Goal: Task Accomplishment & Management: Manage account settings

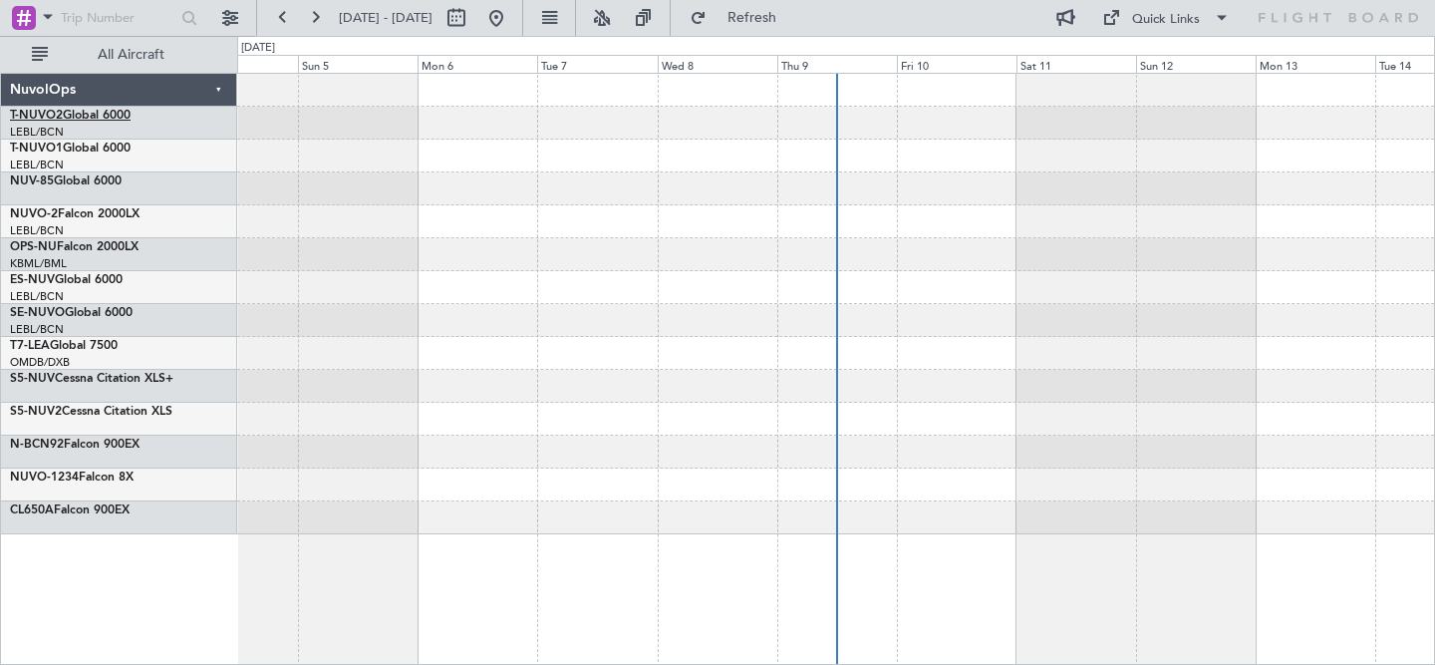
click at [115, 113] on link "T-NUVO2 Global 6000" at bounding box center [70, 116] width 121 height 12
click at [290, 20] on button at bounding box center [283, 18] width 32 height 32
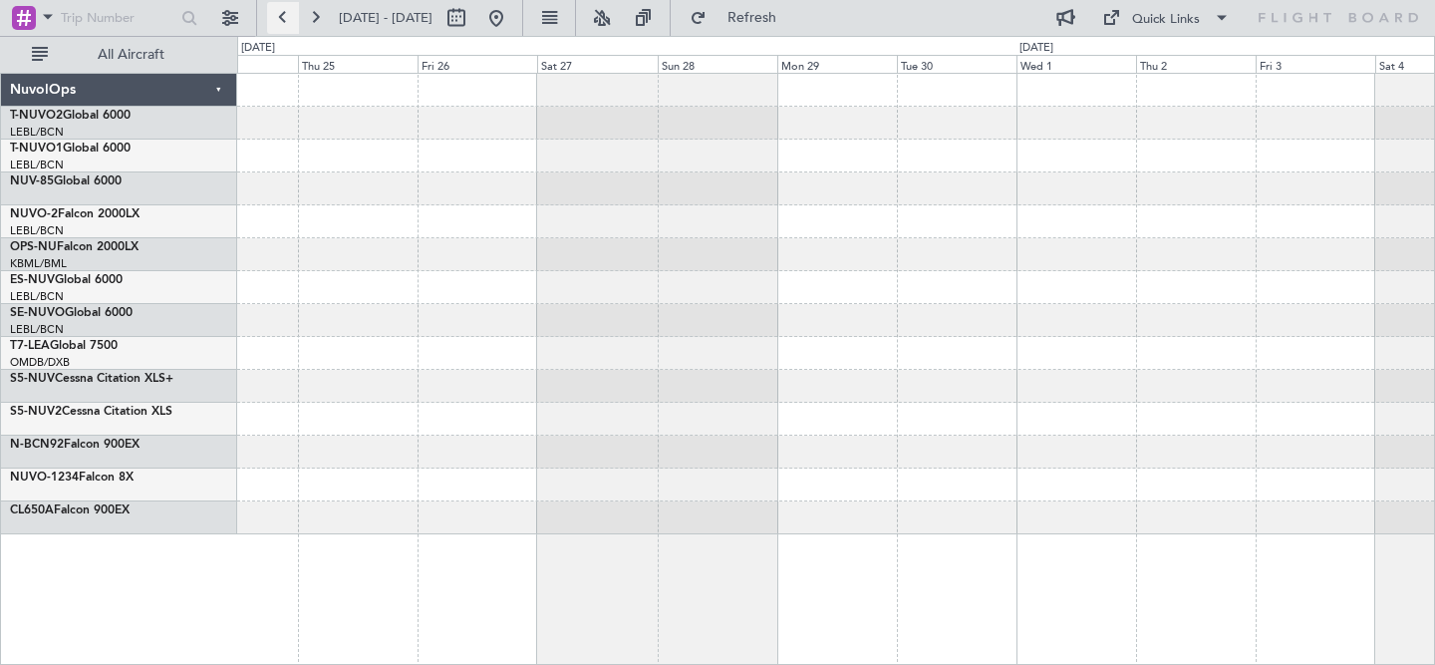
click at [290, 20] on button at bounding box center [283, 18] width 32 height 32
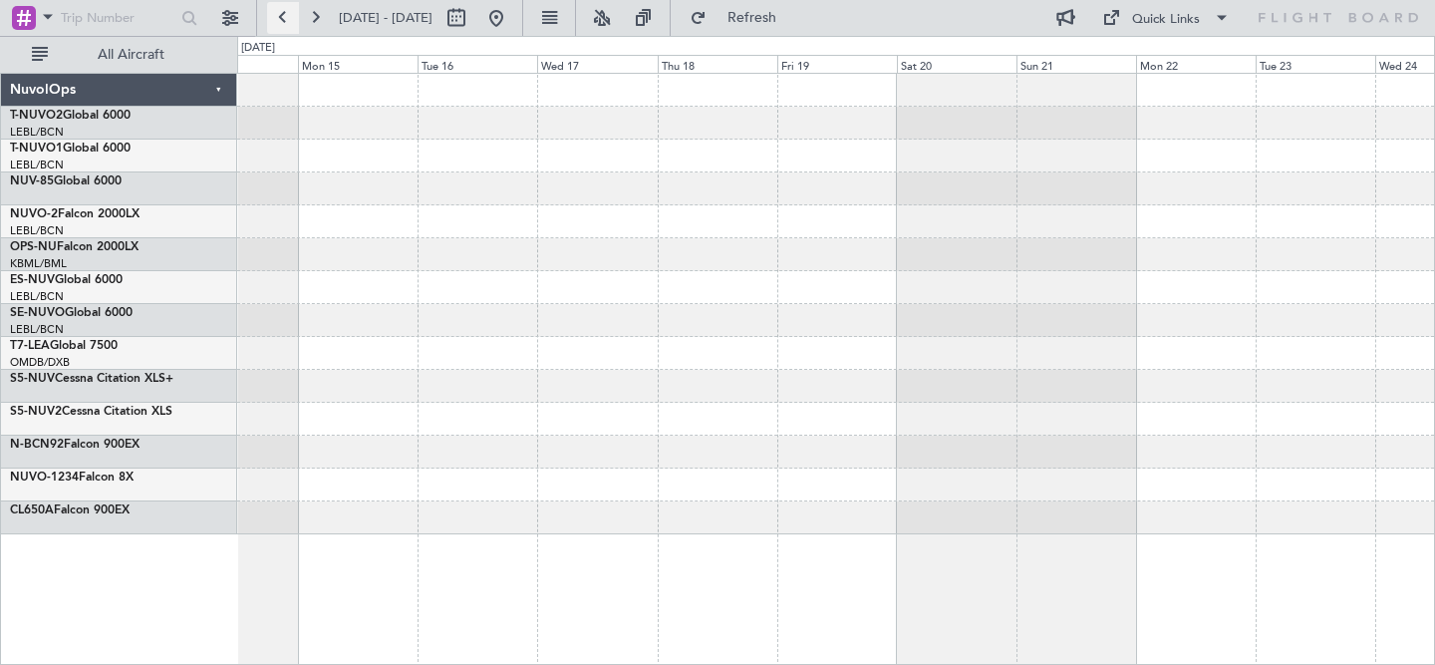
click at [290, 20] on button at bounding box center [283, 18] width 32 height 32
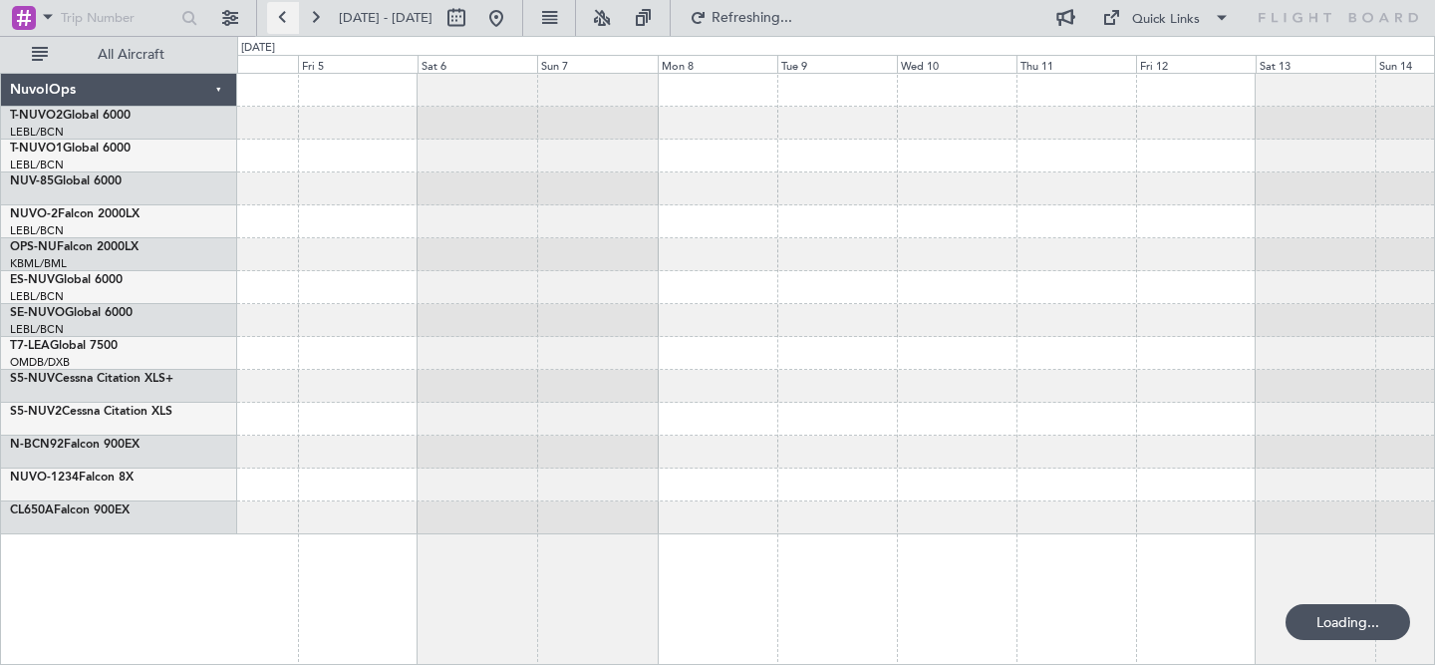
click at [290, 20] on button at bounding box center [283, 18] width 32 height 32
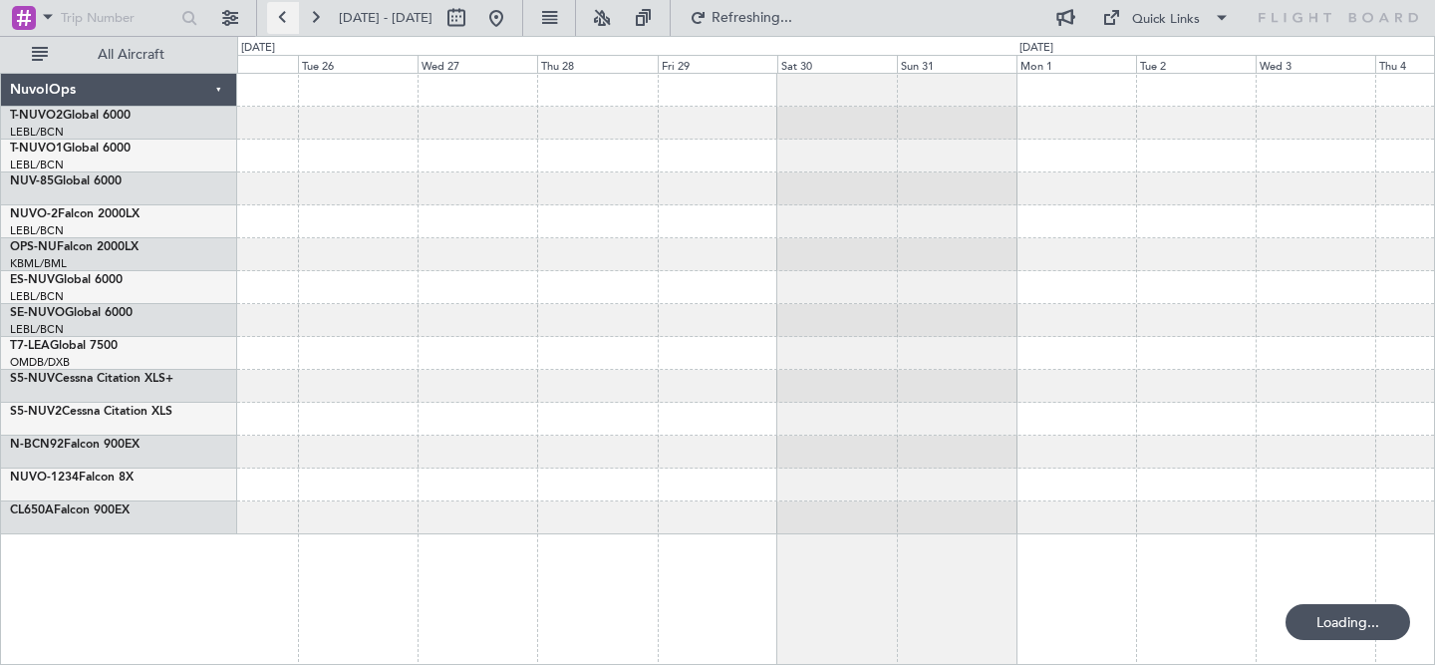
click at [290, 20] on button at bounding box center [283, 18] width 32 height 32
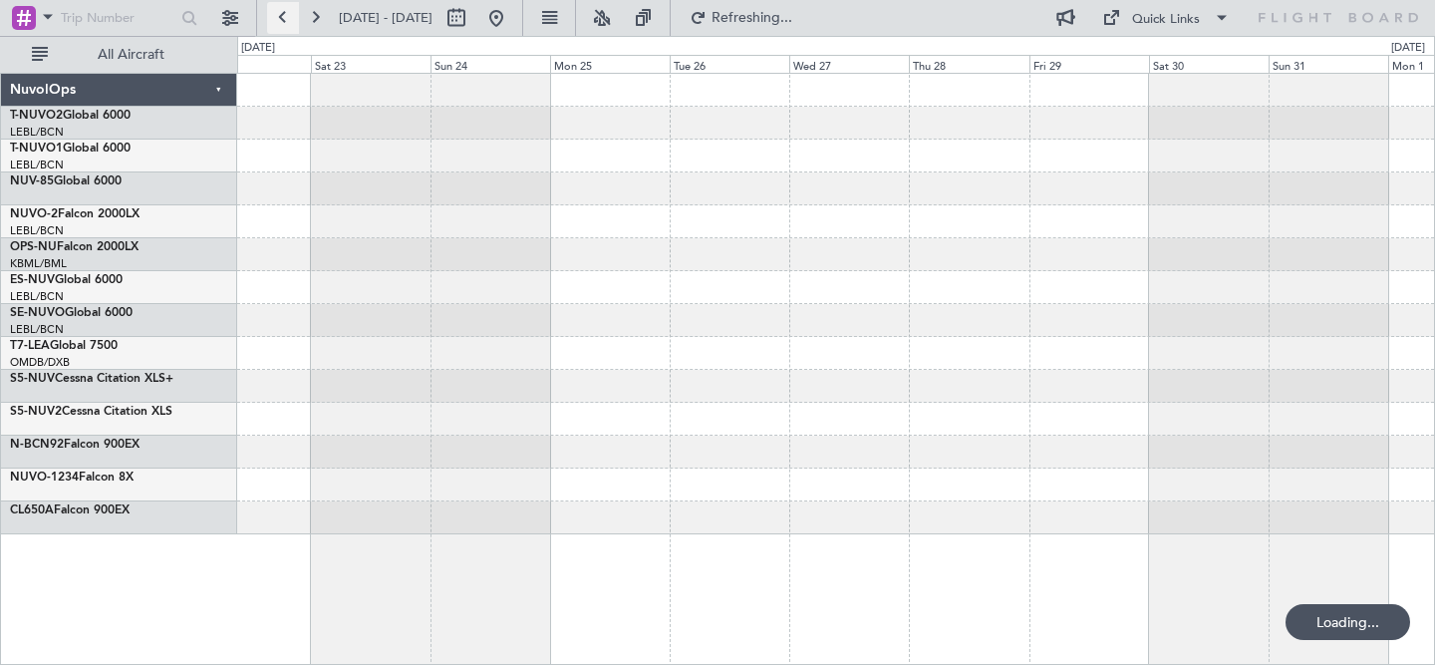
click at [290, 20] on button at bounding box center [283, 18] width 32 height 32
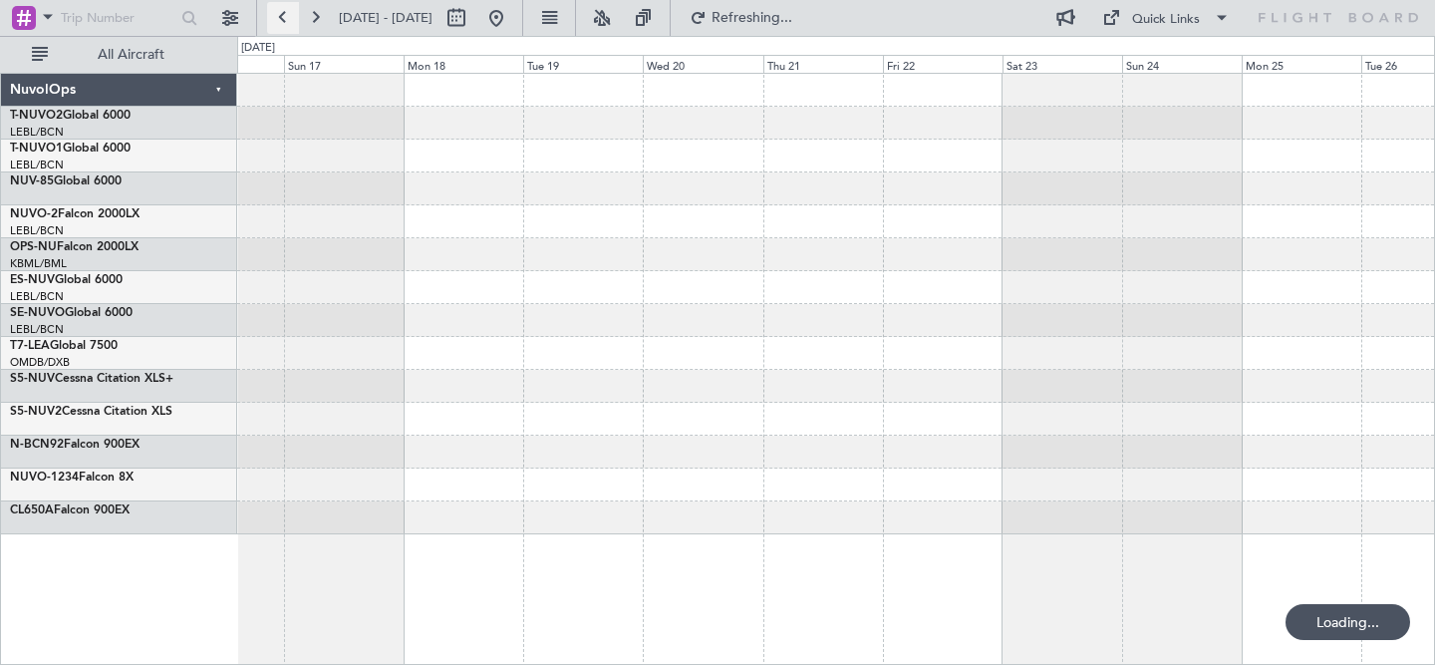
click at [290, 20] on button at bounding box center [283, 18] width 32 height 32
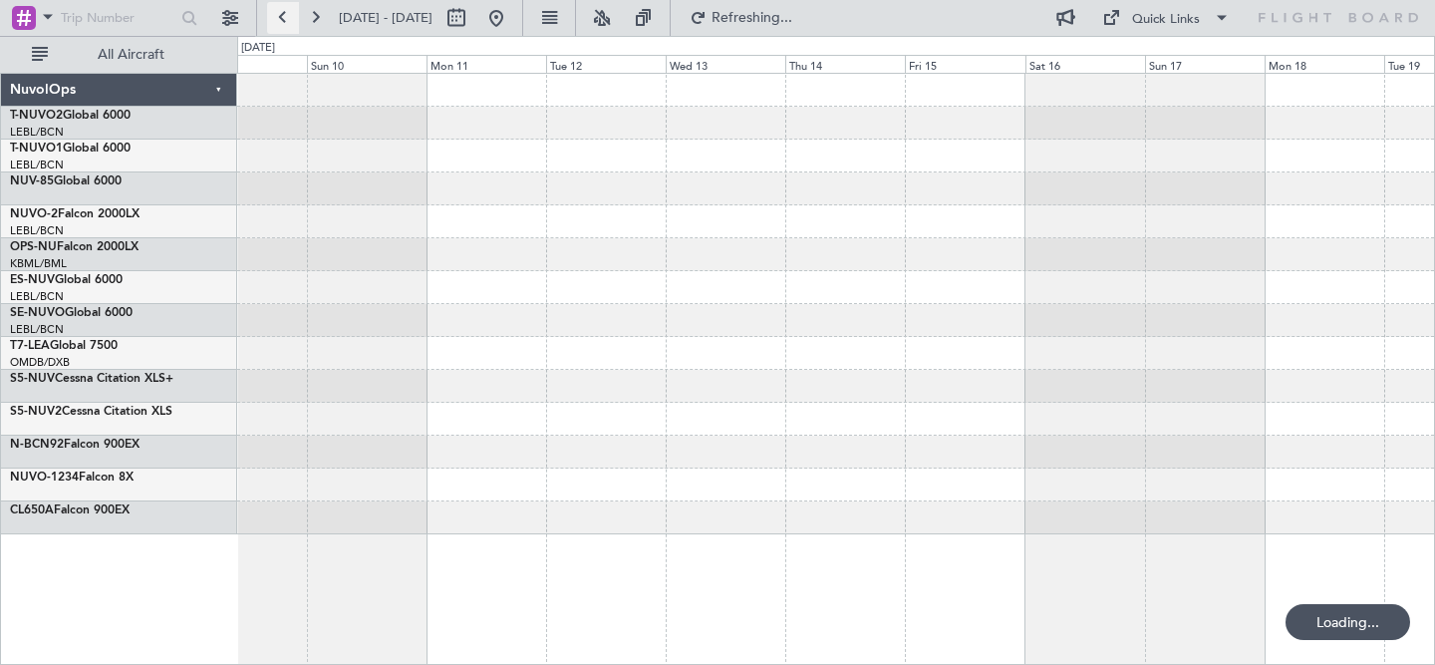
click at [290, 20] on button at bounding box center [283, 18] width 32 height 32
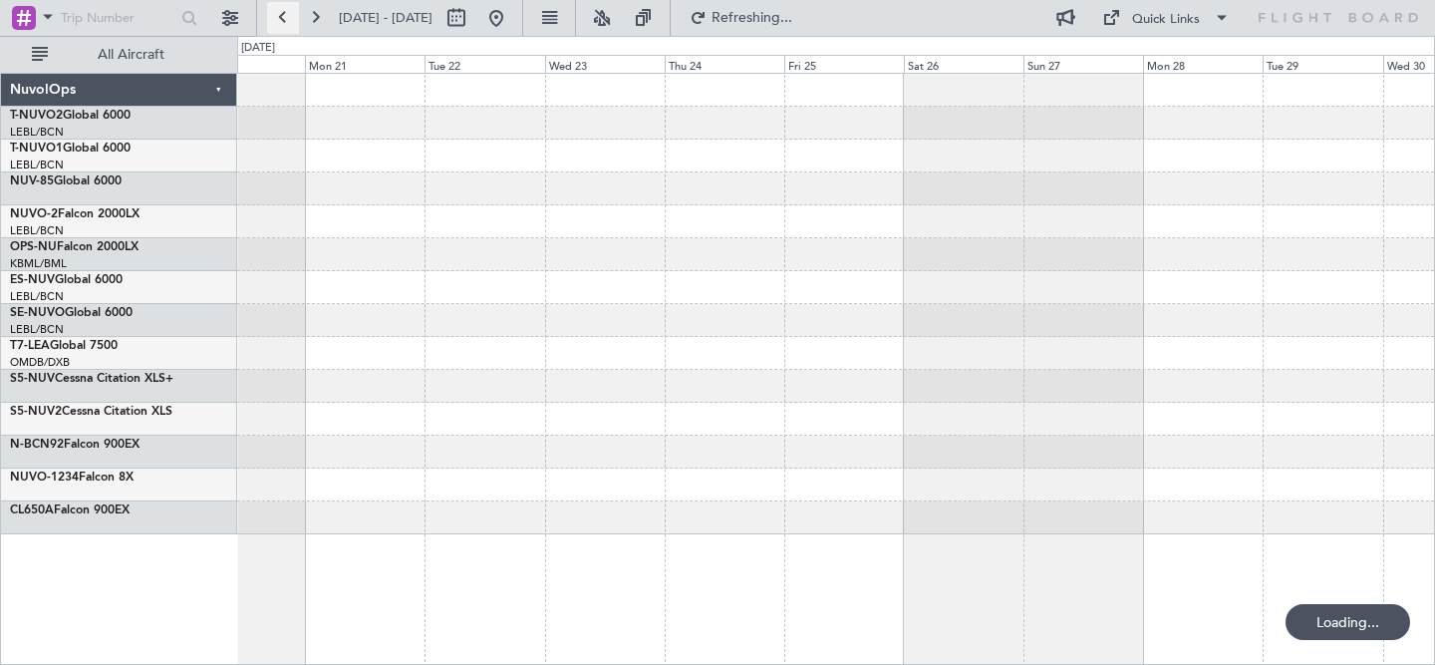
click at [290, 20] on button at bounding box center [283, 18] width 32 height 32
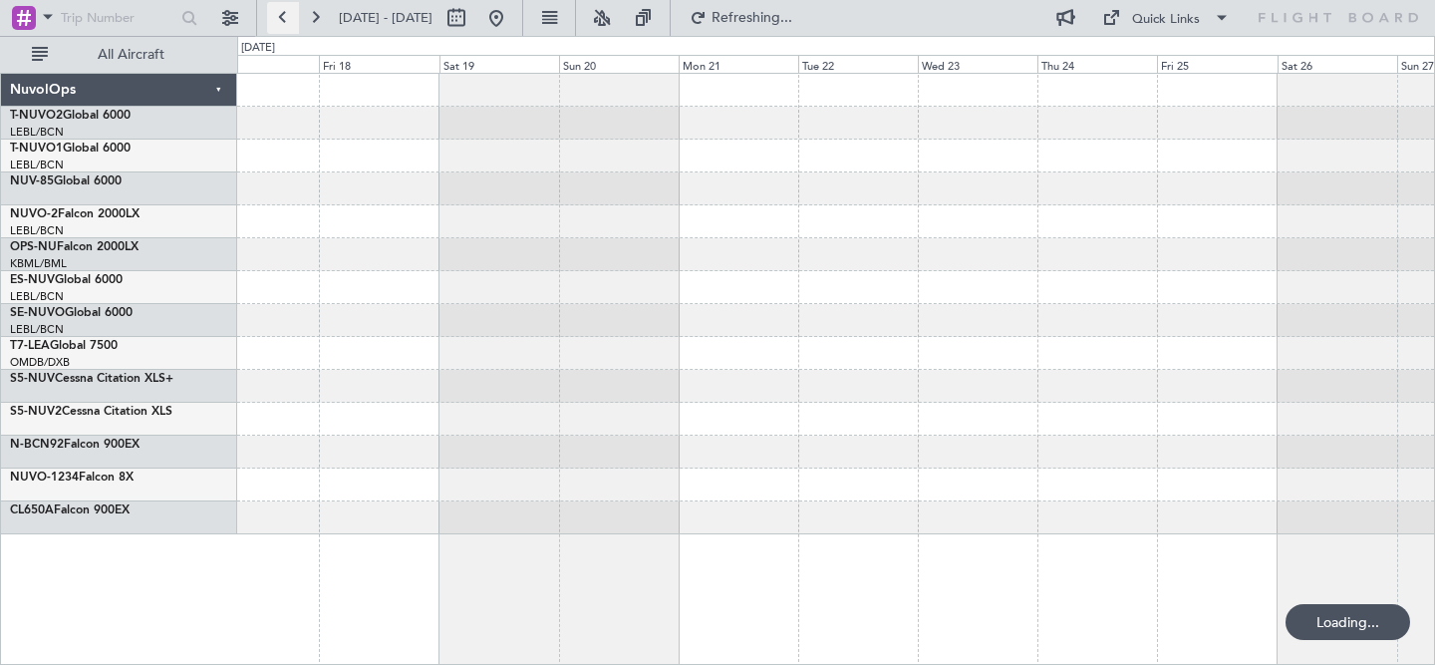
click at [290, 20] on button at bounding box center [283, 18] width 32 height 32
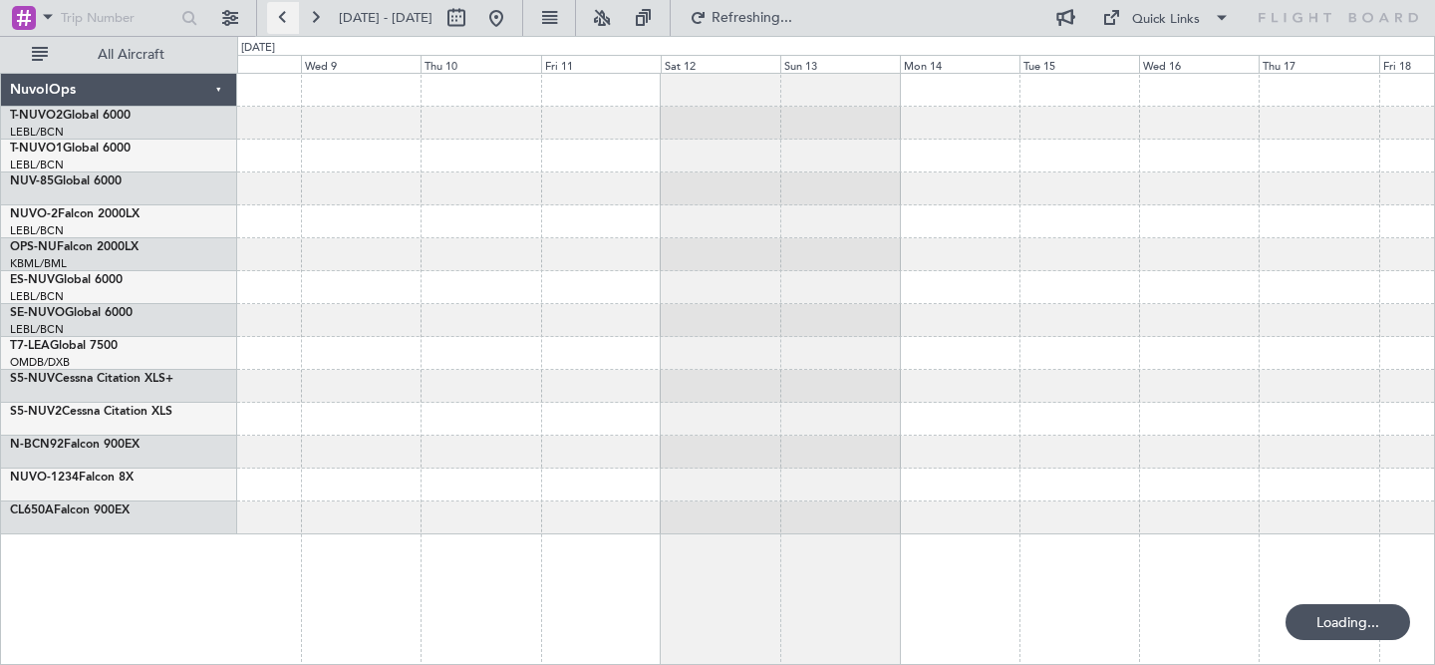
click at [290, 20] on button at bounding box center [283, 18] width 32 height 32
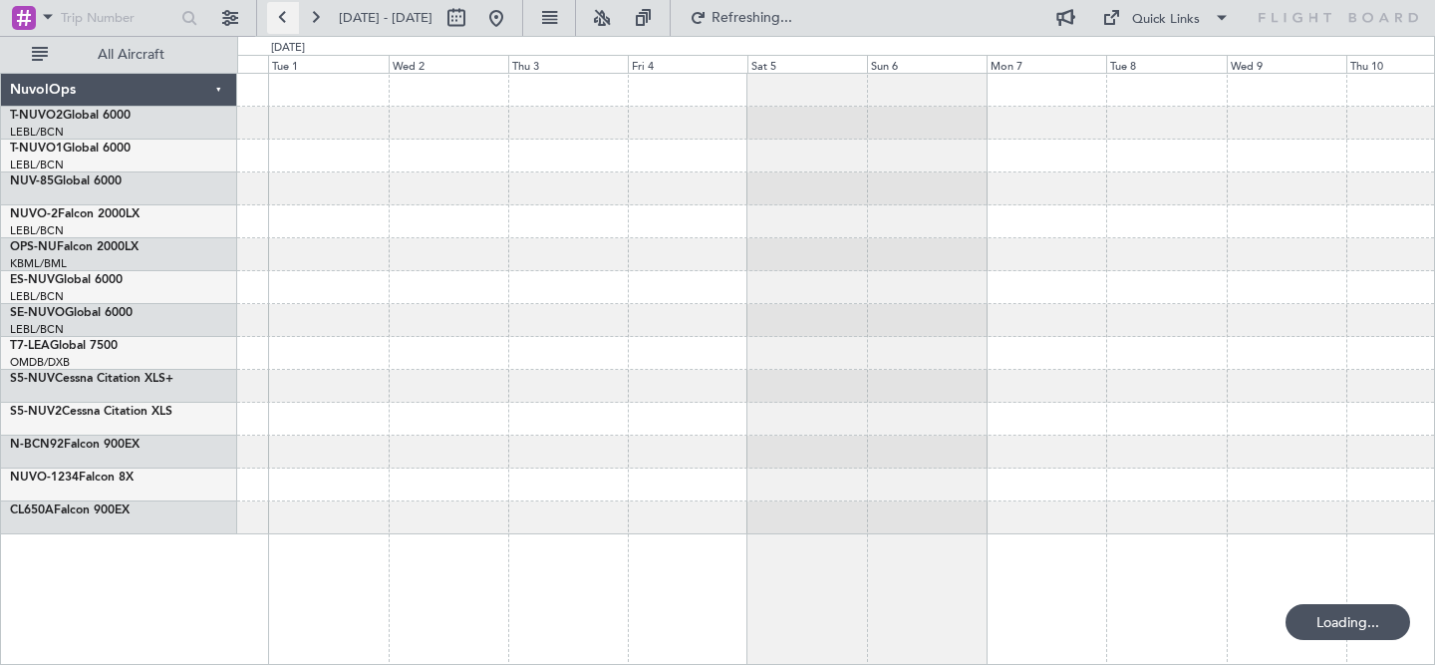
click at [290, 20] on button at bounding box center [283, 18] width 32 height 32
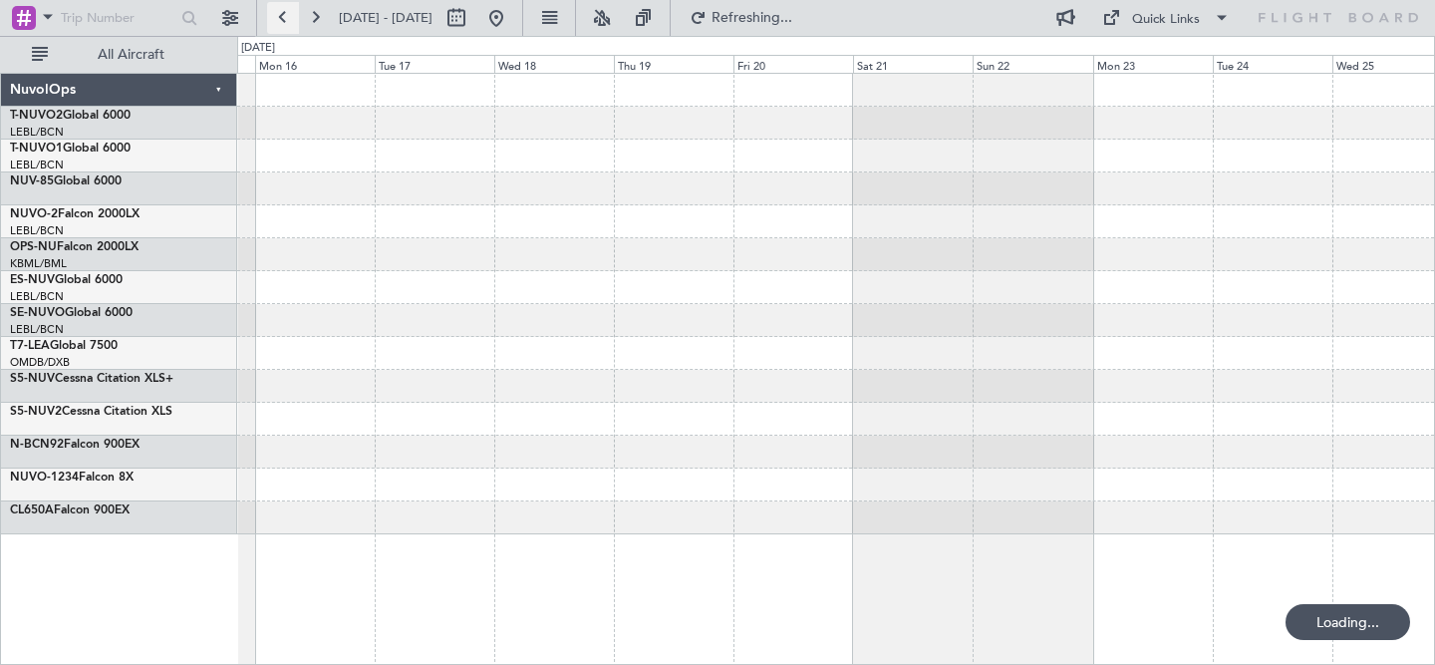
click at [290, 20] on button at bounding box center [283, 18] width 32 height 32
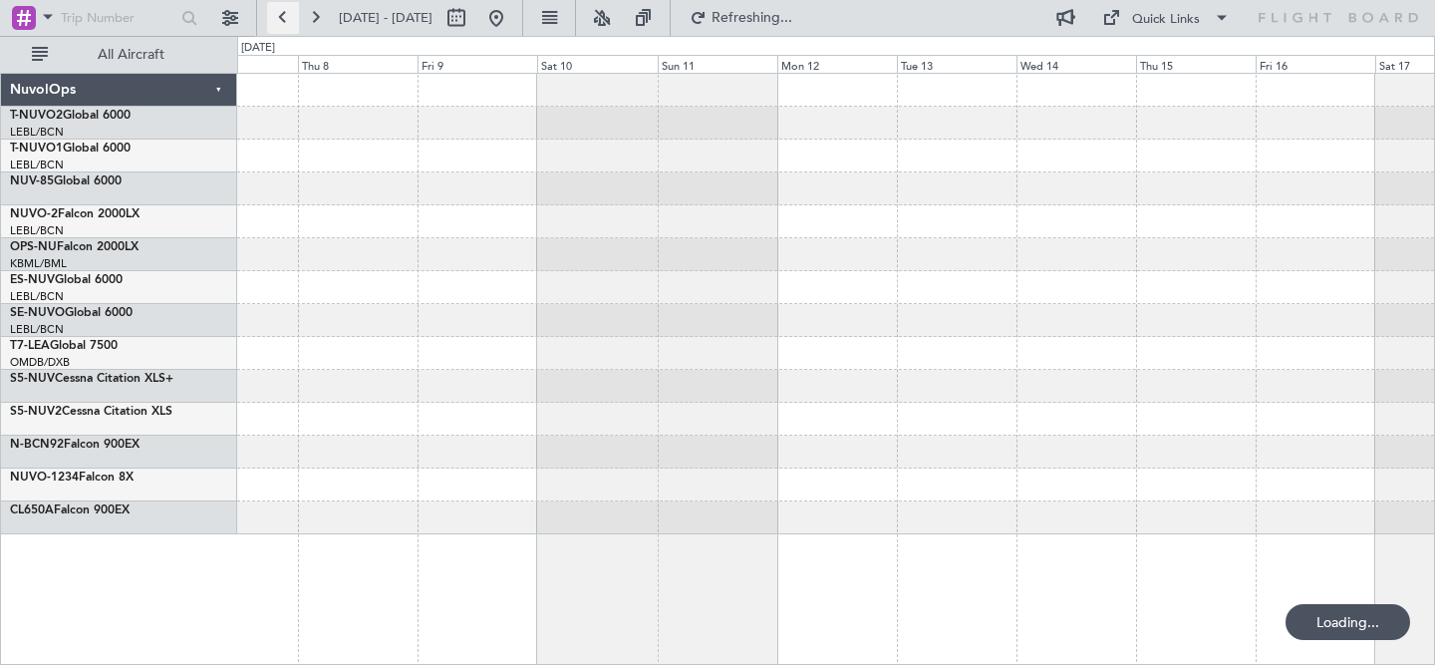
click at [290, 20] on button at bounding box center [283, 18] width 32 height 32
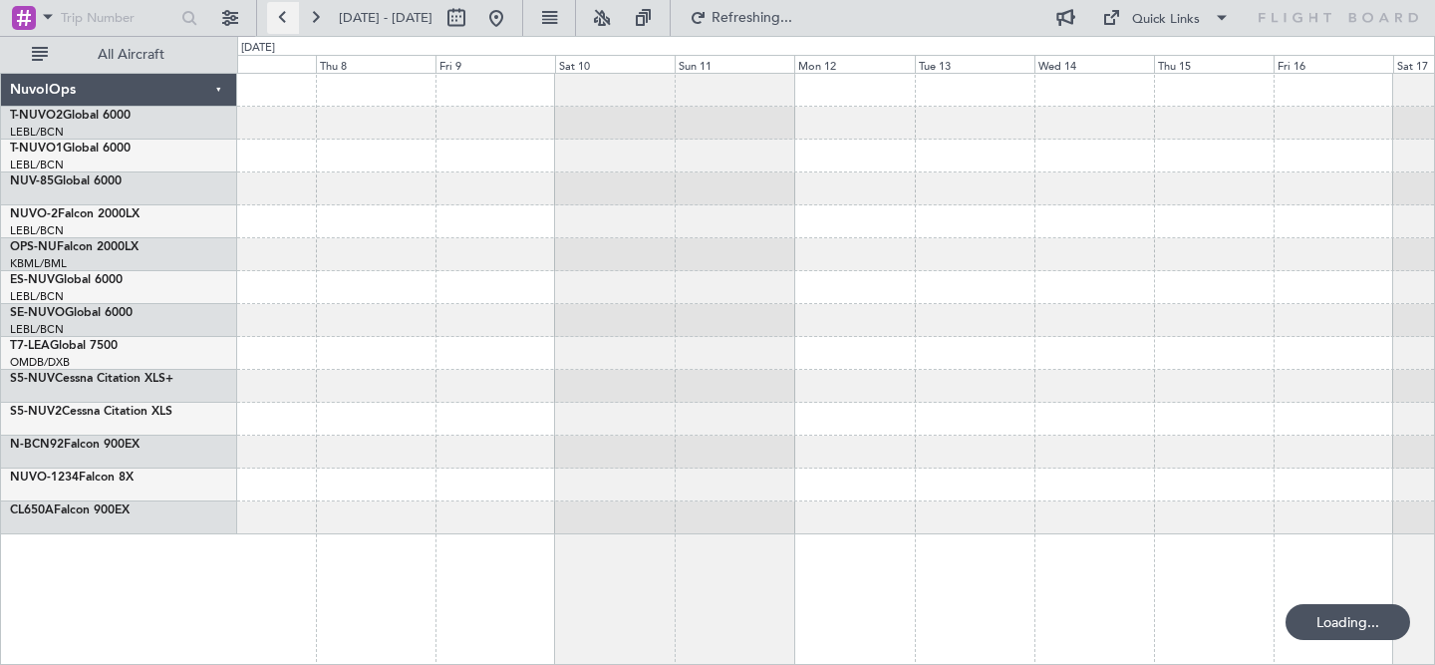
click at [290, 20] on button at bounding box center [283, 18] width 32 height 32
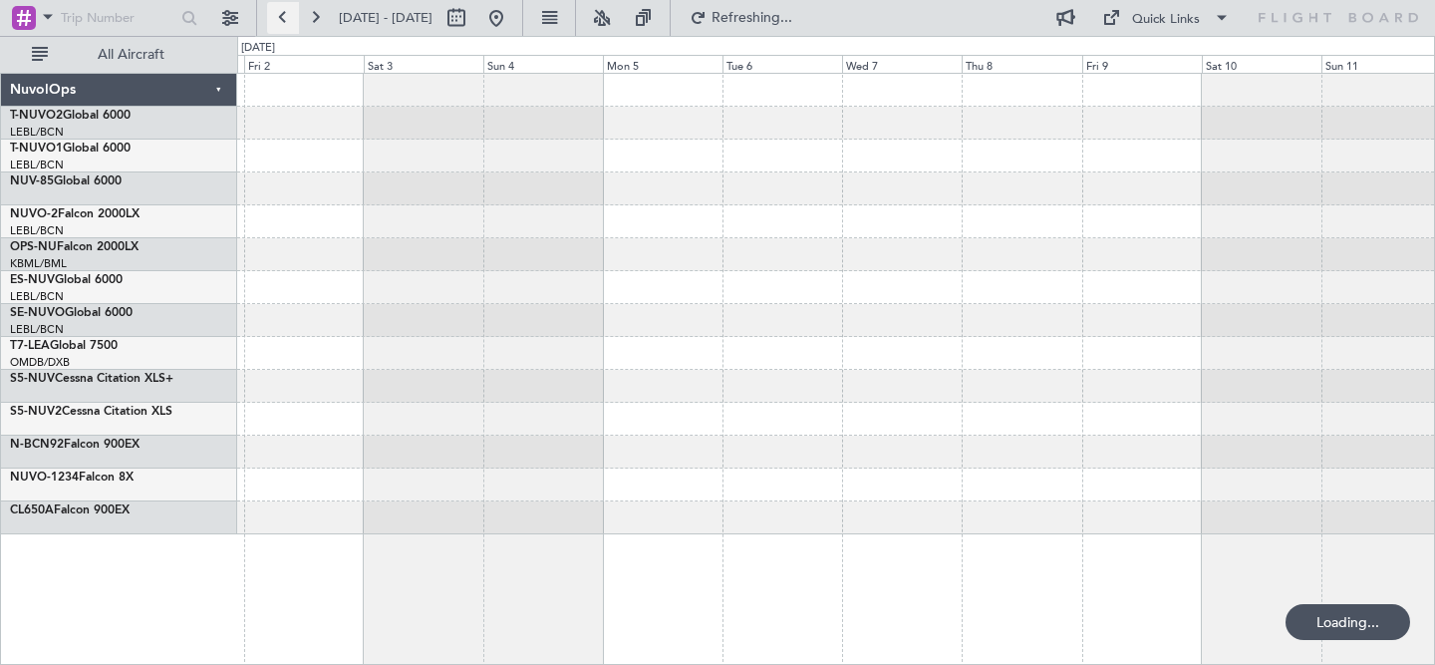
click at [290, 20] on button at bounding box center [283, 18] width 32 height 32
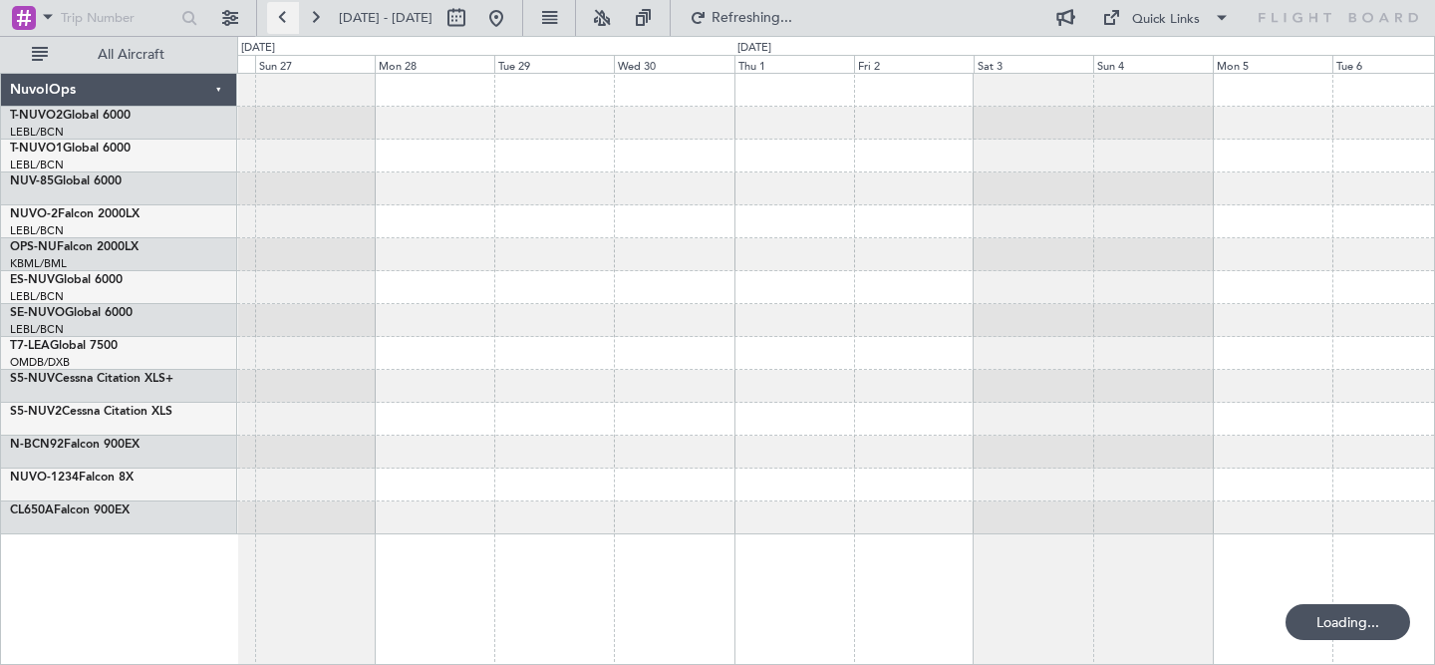
click at [290, 20] on button at bounding box center [283, 18] width 32 height 32
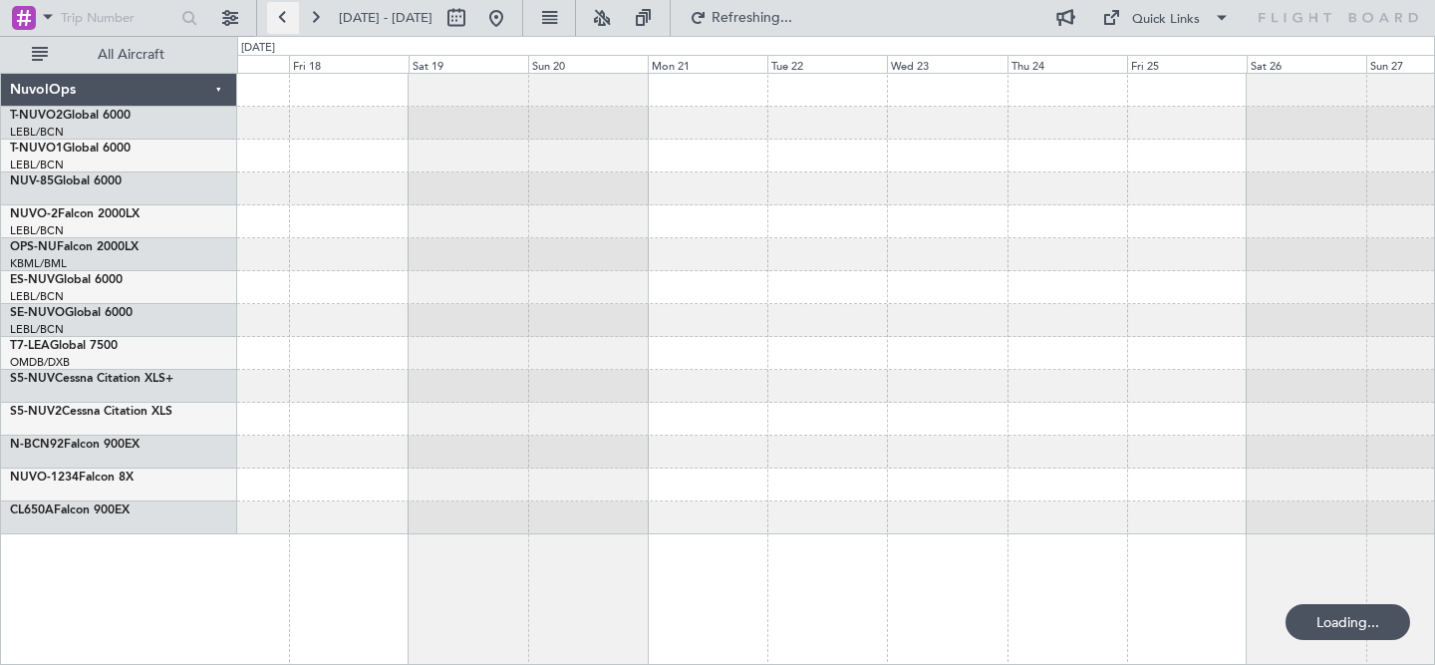
click at [290, 20] on button at bounding box center [283, 18] width 32 height 32
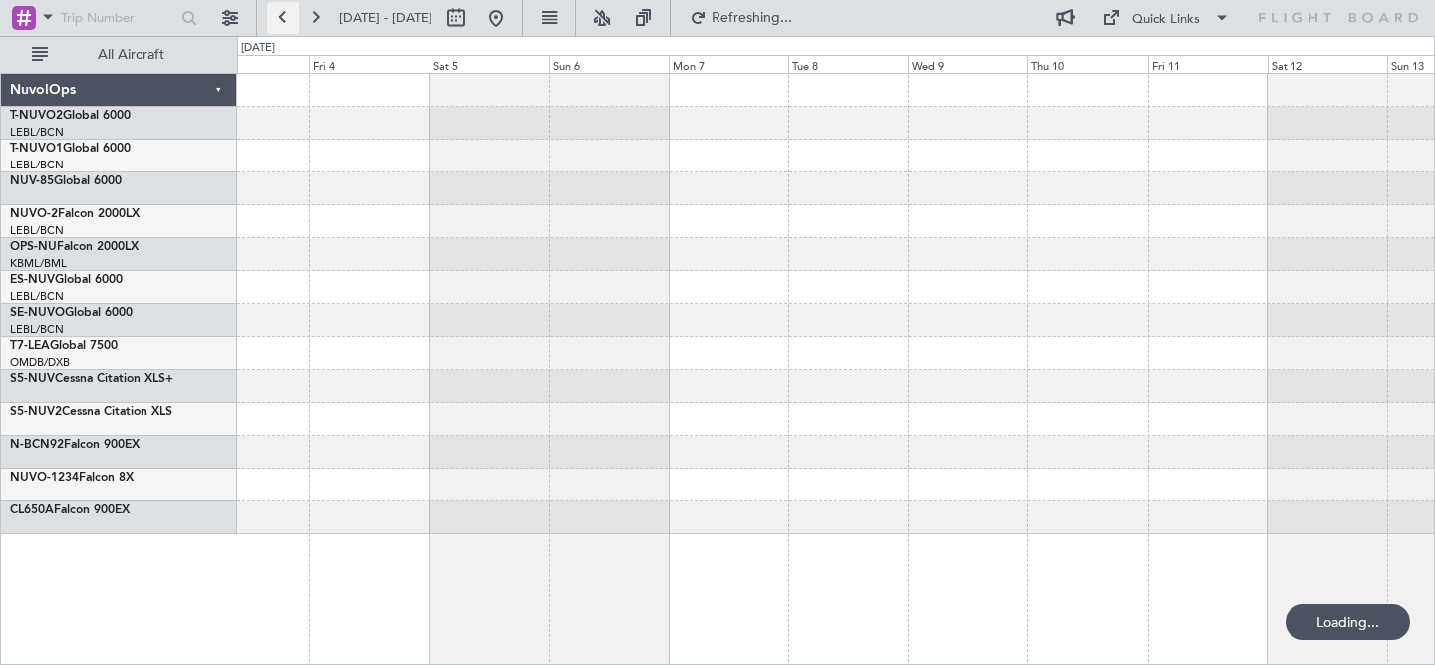
click at [290, 20] on button at bounding box center [283, 18] width 32 height 32
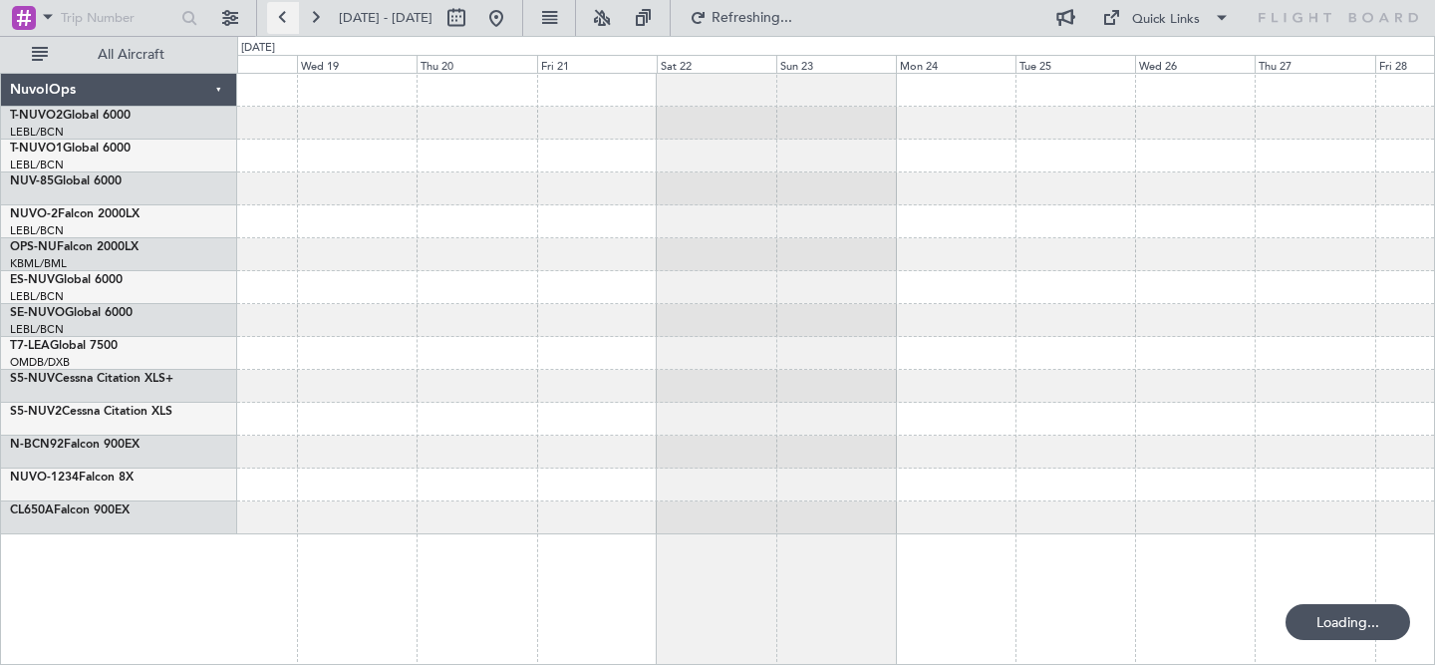
click at [290, 20] on button at bounding box center [283, 18] width 32 height 32
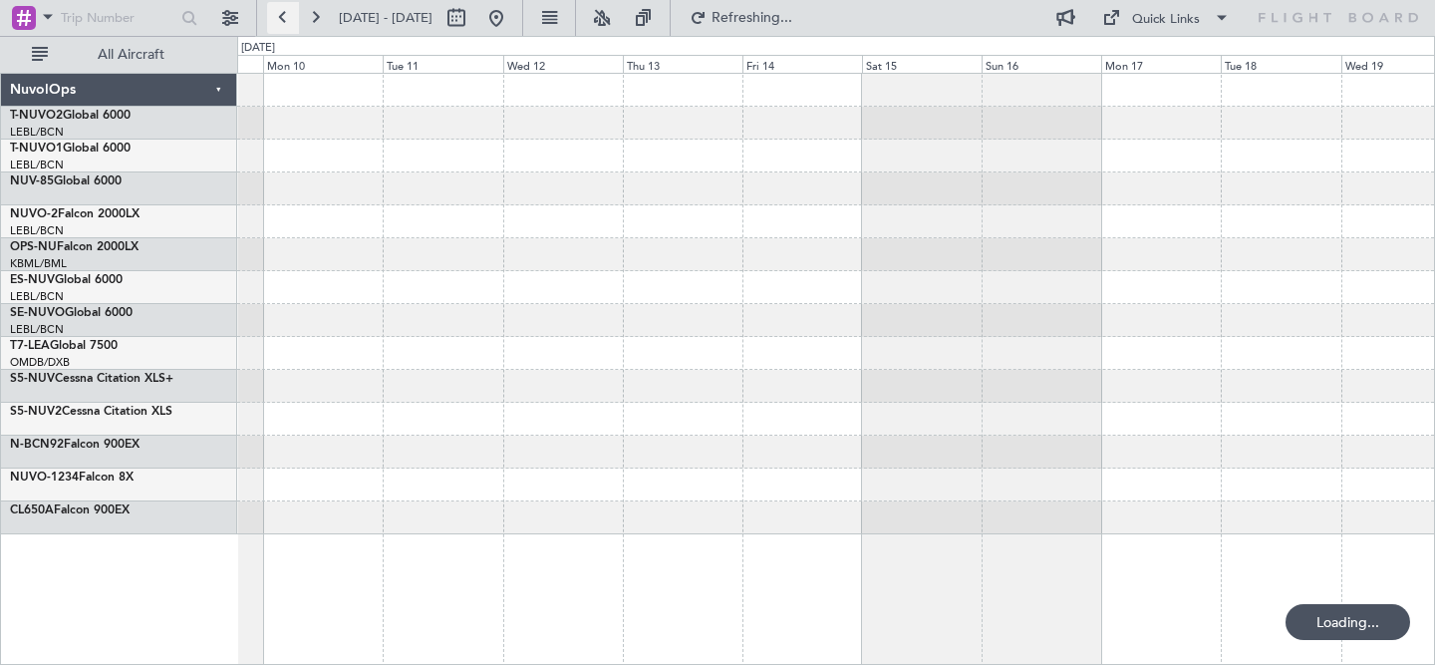
click at [290, 20] on button at bounding box center [283, 18] width 32 height 32
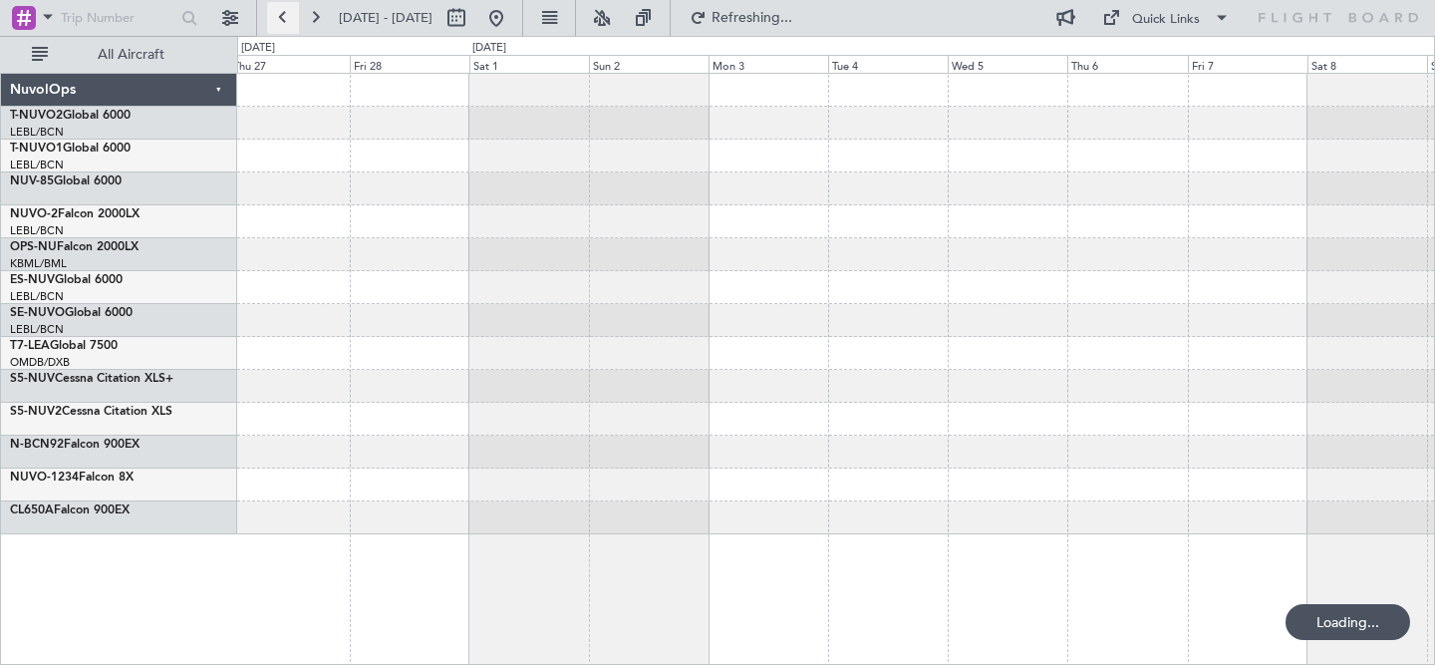
click at [290, 20] on button at bounding box center [283, 18] width 32 height 32
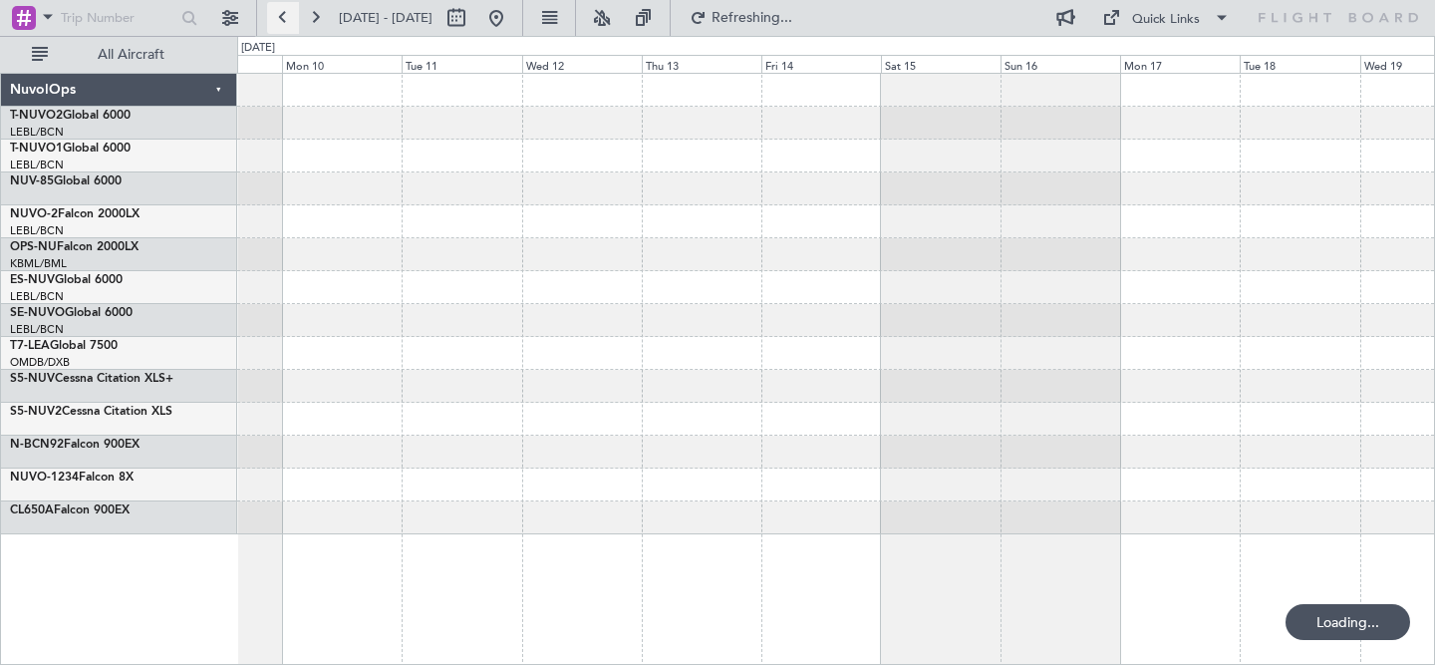
click at [290, 20] on button at bounding box center [283, 18] width 32 height 32
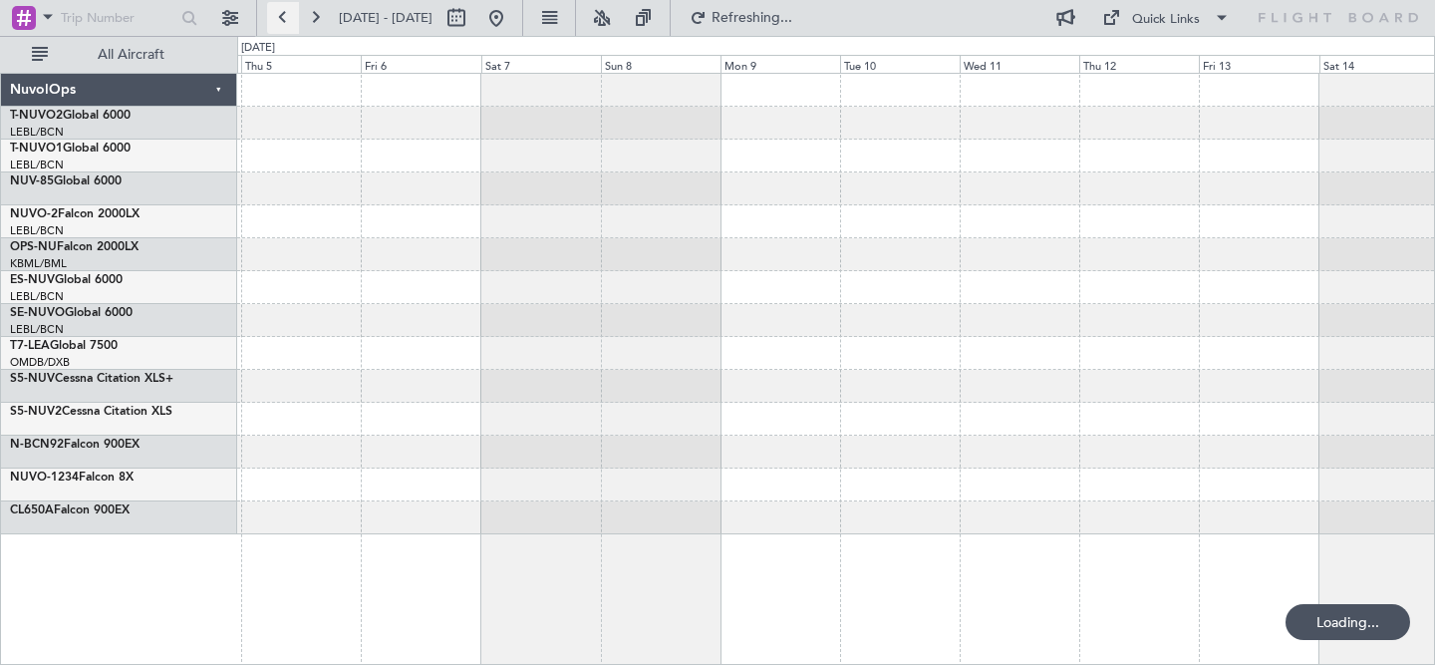
click at [290, 20] on button at bounding box center [283, 18] width 32 height 32
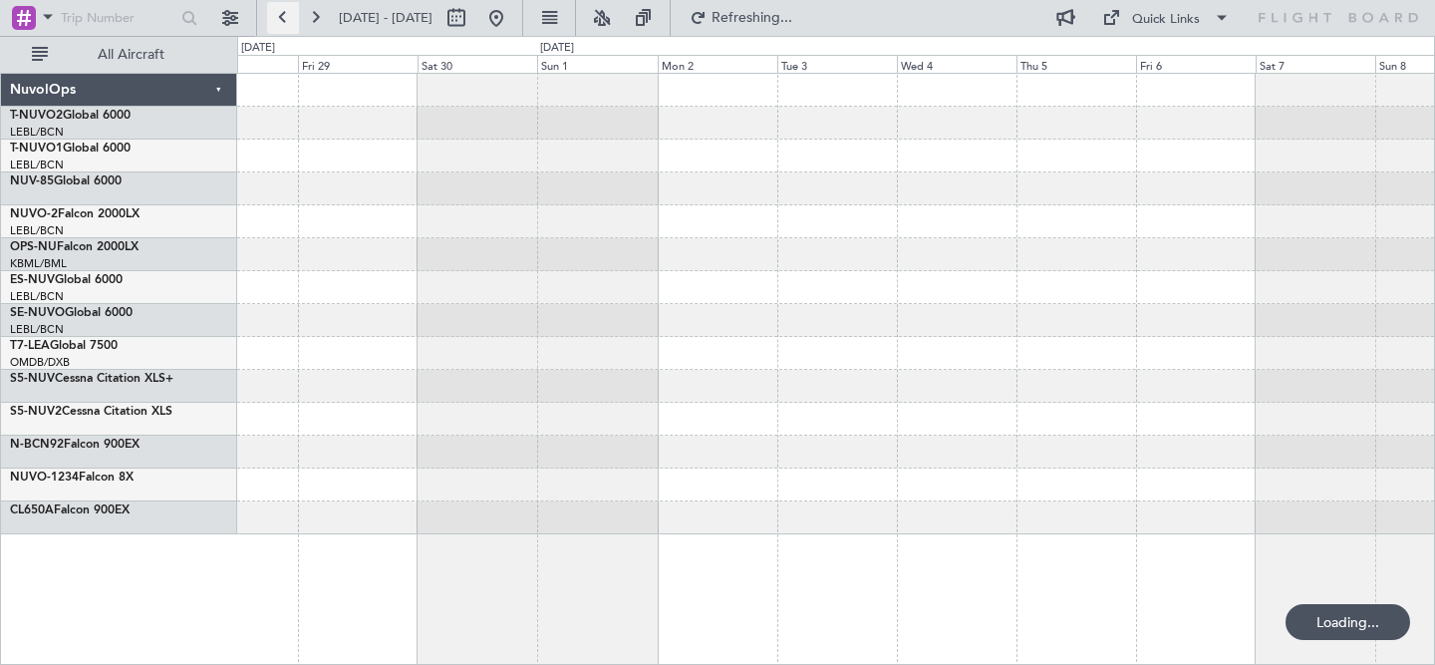
click at [290, 20] on button at bounding box center [283, 18] width 32 height 32
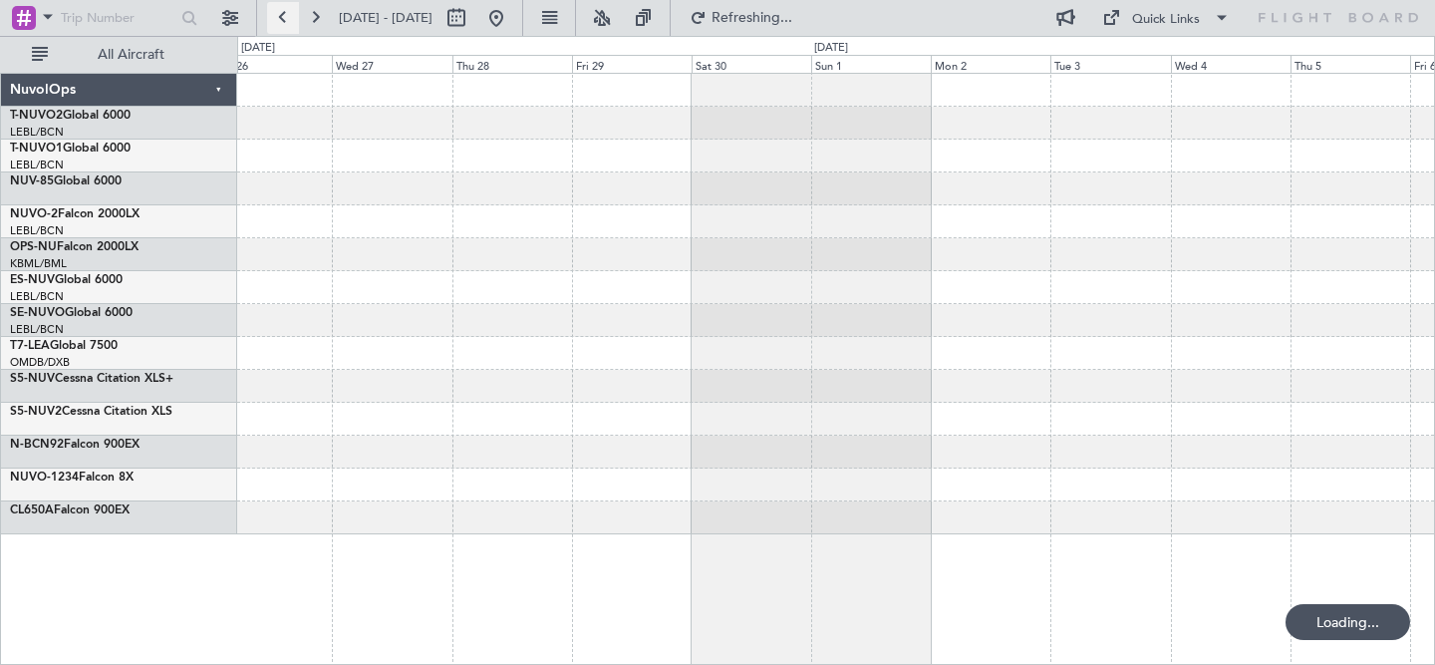
click at [290, 20] on button at bounding box center [283, 18] width 32 height 32
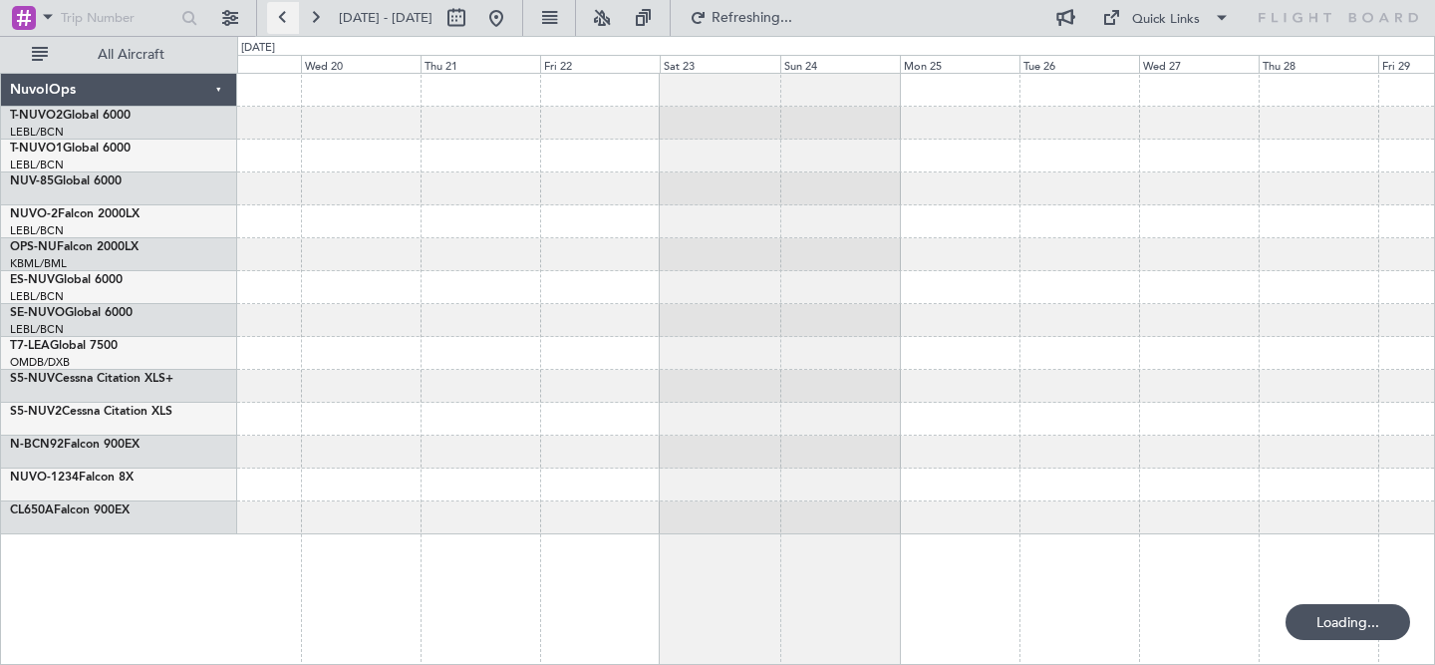
click at [290, 20] on button at bounding box center [283, 18] width 32 height 32
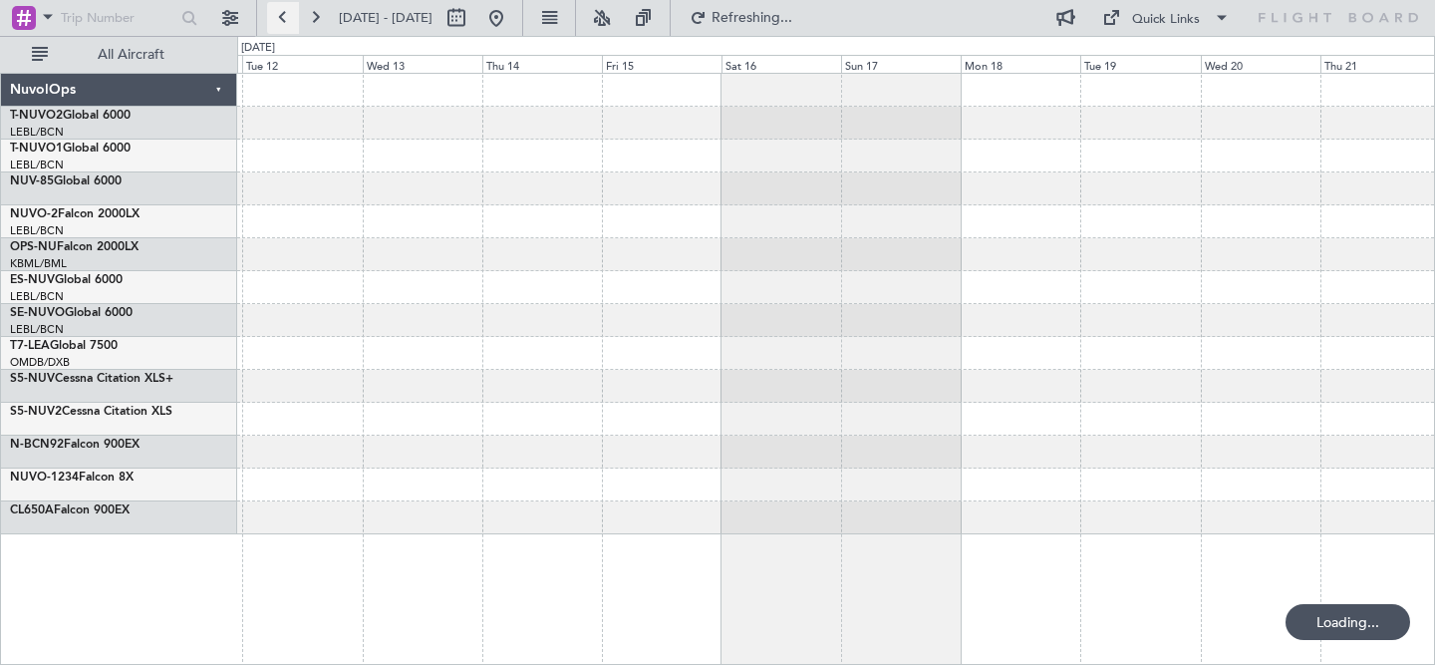
click at [290, 20] on button at bounding box center [283, 18] width 32 height 32
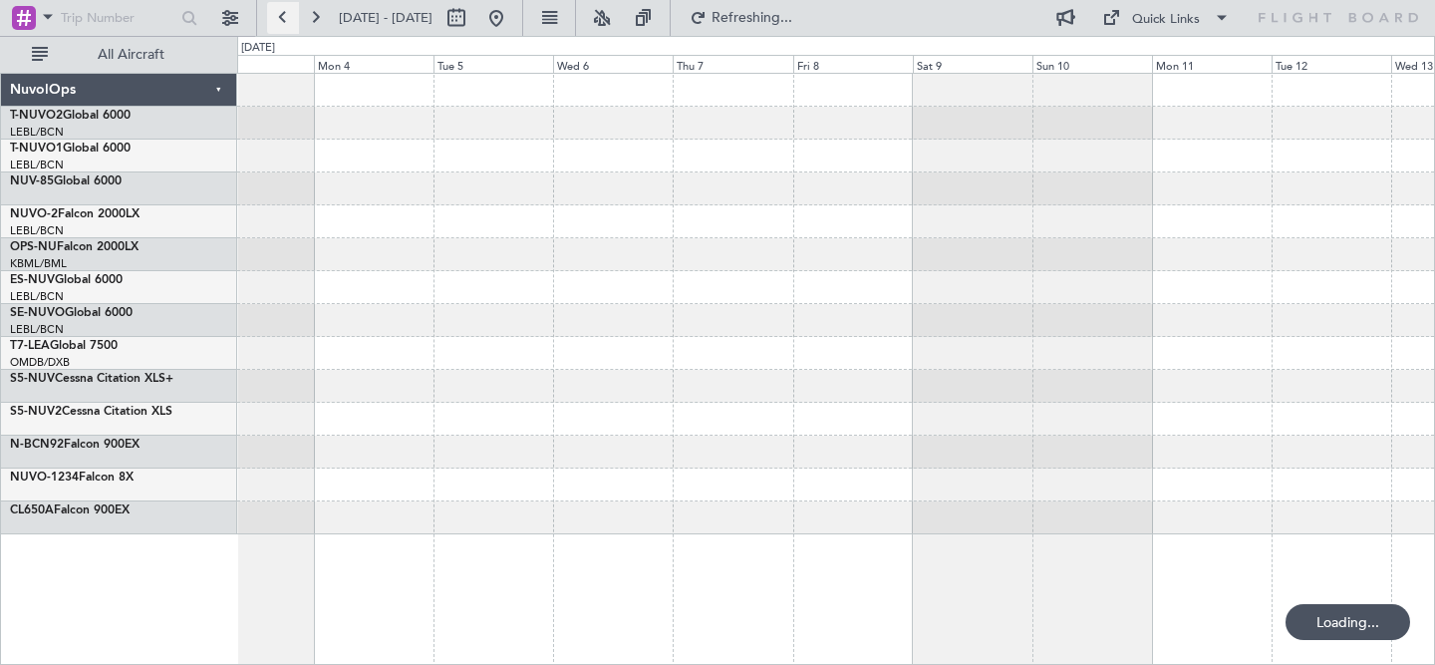
click at [290, 20] on button at bounding box center [283, 18] width 32 height 32
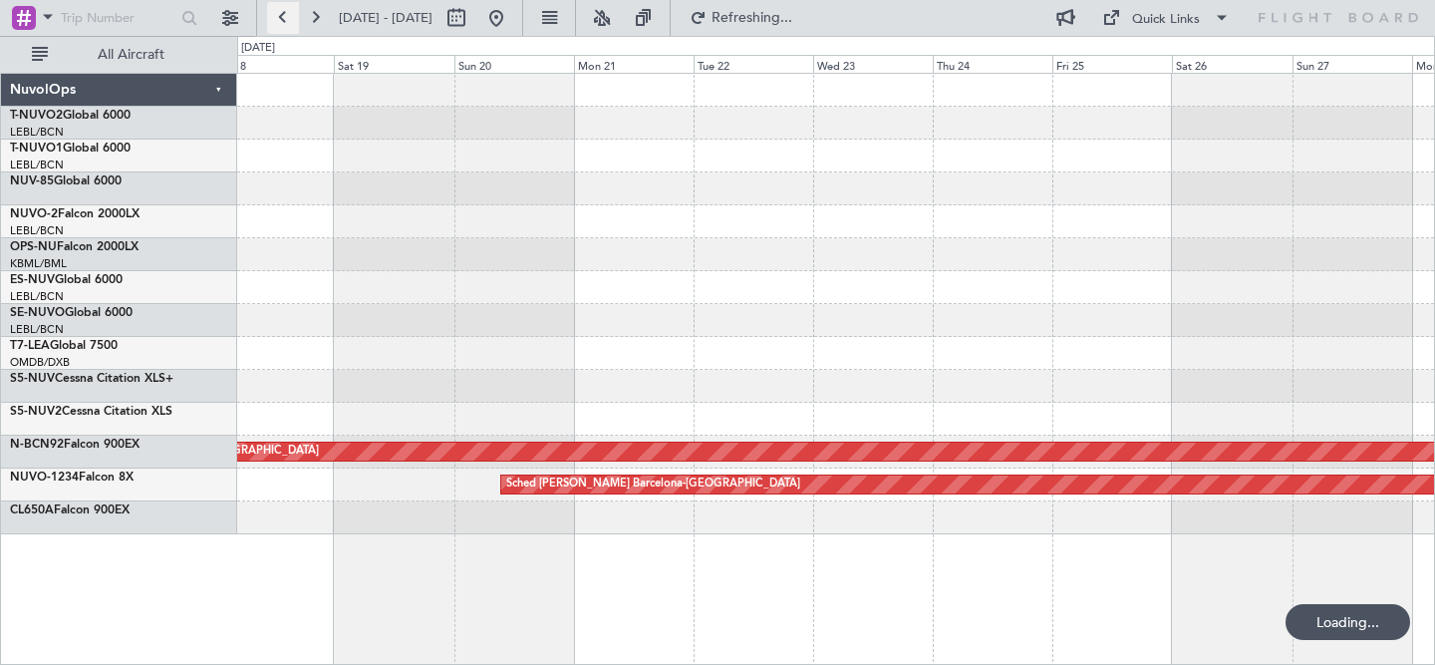
click at [290, 20] on button at bounding box center [283, 18] width 32 height 32
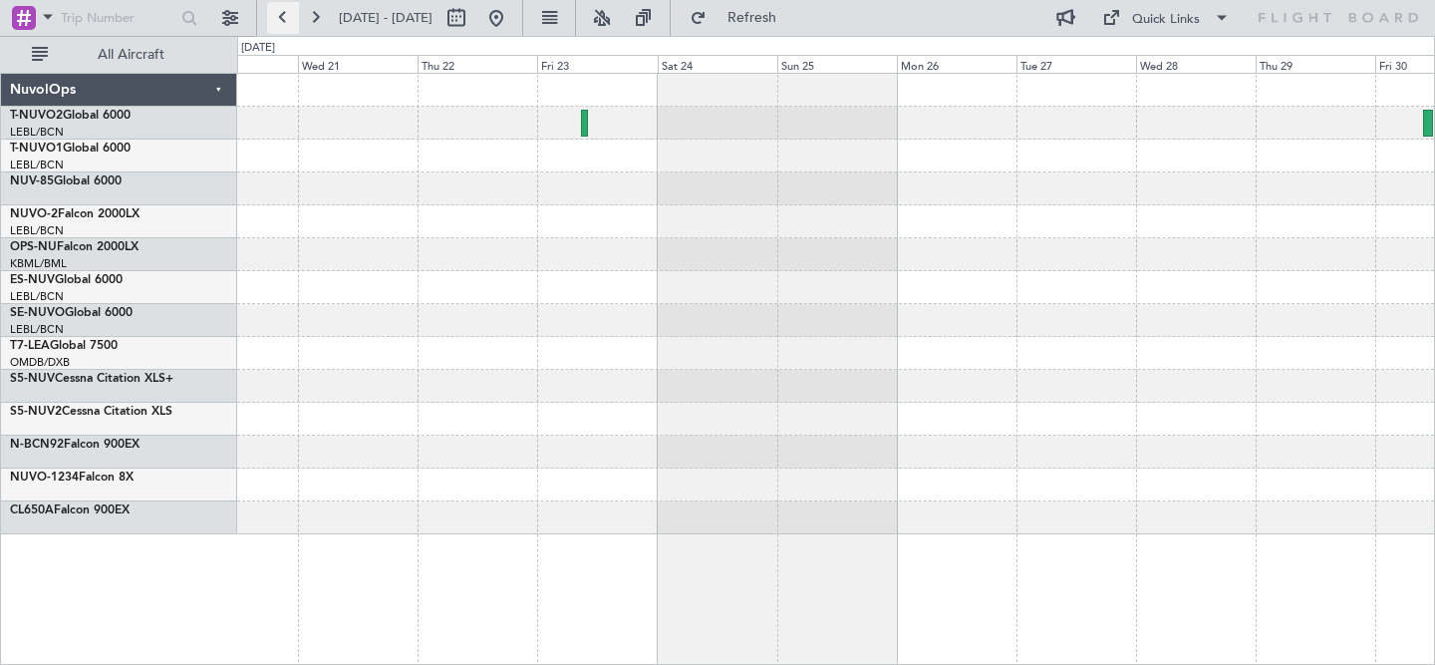
click at [273, 16] on button at bounding box center [283, 18] width 32 height 32
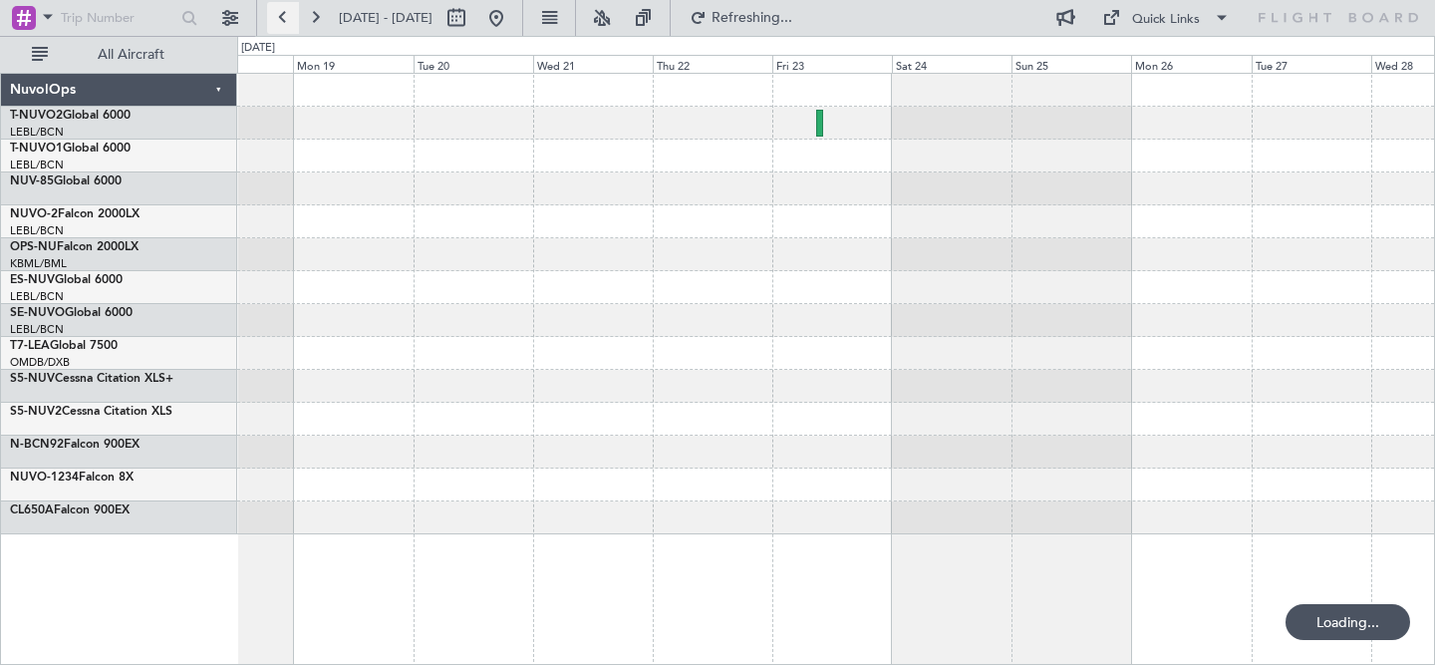
click at [273, 16] on button at bounding box center [283, 18] width 32 height 32
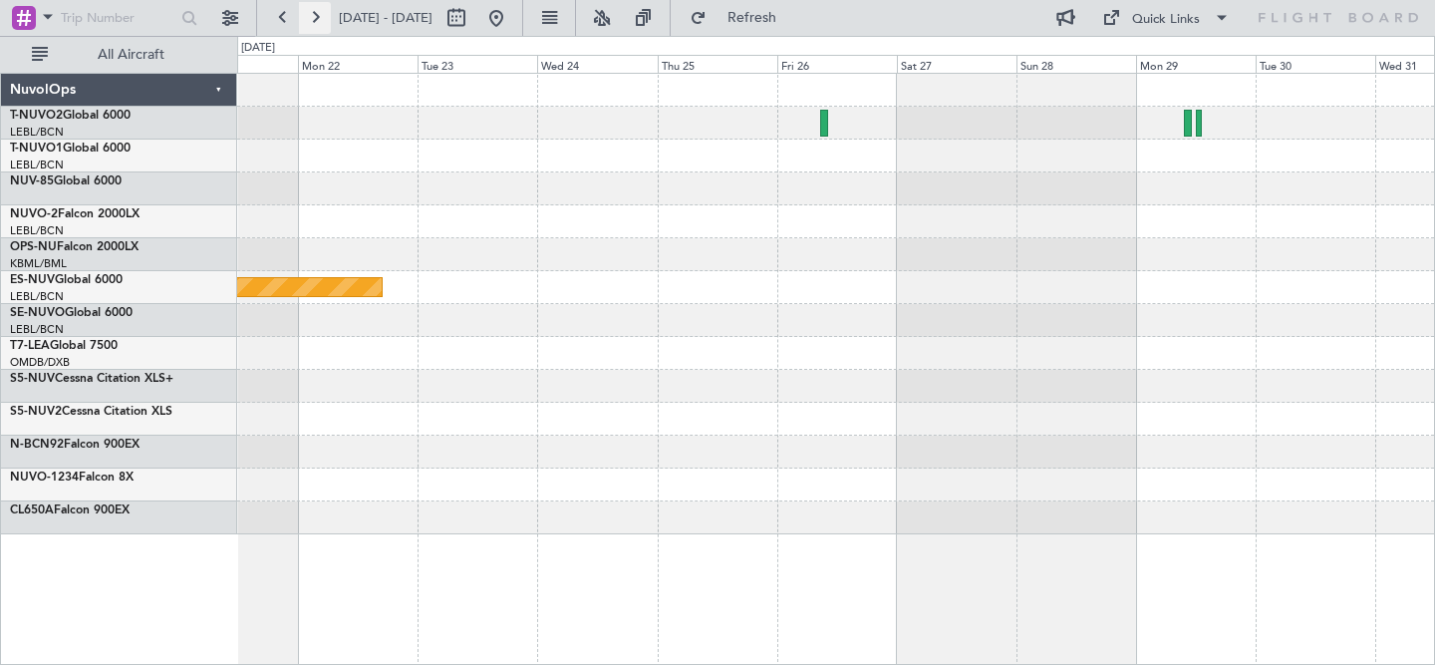
click at [309, 20] on button at bounding box center [315, 18] width 32 height 32
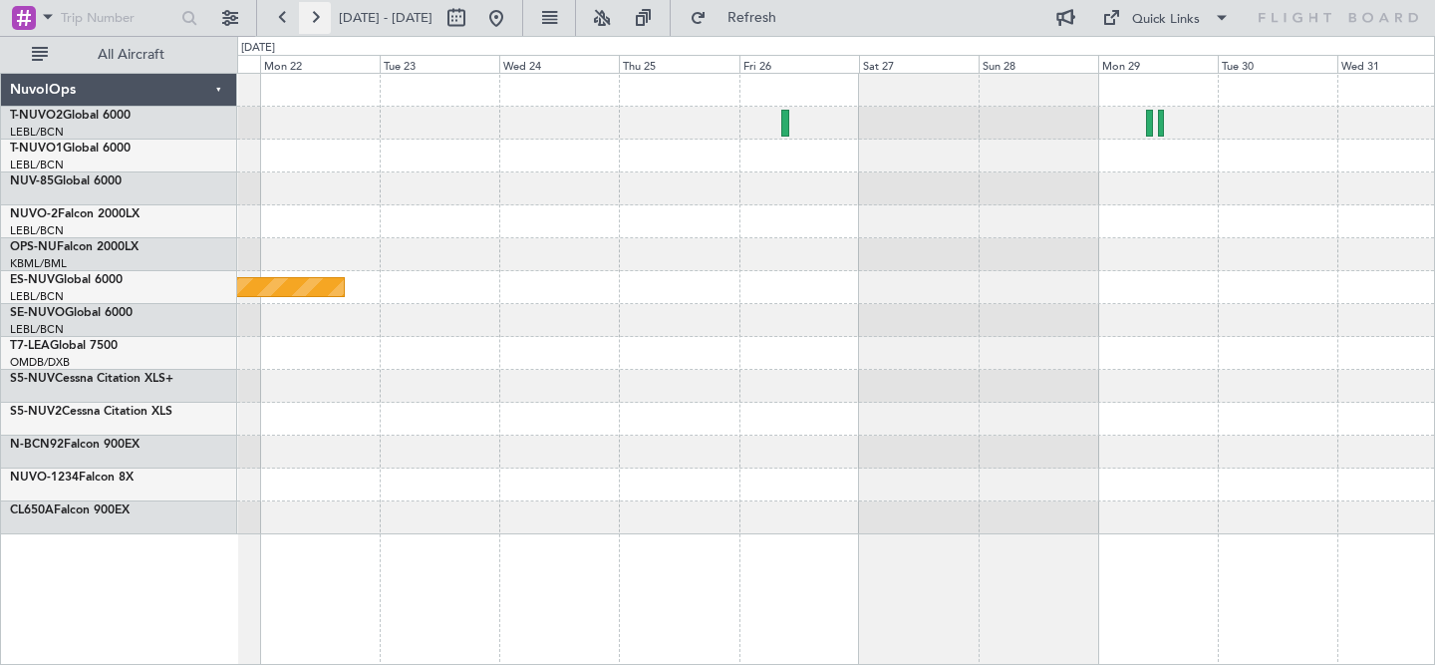
click at [309, 20] on button at bounding box center [315, 18] width 32 height 32
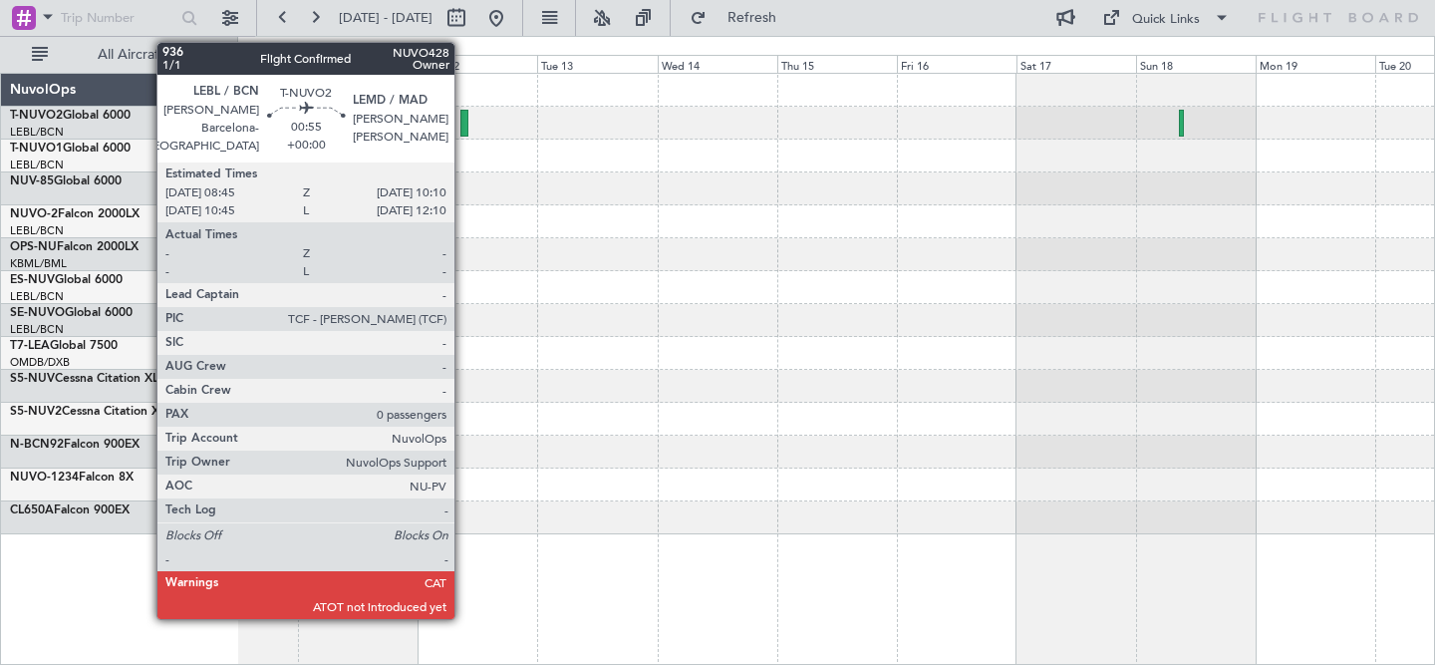
click at [463, 126] on div at bounding box center [464, 123] width 8 height 27
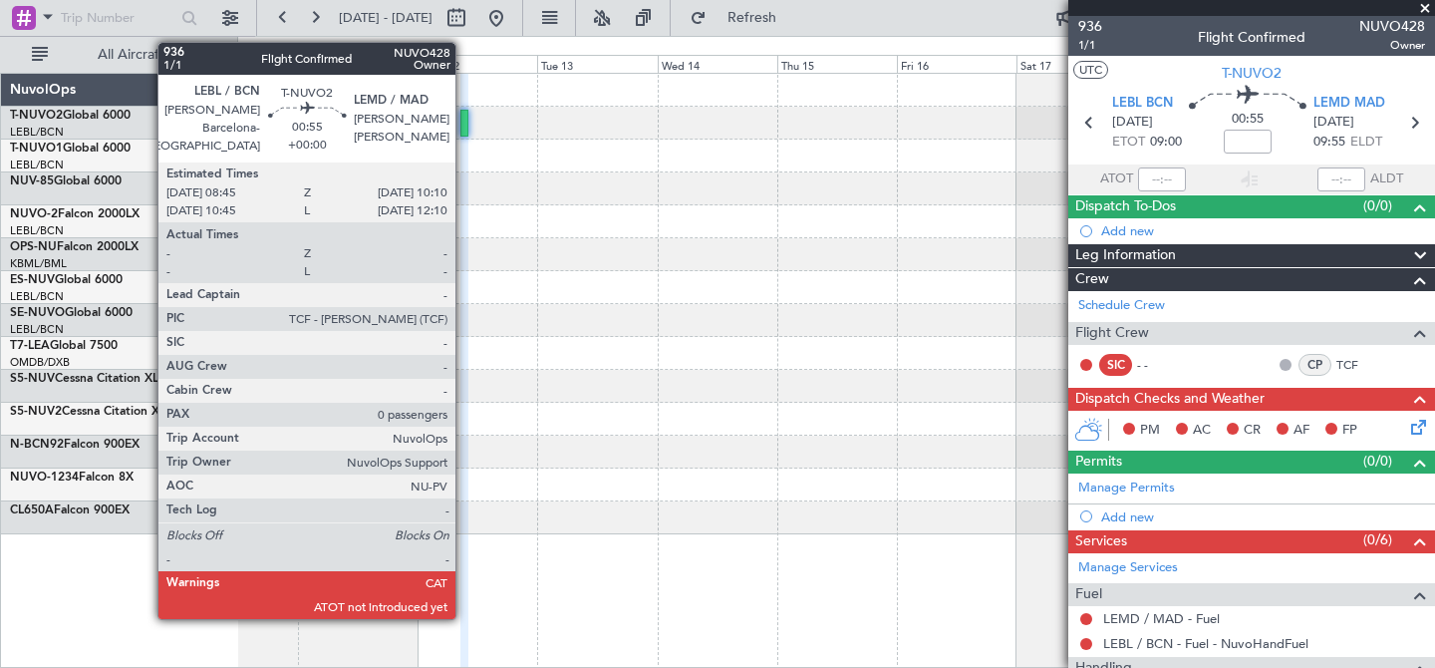
click at [464, 121] on div at bounding box center [464, 123] width 8 height 27
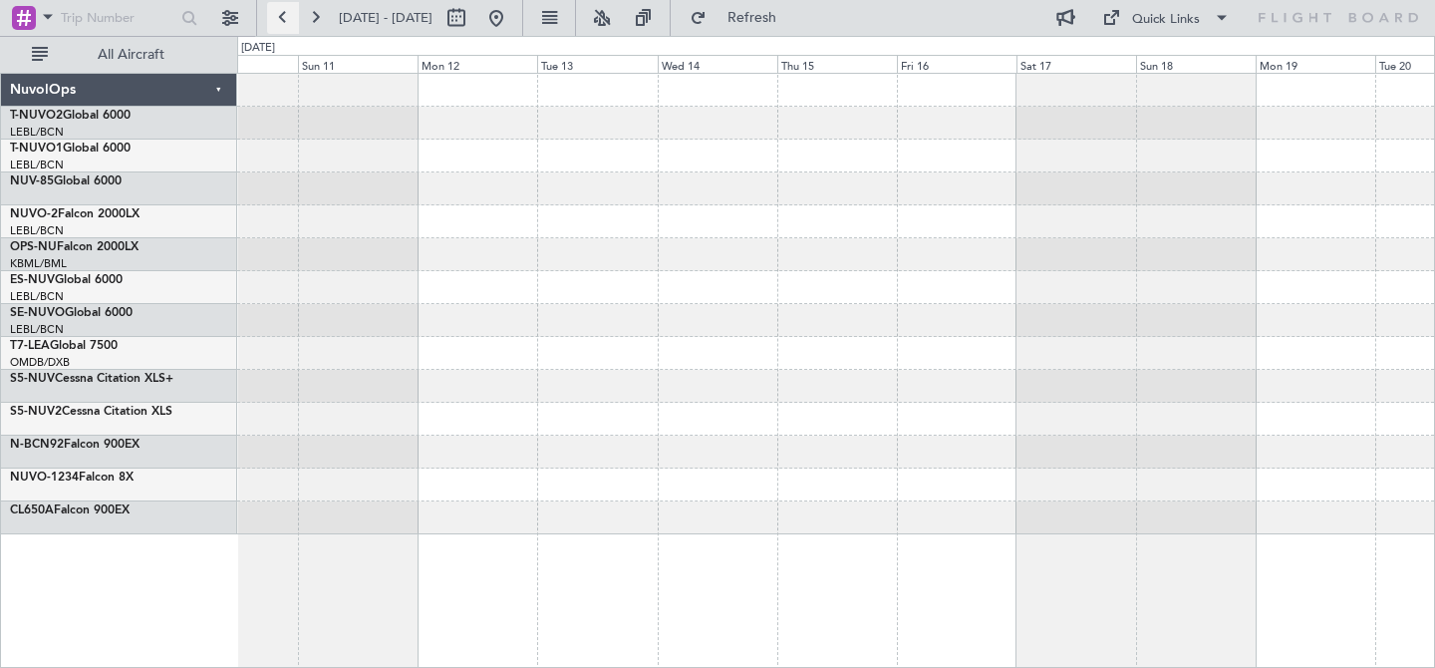
click at [279, 18] on button at bounding box center [283, 18] width 32 height 32
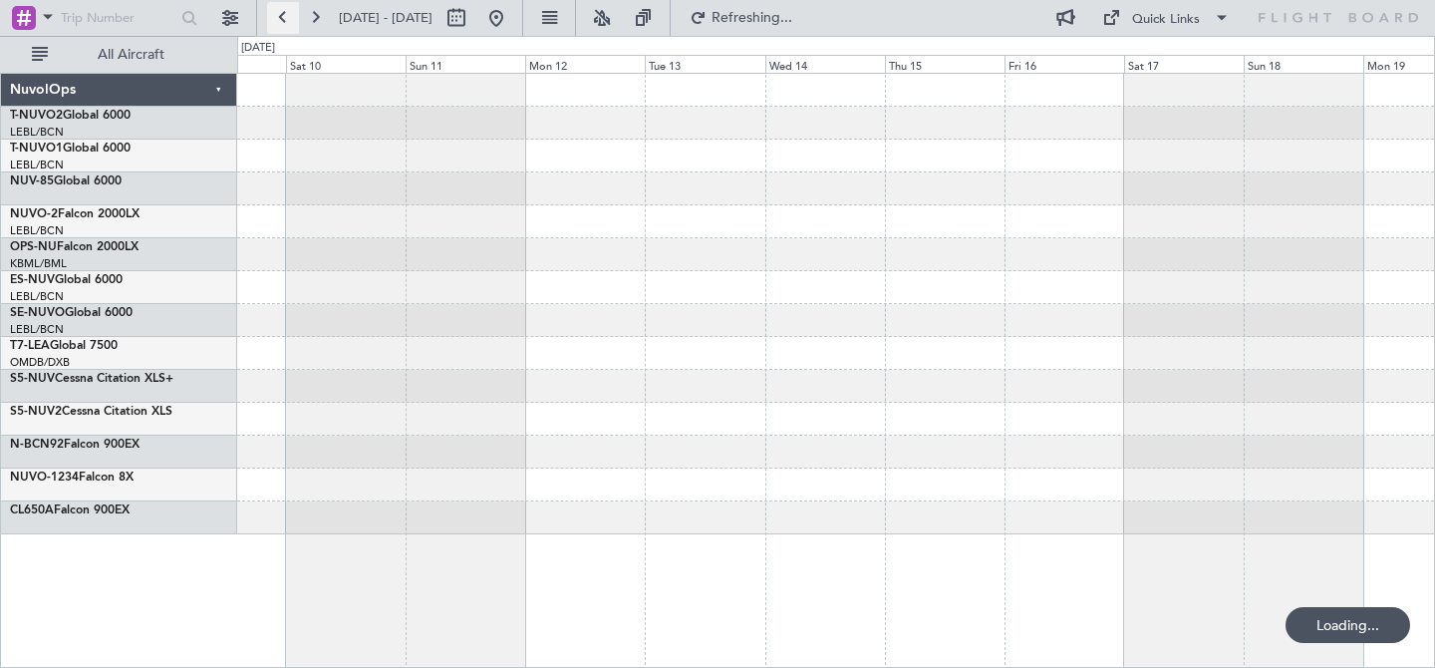
click at [279, 18] on button at bounding box center [283, 18] width 32 height 32
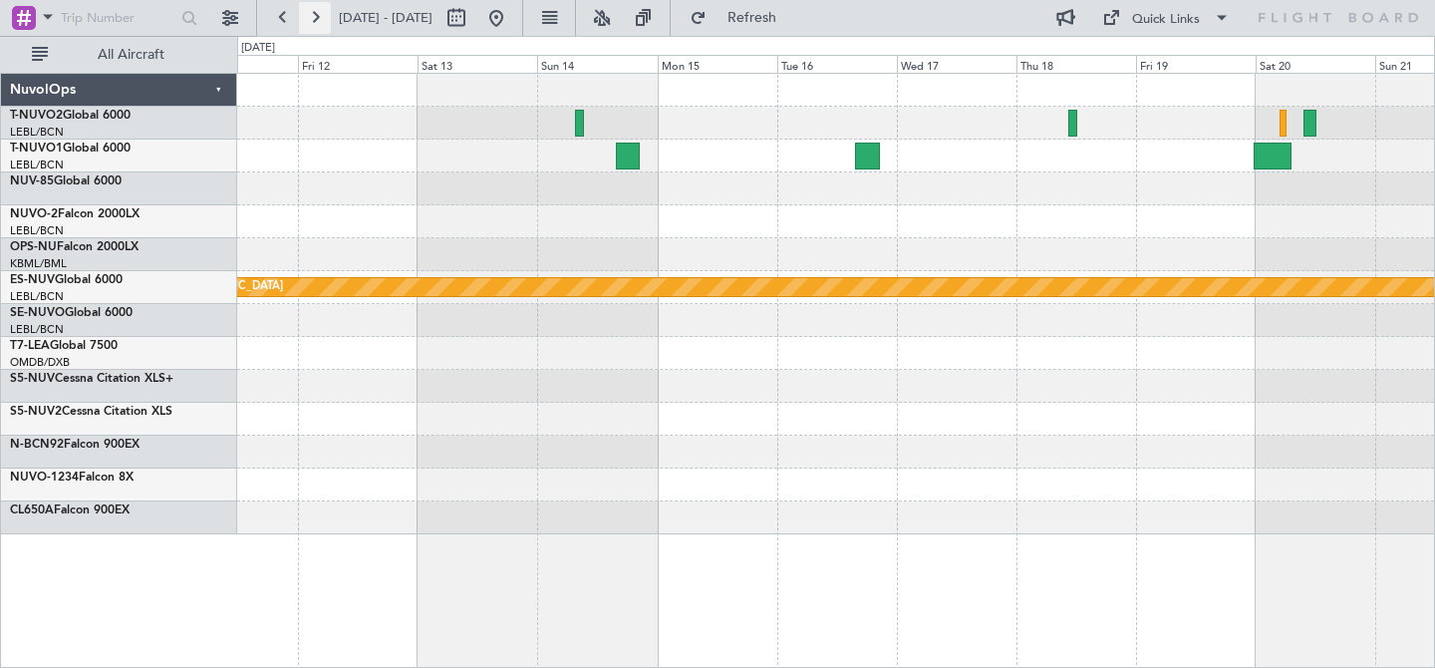
click at [309, 15] on button at bounding box center [315, 18] width 32 height 32
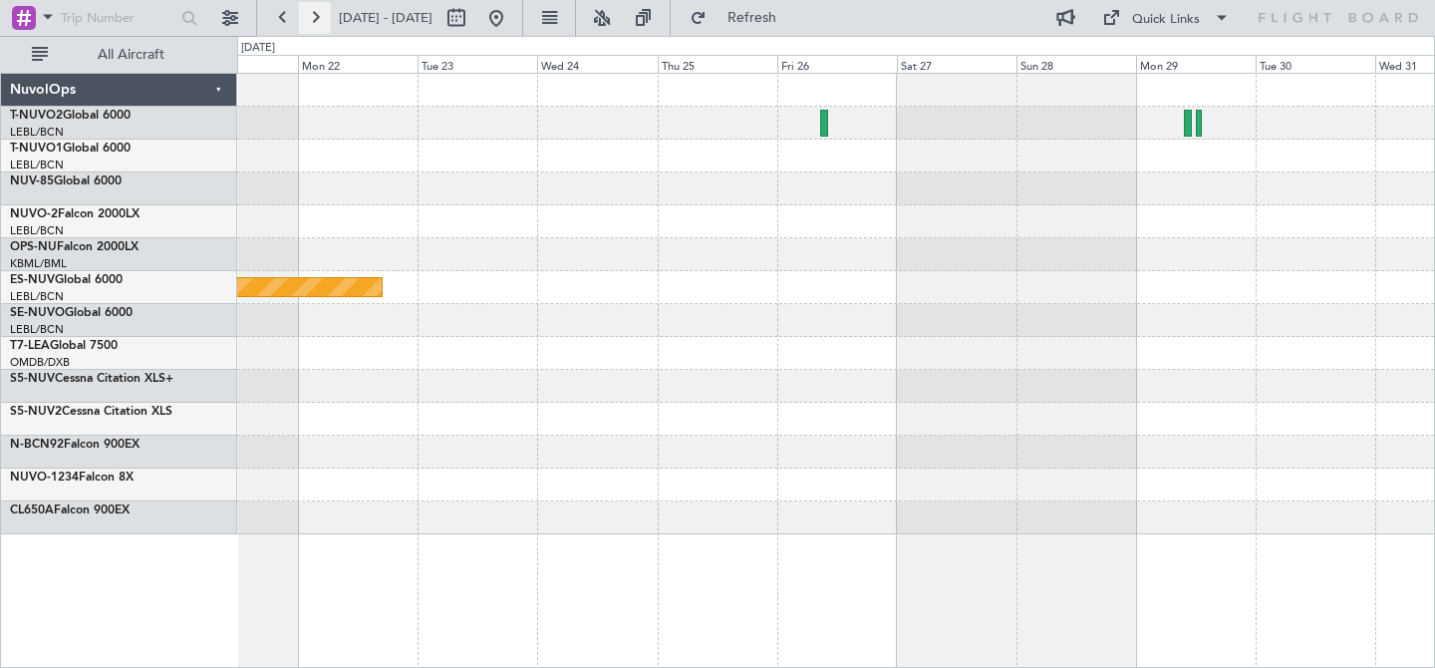
click at [309, 15] on button at bounding box center [315, 18] width 32 height 32
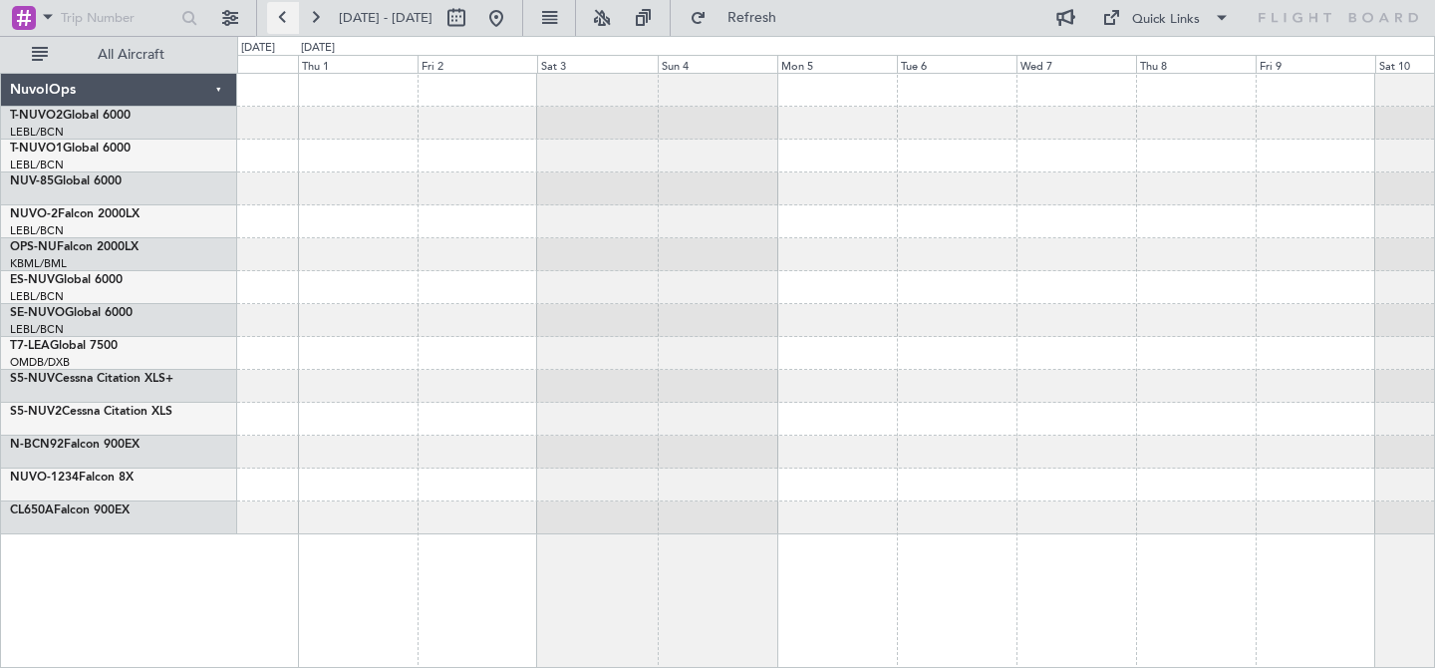
click at [280, 15] on button at bounding box center [283, 18] width 32 height 32
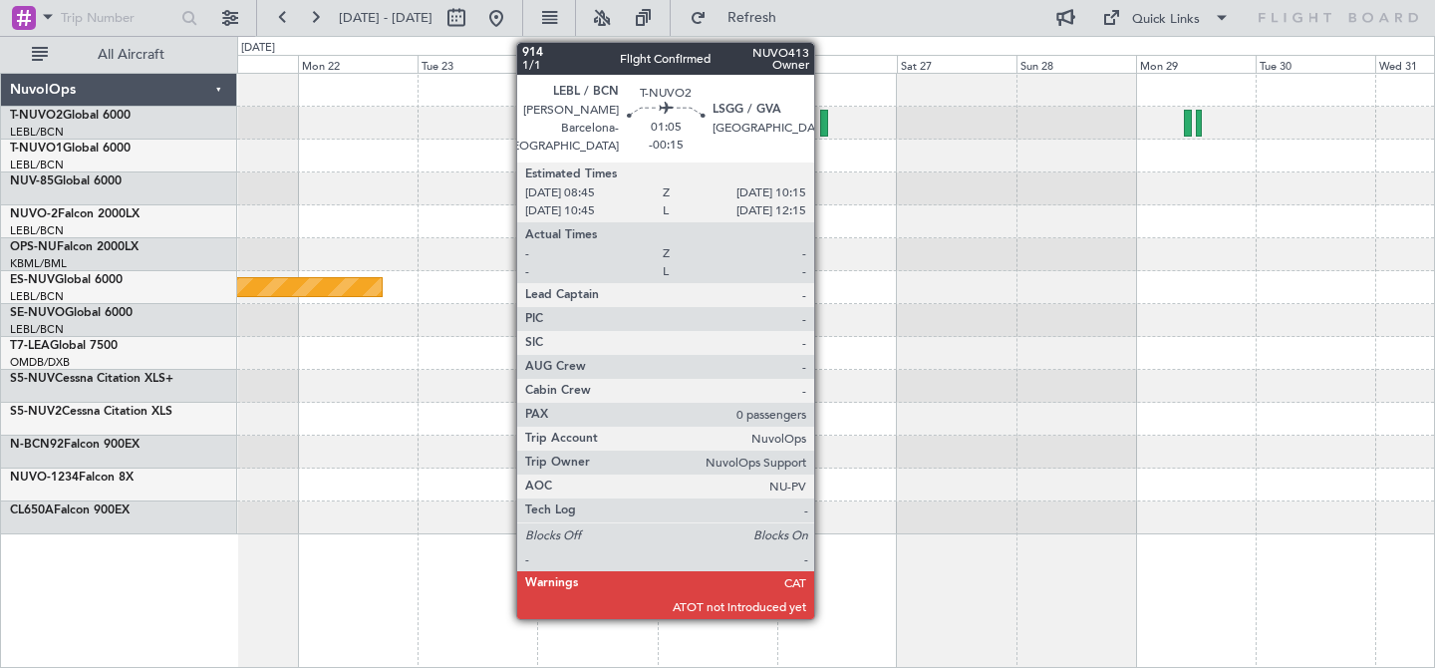
click at [823, 125] on div at bounding box center [824, 123] width 8 height 27
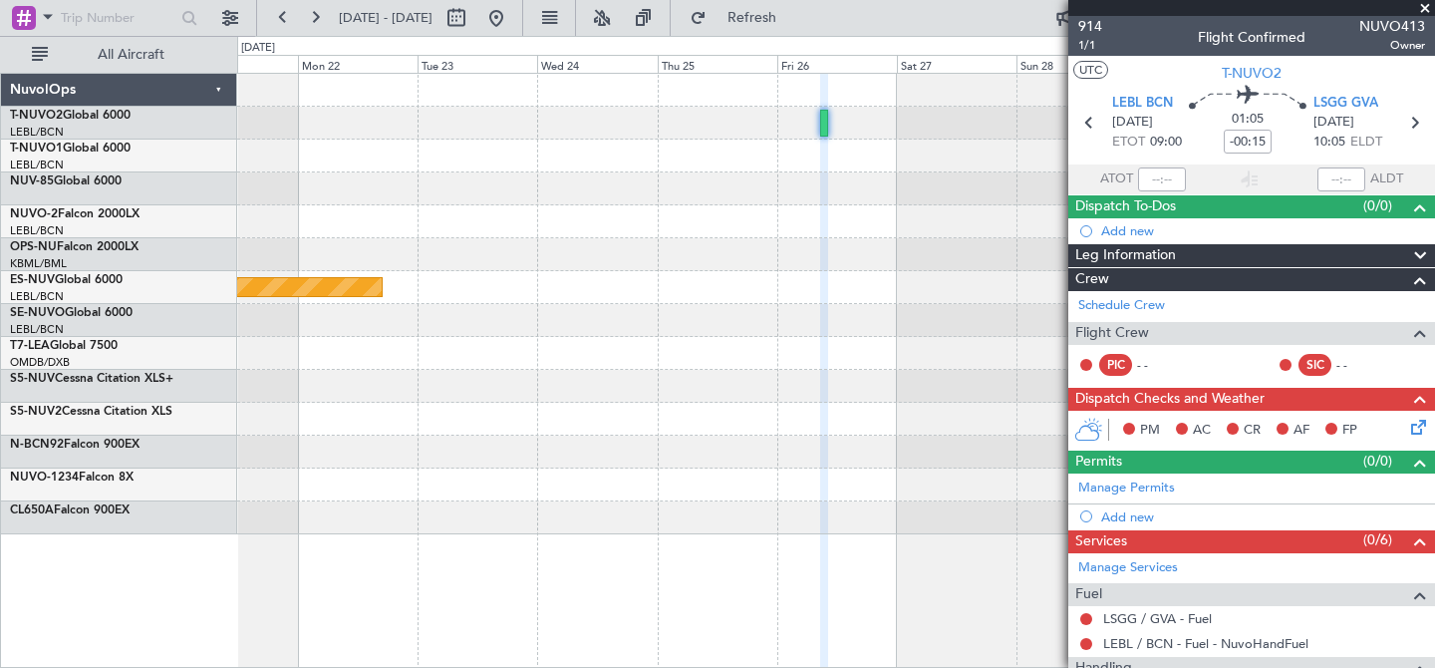
click at [1415, 251] on span at bounding box center [1420, 256] width 24 height 24
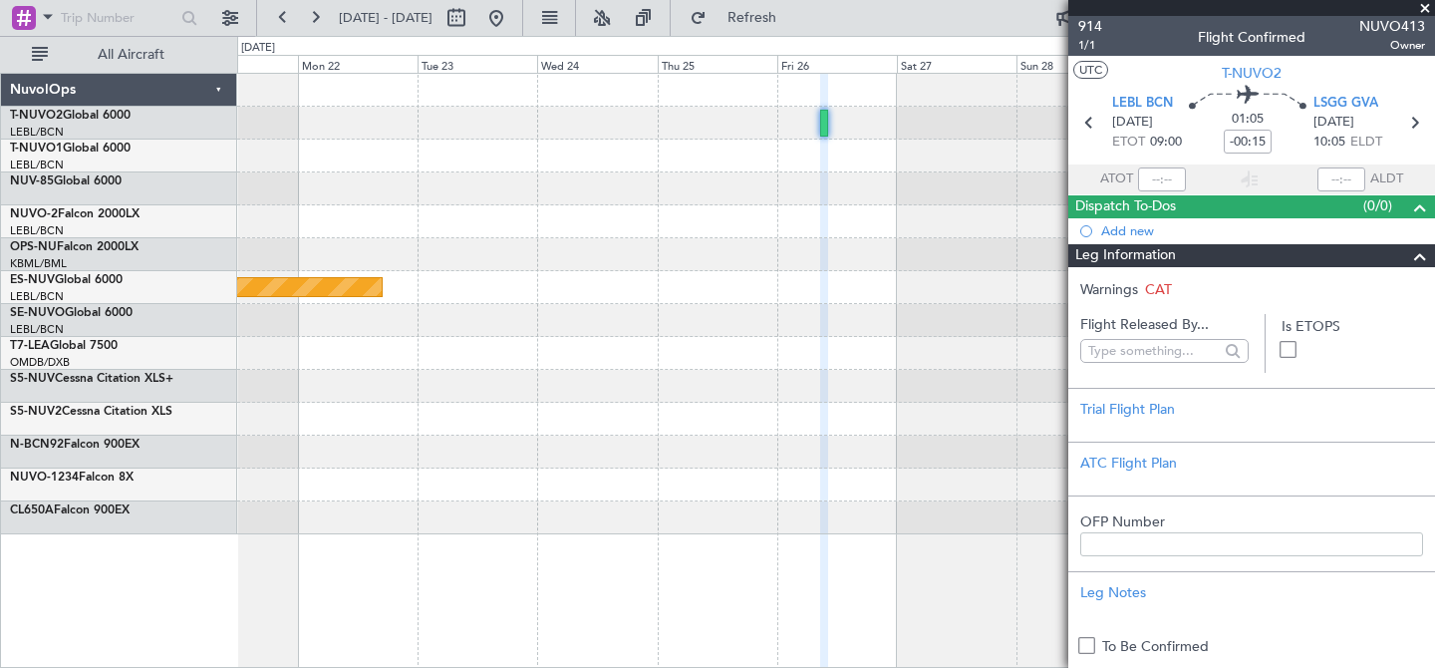
click at [1415, 251] on span at bounding box center [1420, 256] width 24 height 24
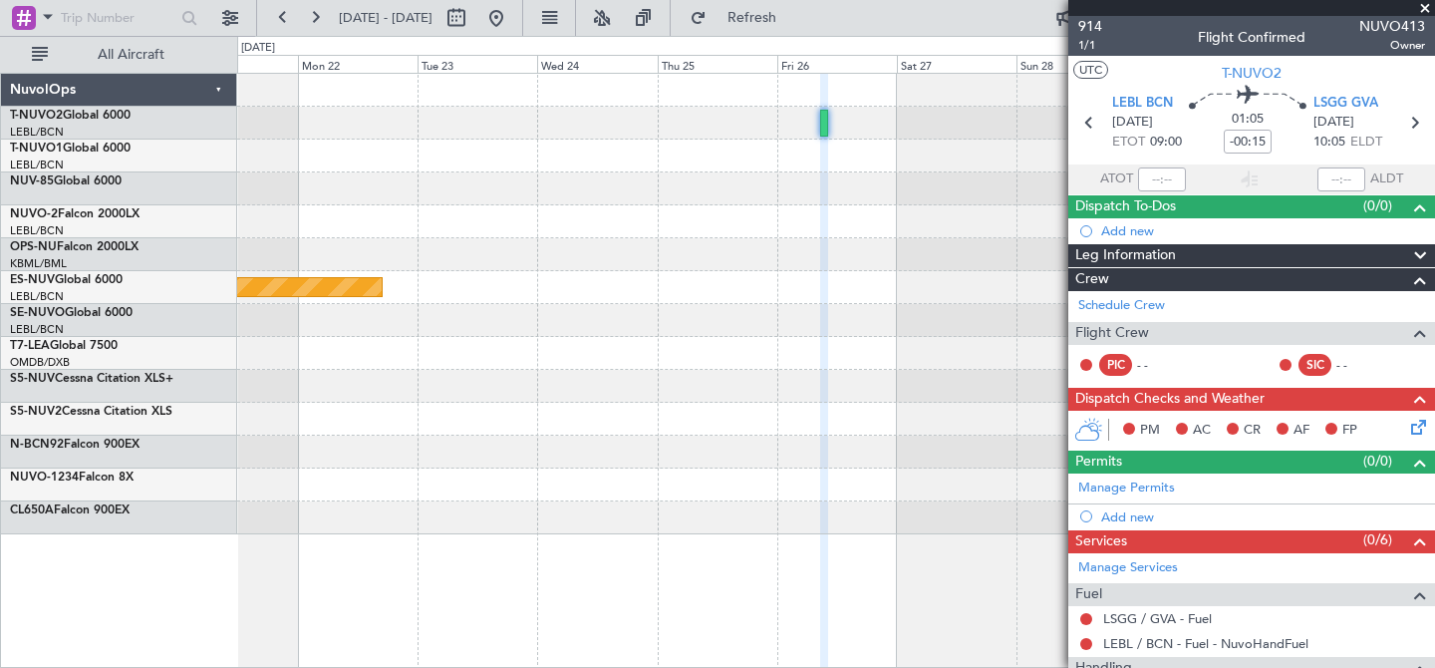
click at [1420, 204] on span at bounding box center [1420, 207] width 24 height 24
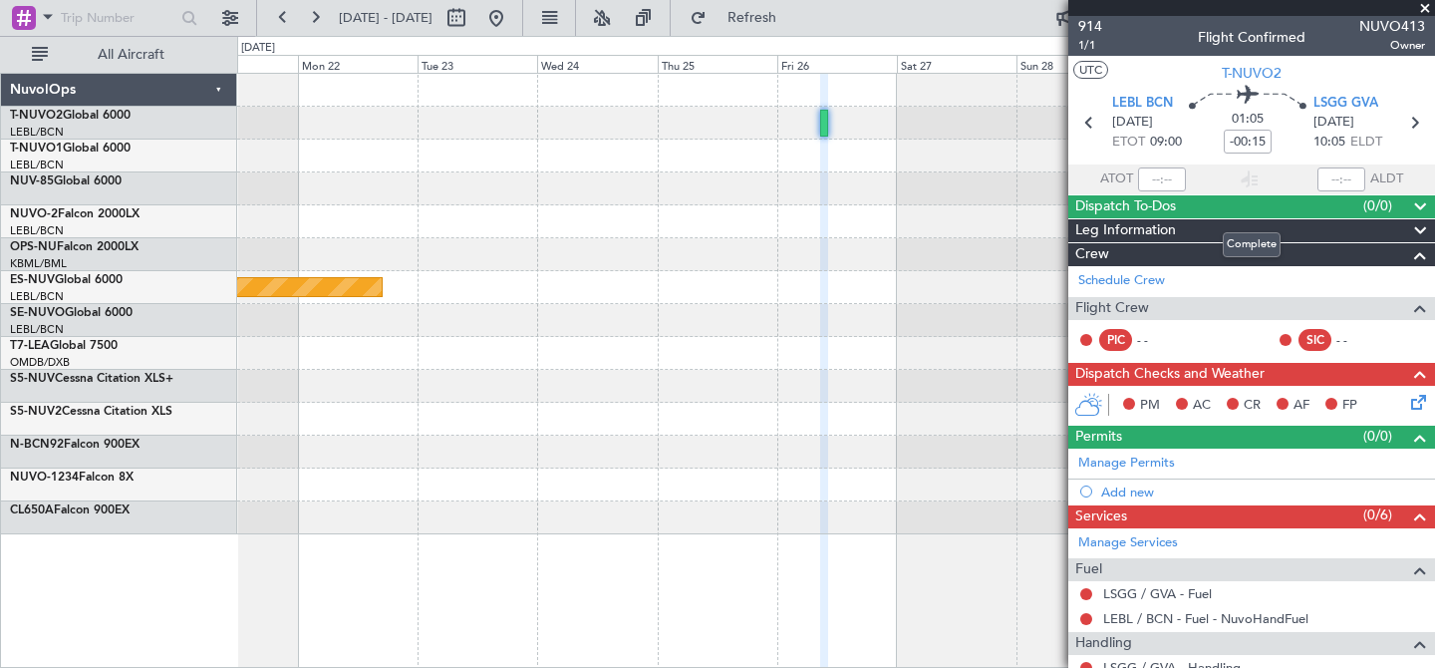
click at [1420, 200] on span at bounding box center [1420, 207] width 24 height 24
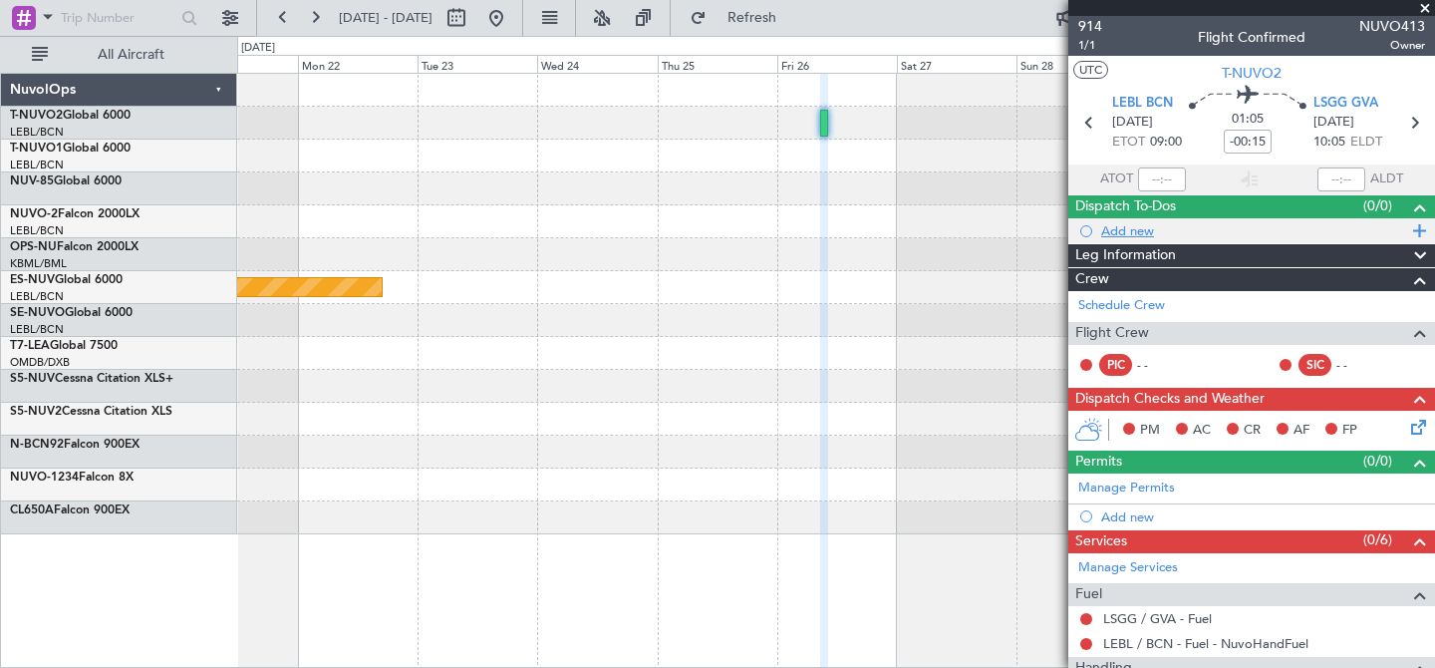
click at [1122, 225] on div "Add new" at bounding box center [1254, 230] width 306 height 17
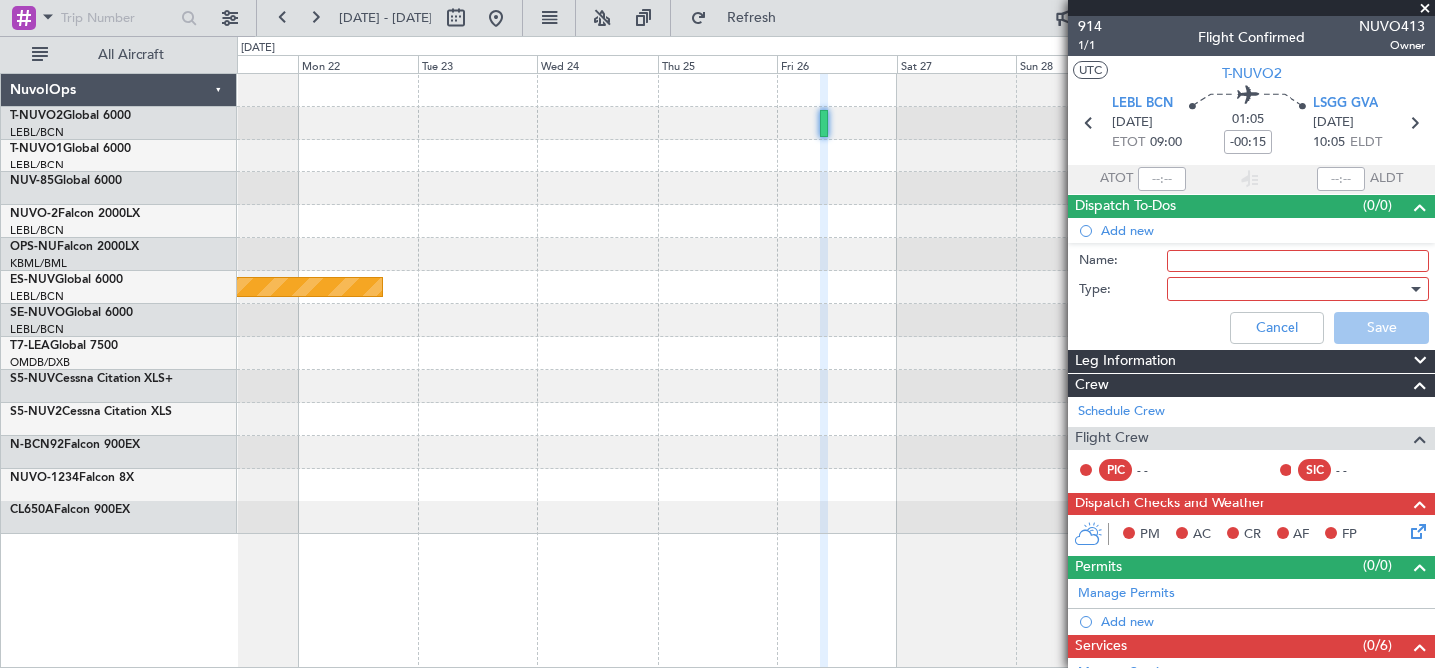
click at [1194, 256] on input "Name:" at bounding box center [1298, 261] width 262 height 22
type input "Madrid Test"
click at [1119, 326] on div "Cancel Save" at bounding box center [1246, 328] width 376 height 48
click at [1236, 287] on div at bounding box center [1291, 289] width 232 height 30
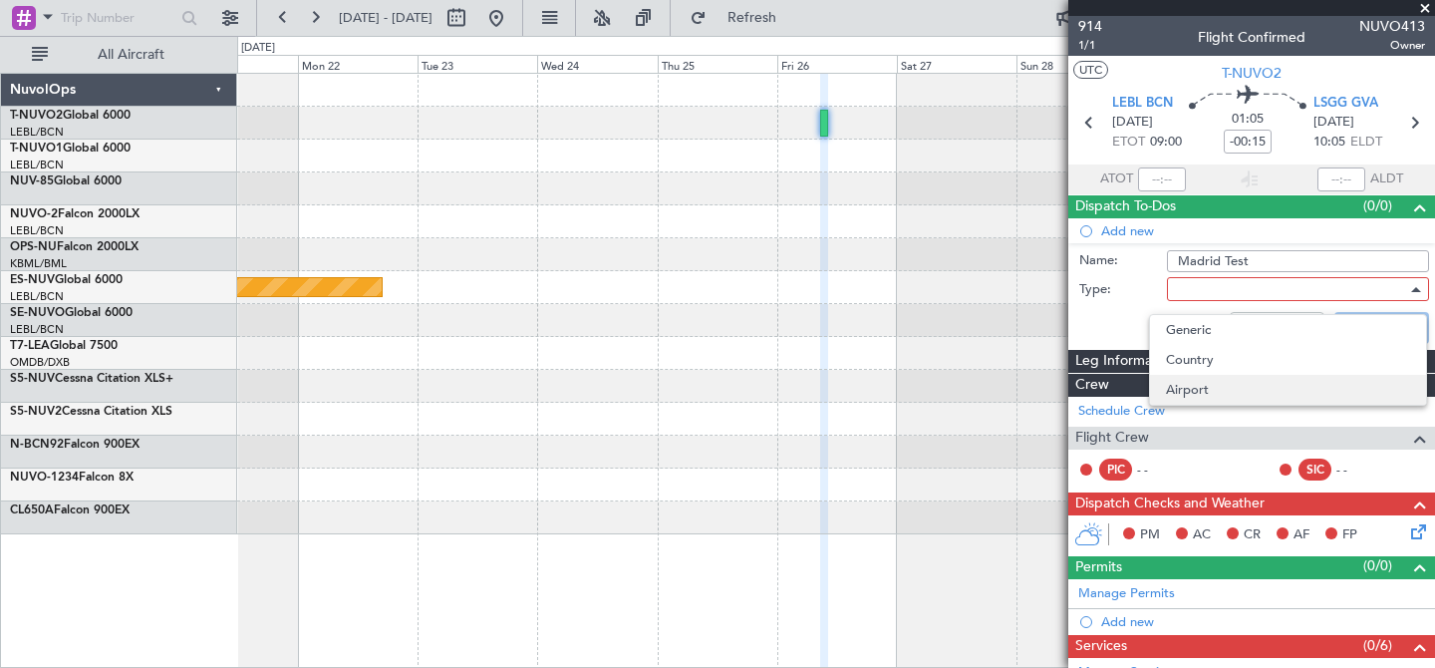
click at [1201, 383] on span "Airport" at bounding box center [1288, 390] width 244 height 30
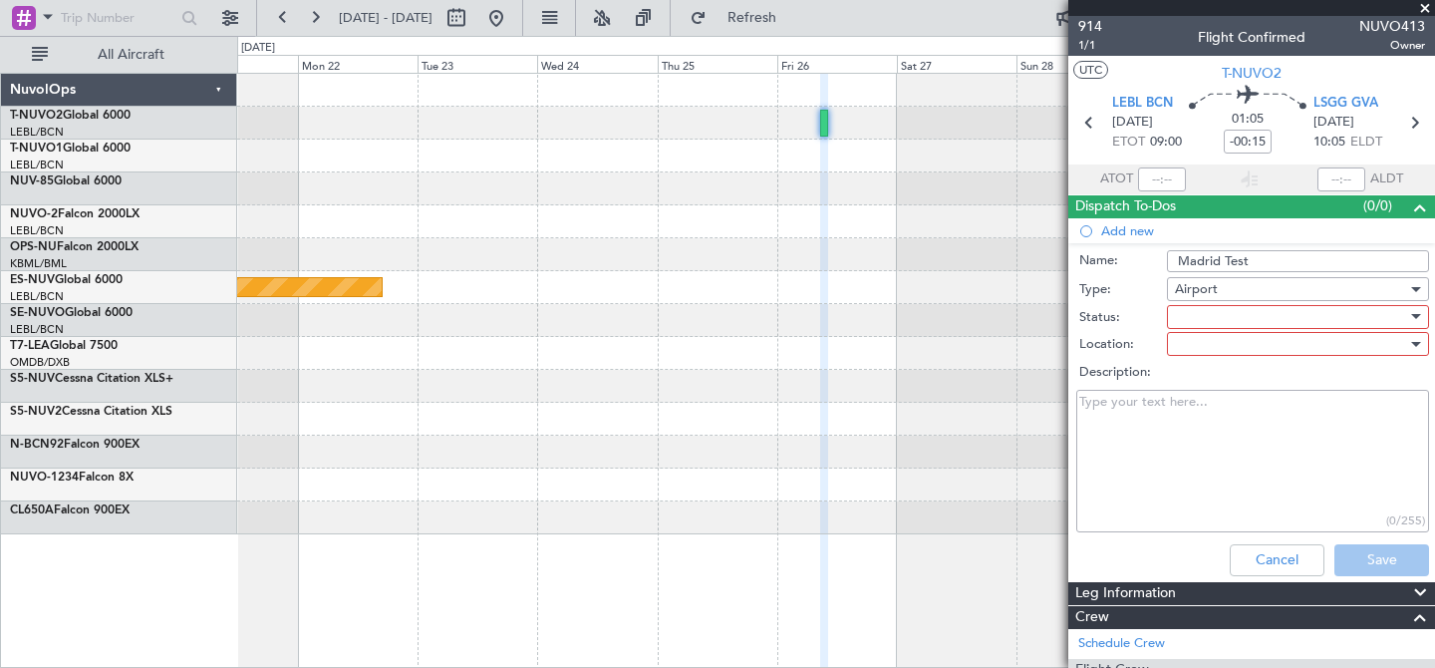
click at [1232, 314] on div at bounding box center [1291, 317] width 232 height 30
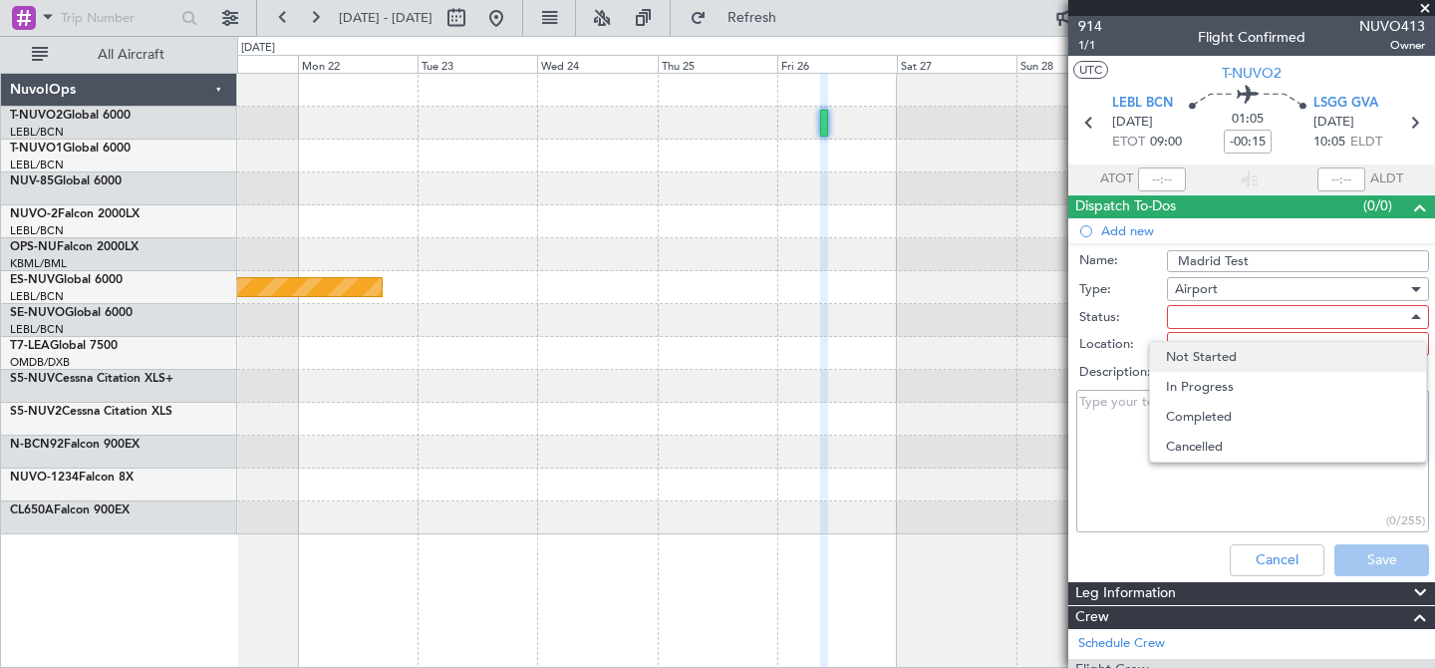
click at [1216, 349] on span "Not Started" at bounding box center [1288, 357] width 244 height 30
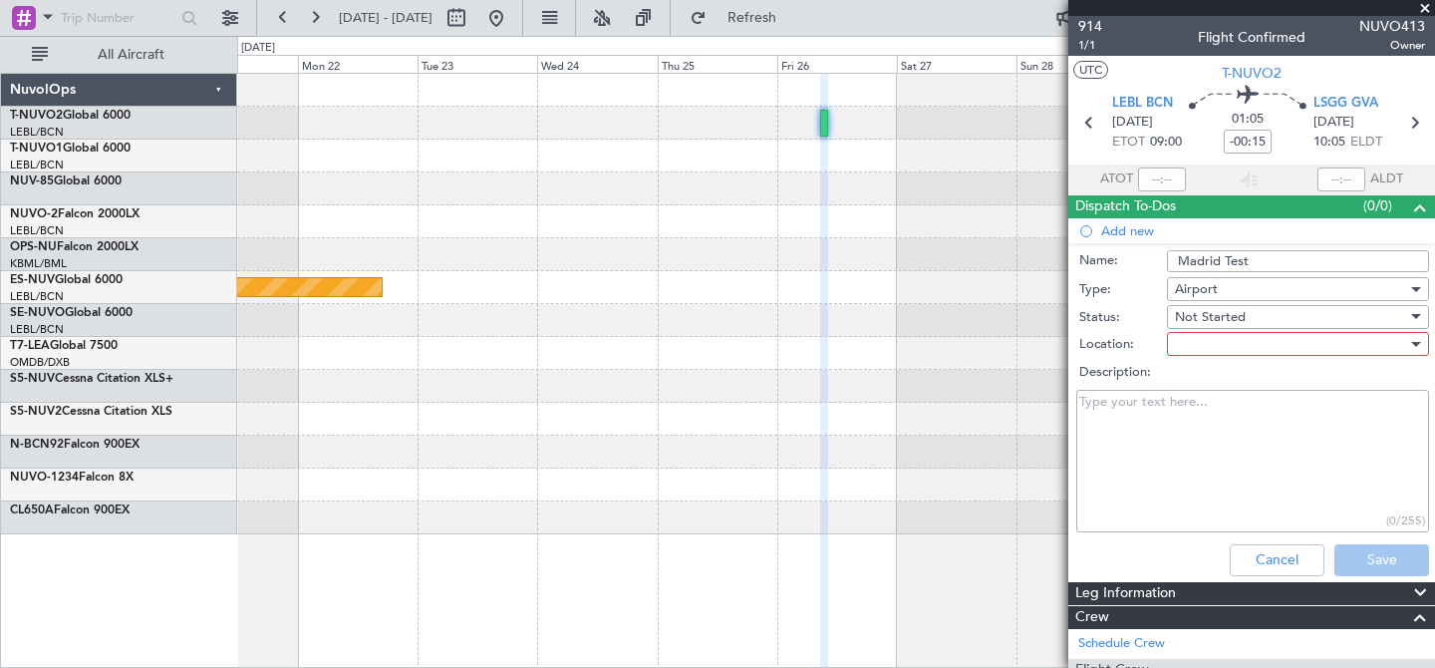
click at [1209, 344] on div at bounding box center [1291, 344] width 232 height 30
click at [1197, 413] on span "Departure" at bounding box center [1288, 415] width 244 height 30
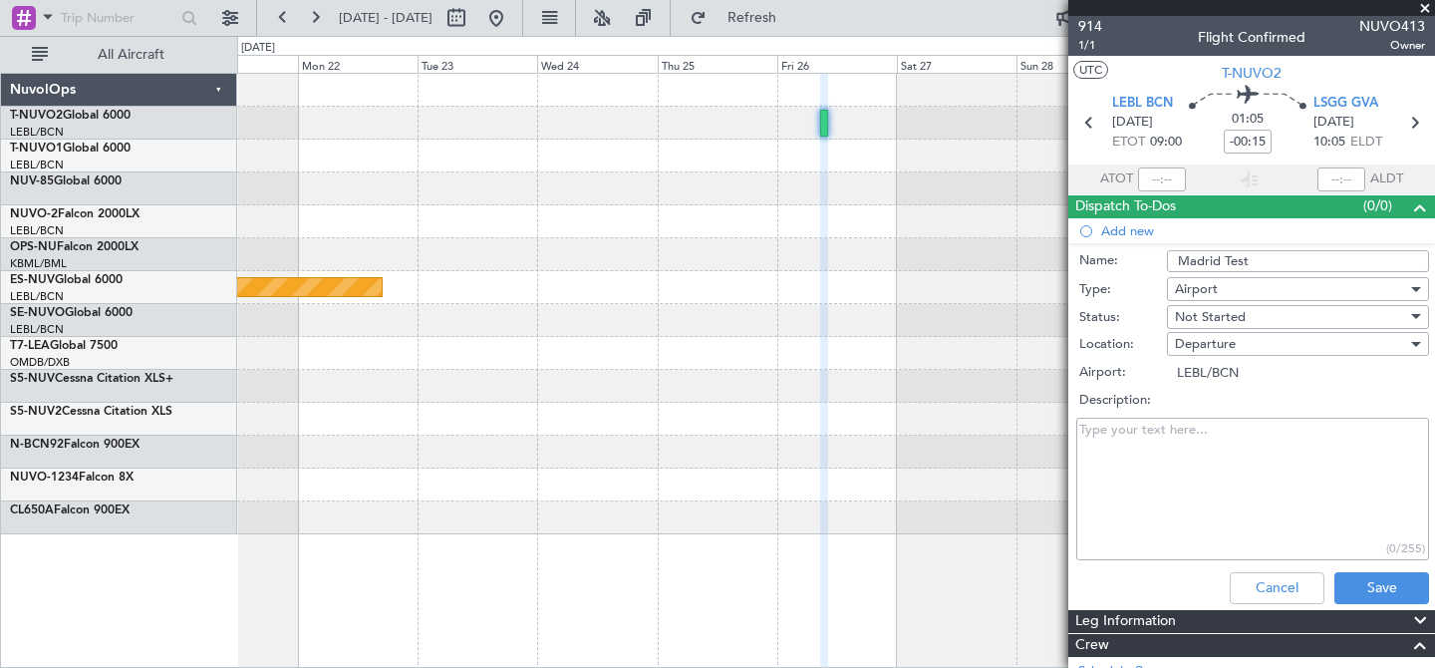
click at [1178, 437] on textarea "Description:" at bounding box center [1252, 488] width 353 height 142
type textarea "Test"
click at [1377, 581] on button "Save" at bounding box center [1381, 588] width 95 height 32
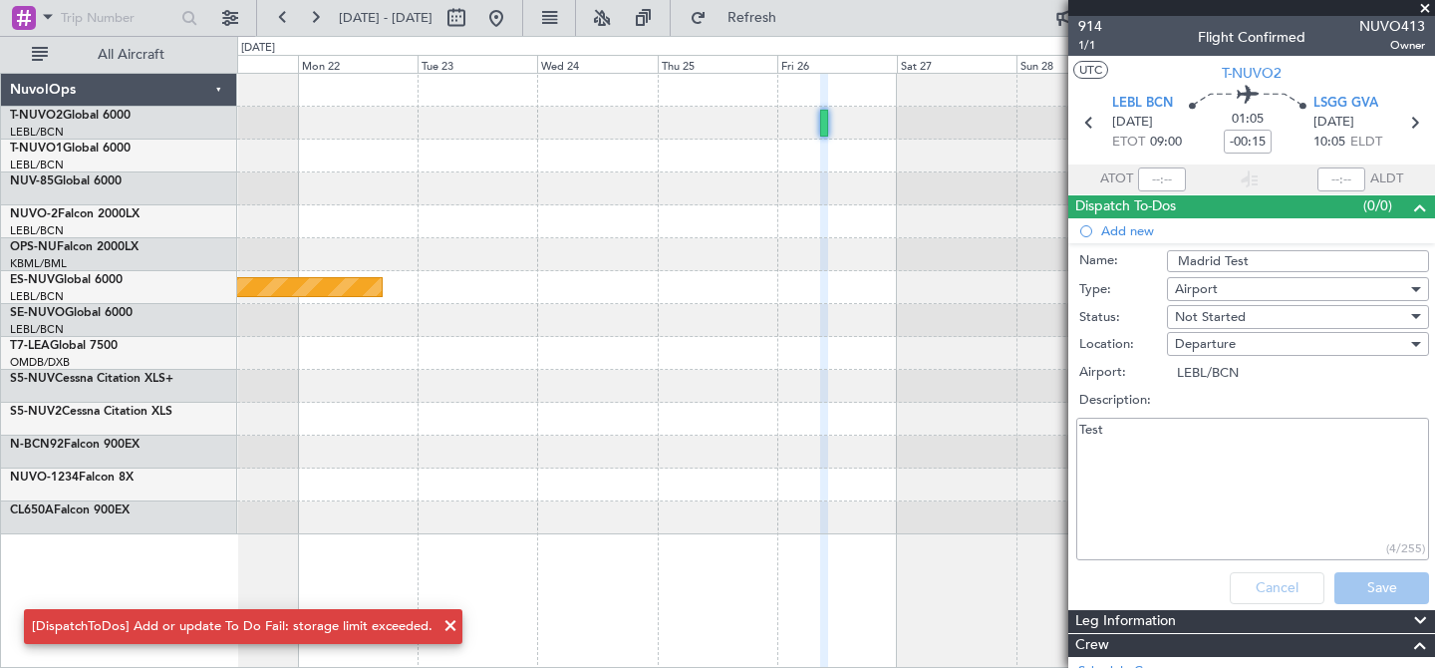
click at [1421, 207] on span at bounding box center [1420, 207] width 24 height 24
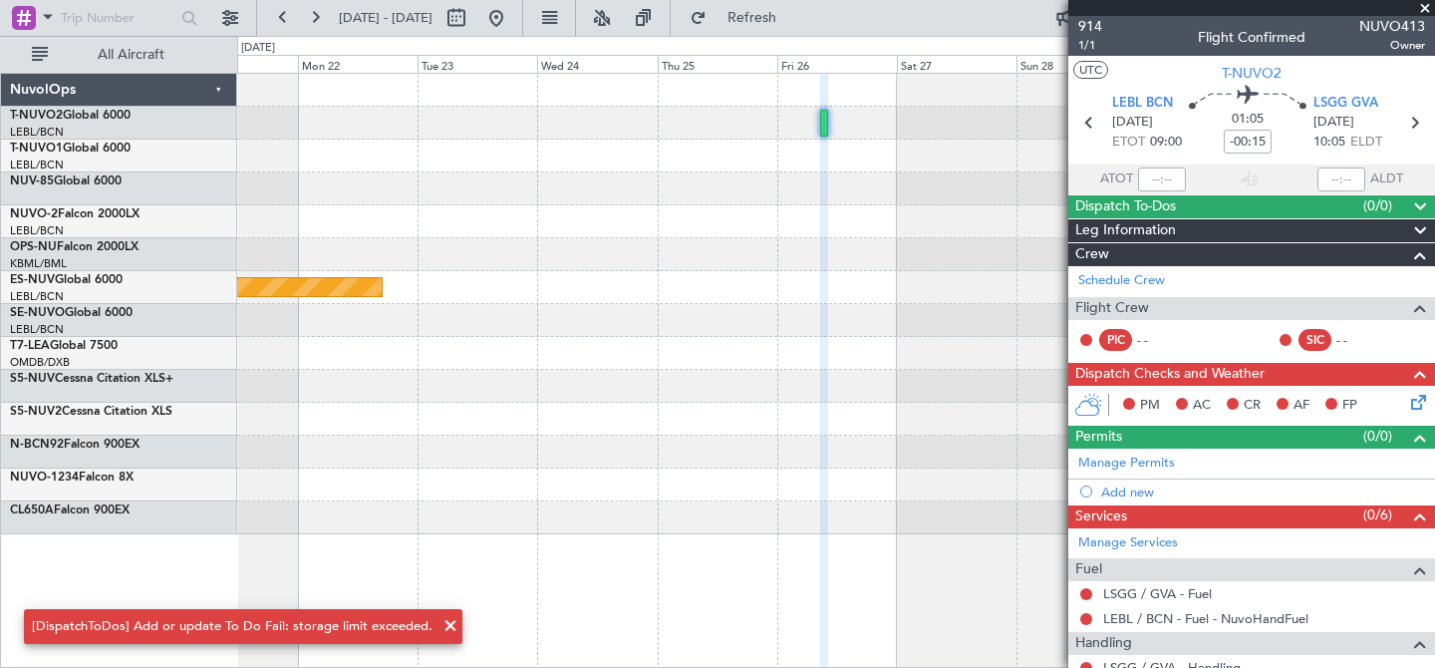
click at [1419, 228] on span at bounding box center [1420, 231] width 24 height 24
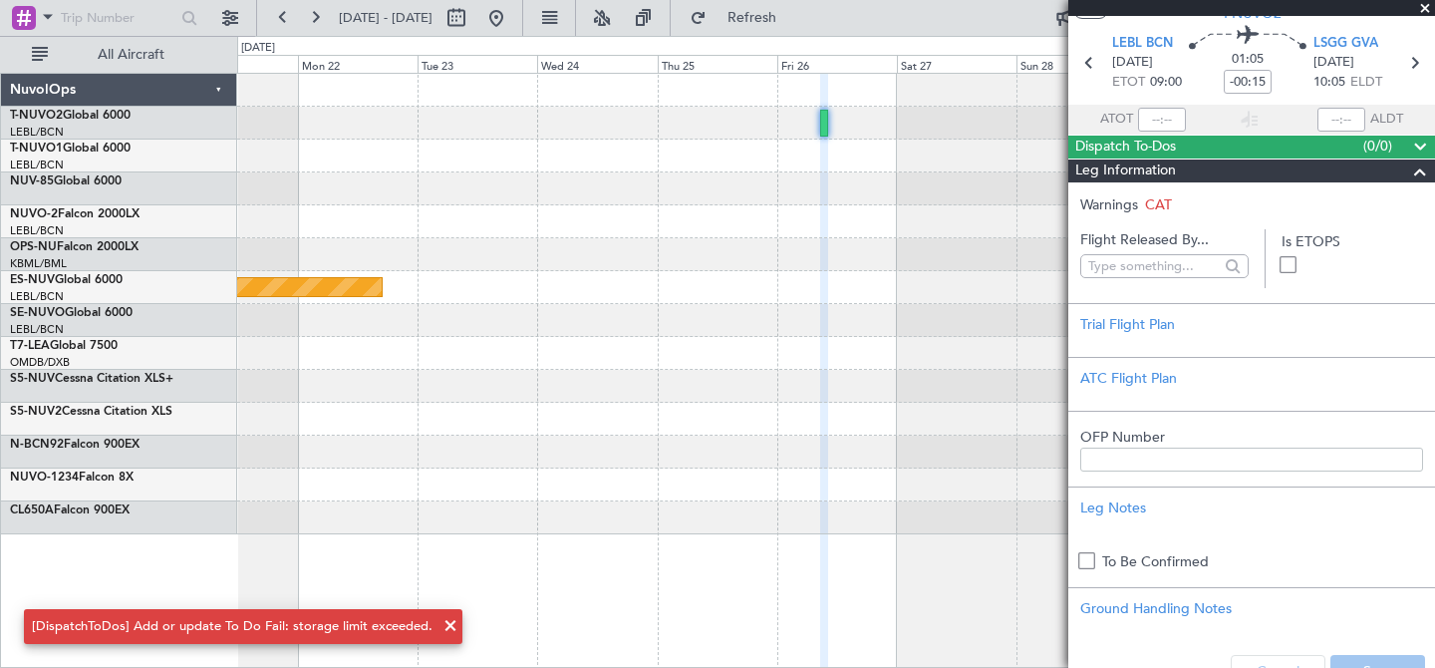
scroll to position [64, 0]
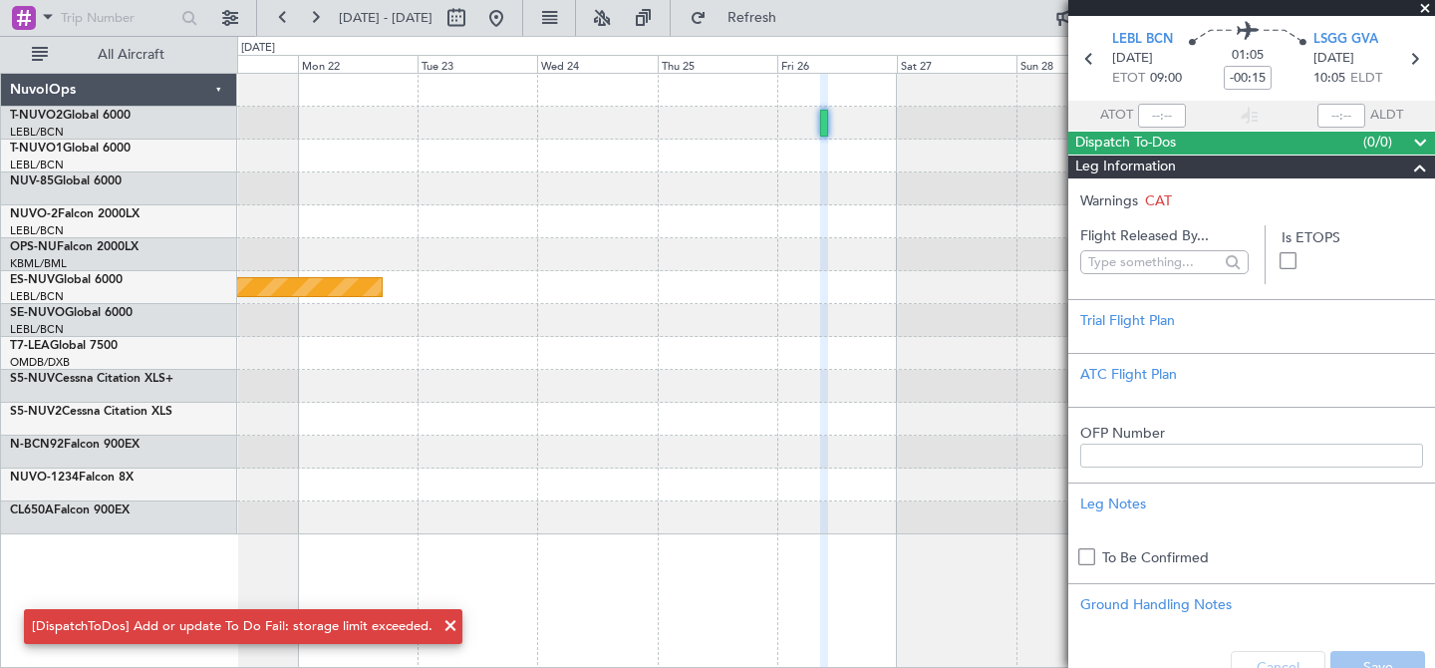
click at [440, 626] on span at bounding box center [450, 626] width 24 height 24
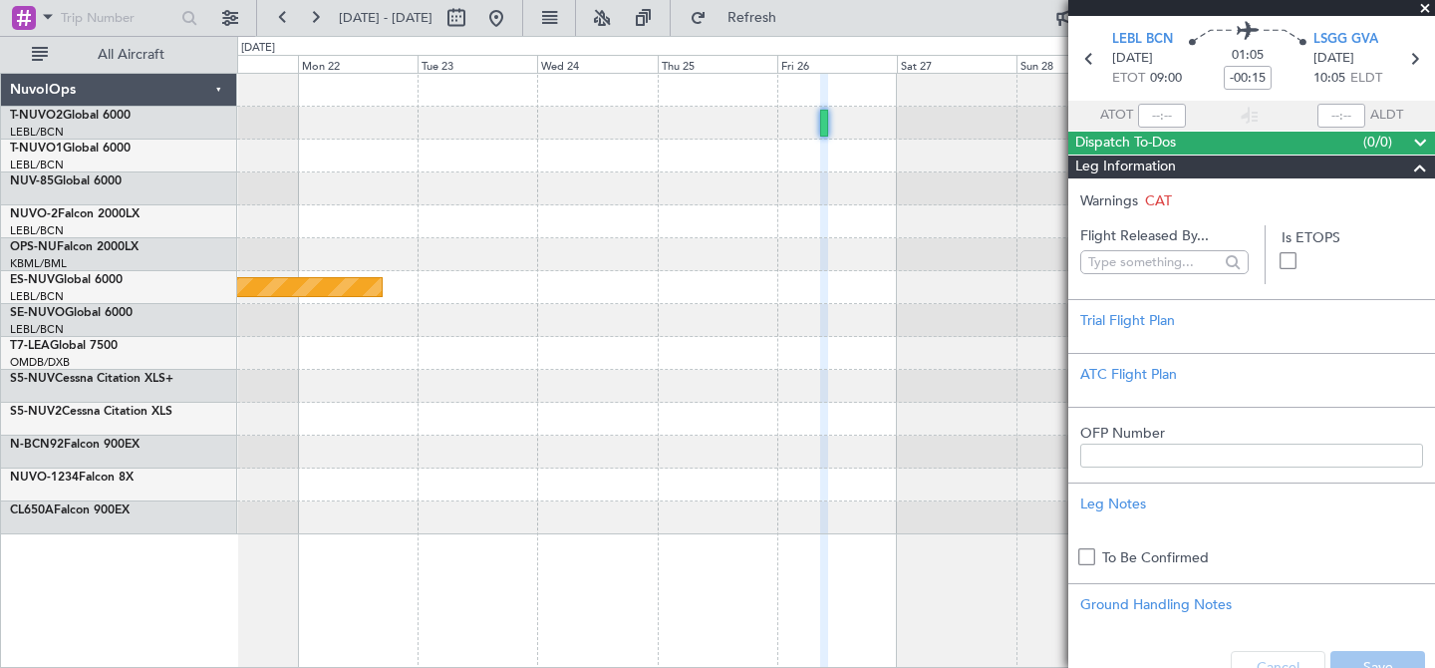
click at [1421, 165] on span at bounding box center [1420, 167] width 24 height 24
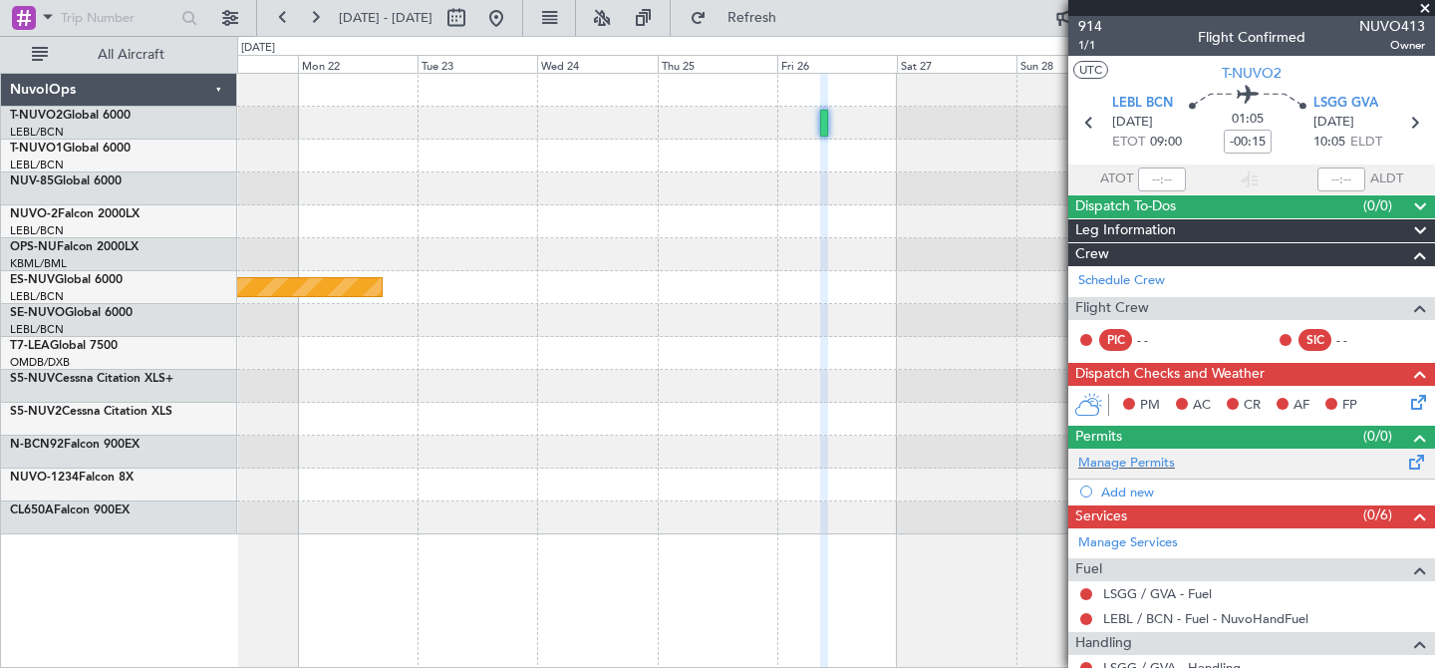
scroll to position [9, 0]
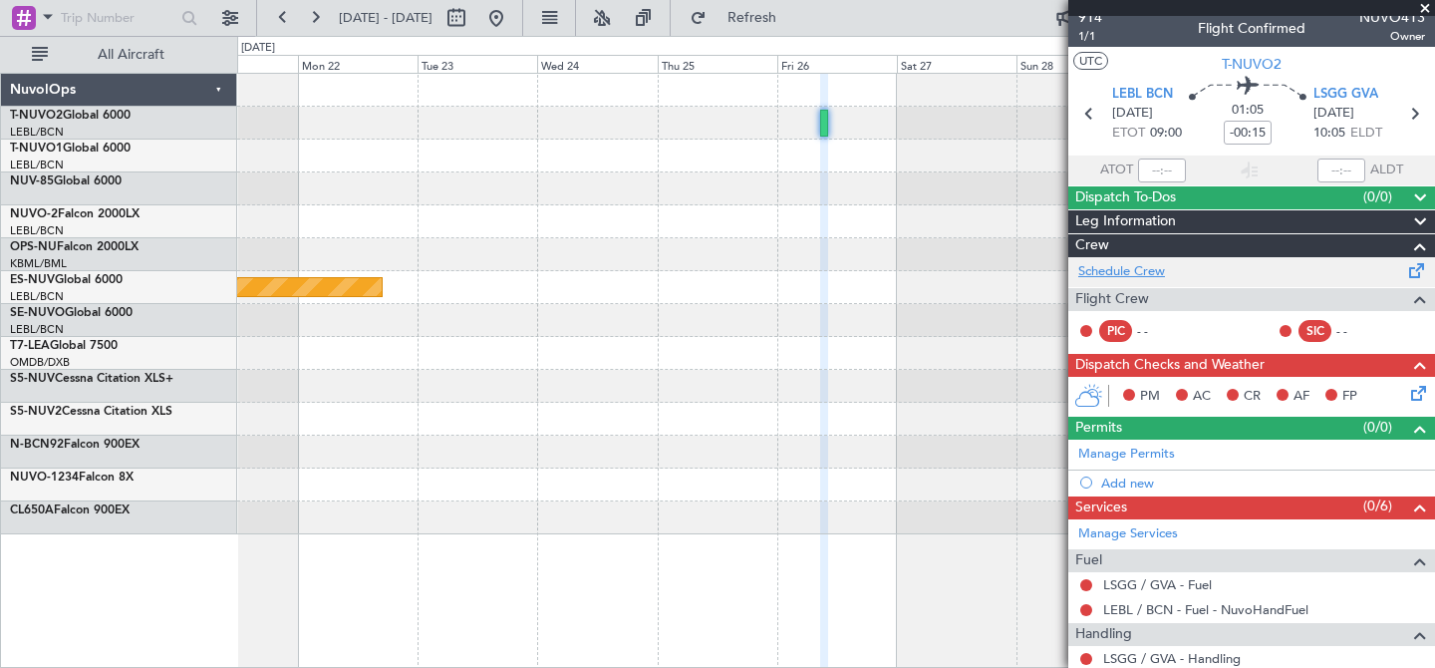
click at [1145, 270] on link "Schedule Crew" at bounding box center [1121, 272] width 87 height 20
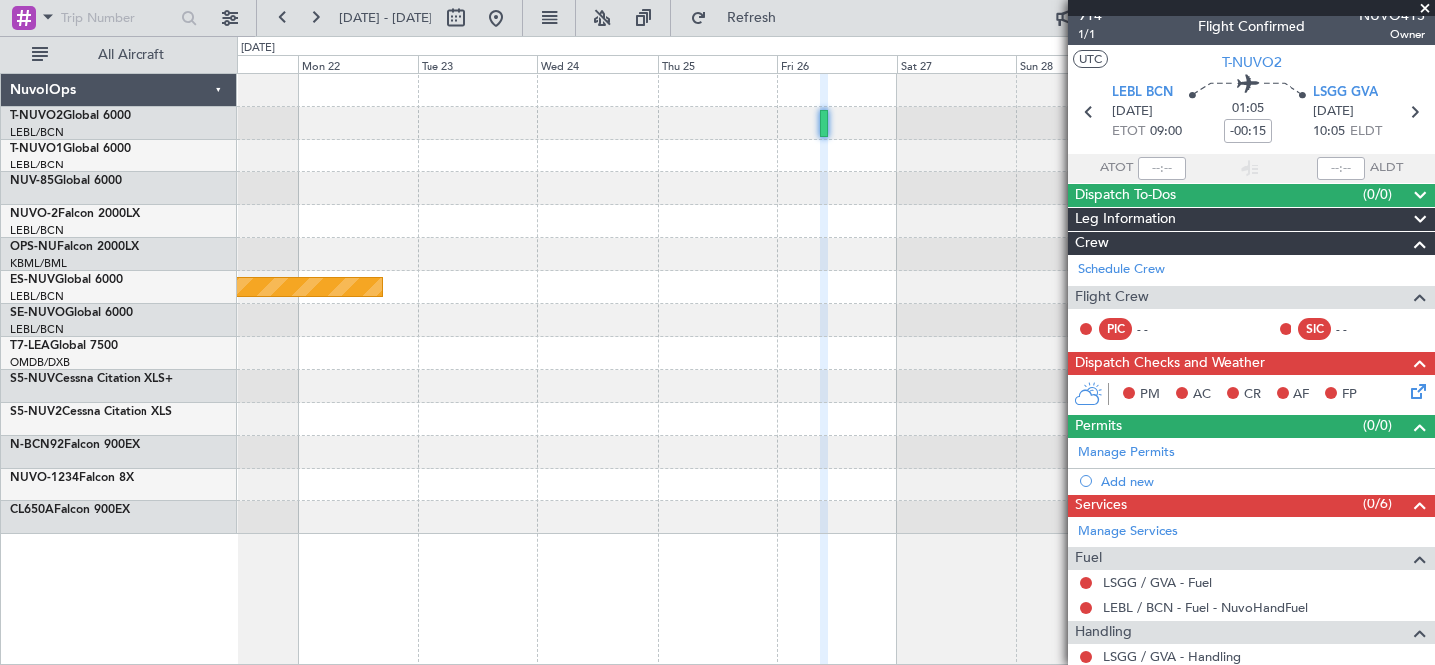
scroll to position [0, 0]
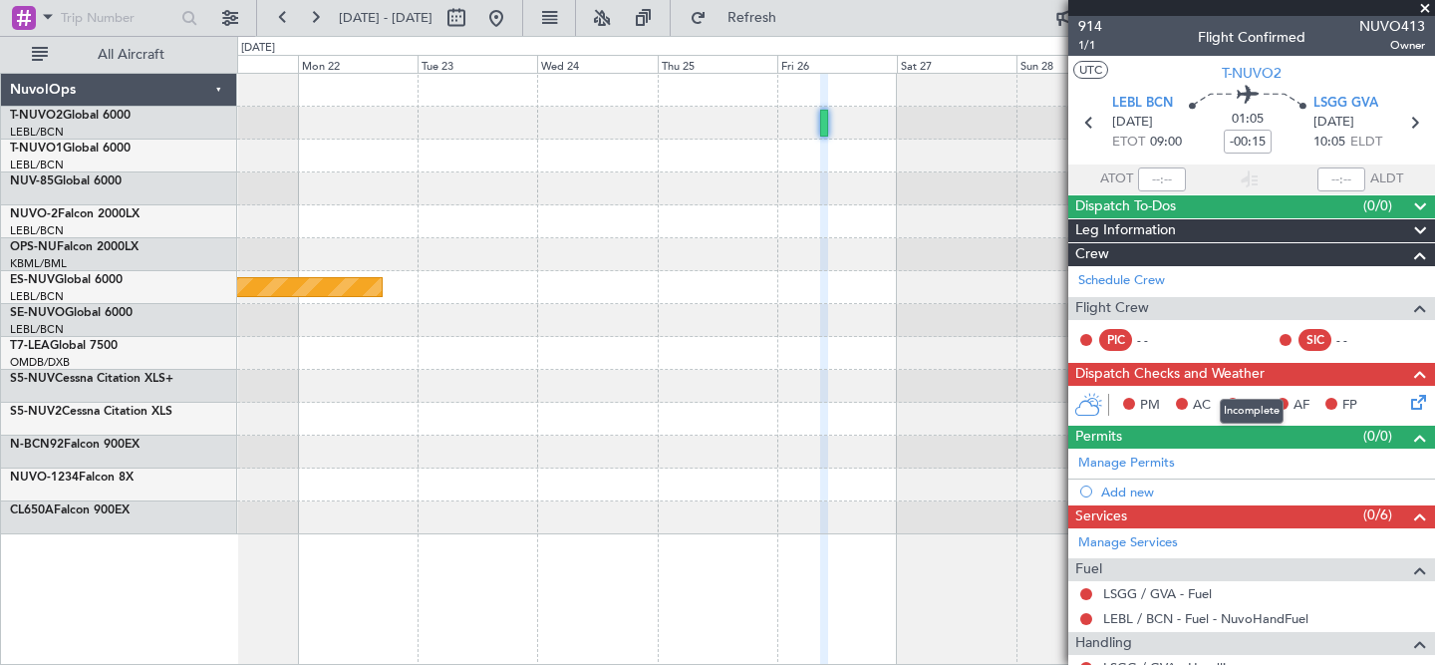
click at [1135, 372] on span "Dispatch Checks and Weather" at bounding box center [1169, 374] width 189 height 23
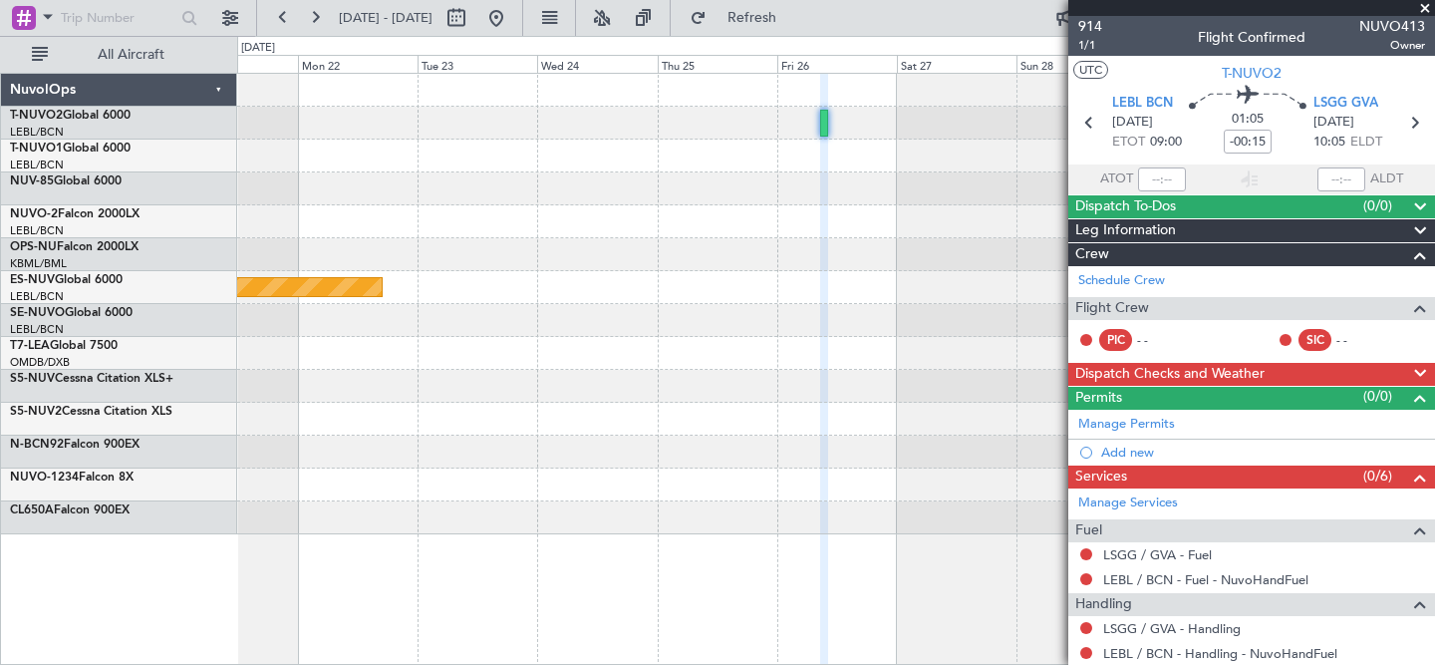
click at [1135, 372] on span "Dispatch Checks and Weather" at bounding box center [1169, 374] width 189 height 23
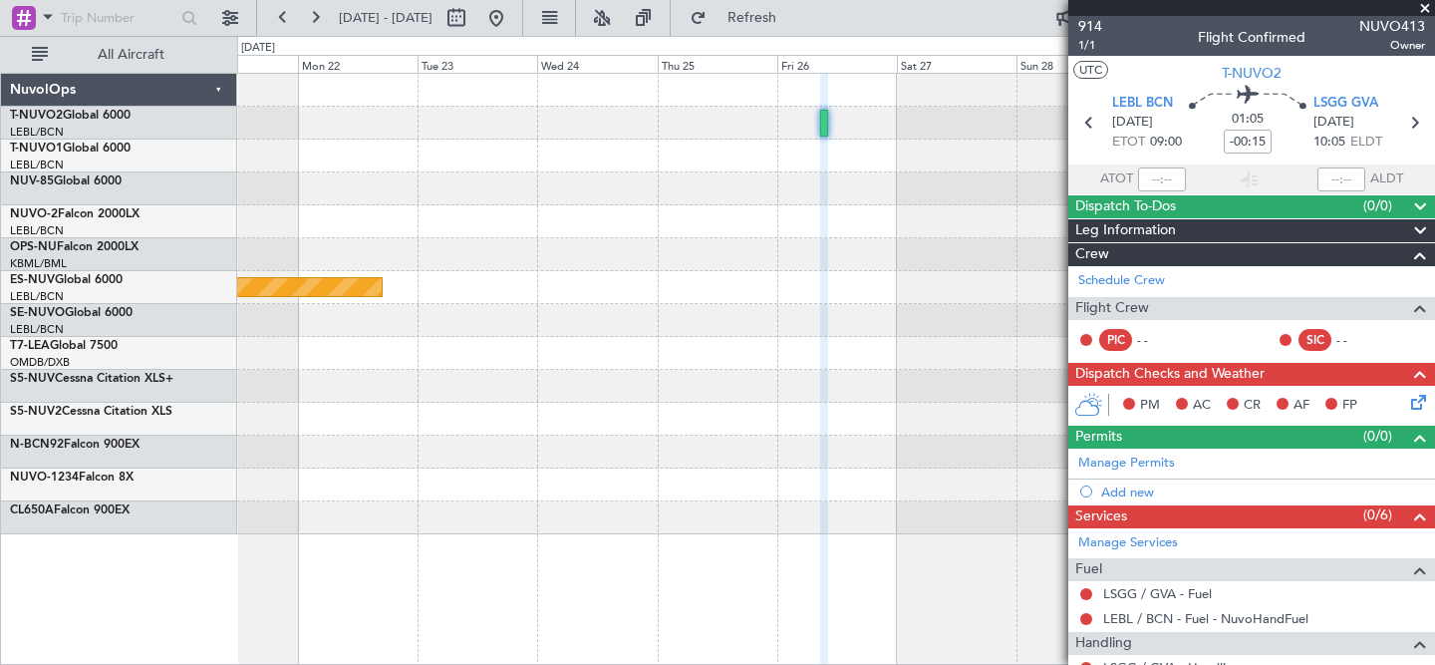
click at [1420, 400] on icon at bounding box center [1415, 399] width 16 height 16
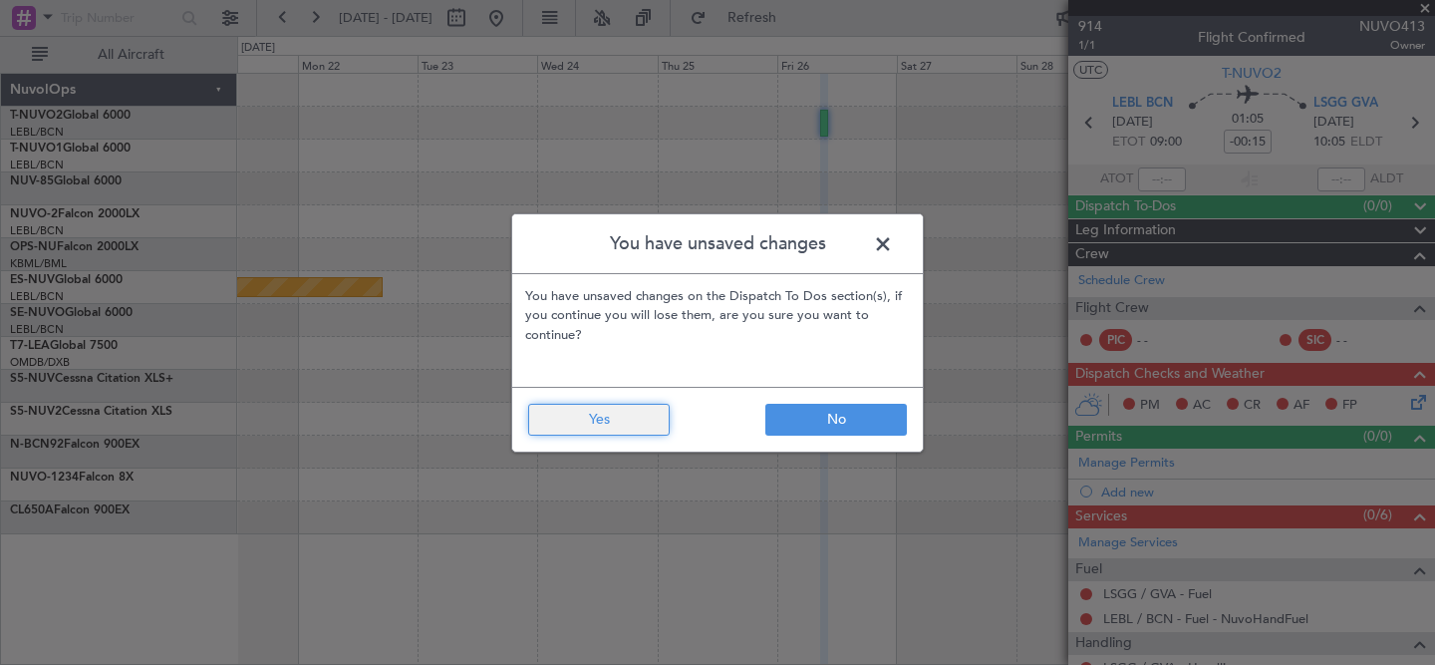
click at [642, 409] on button "Yes" at bounding box center [598, 420] width 141 height 32
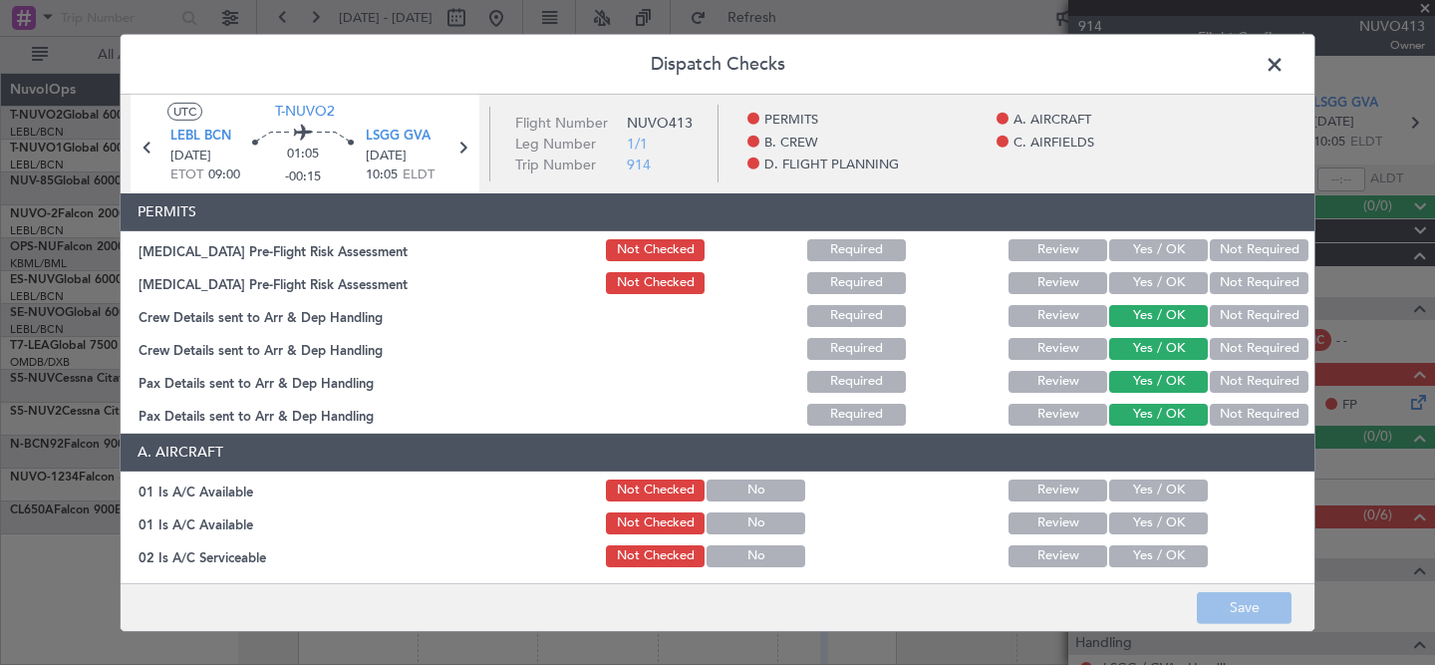
click at [1284, 62] on span at bounding box center [1284, 69] width 0 height 40
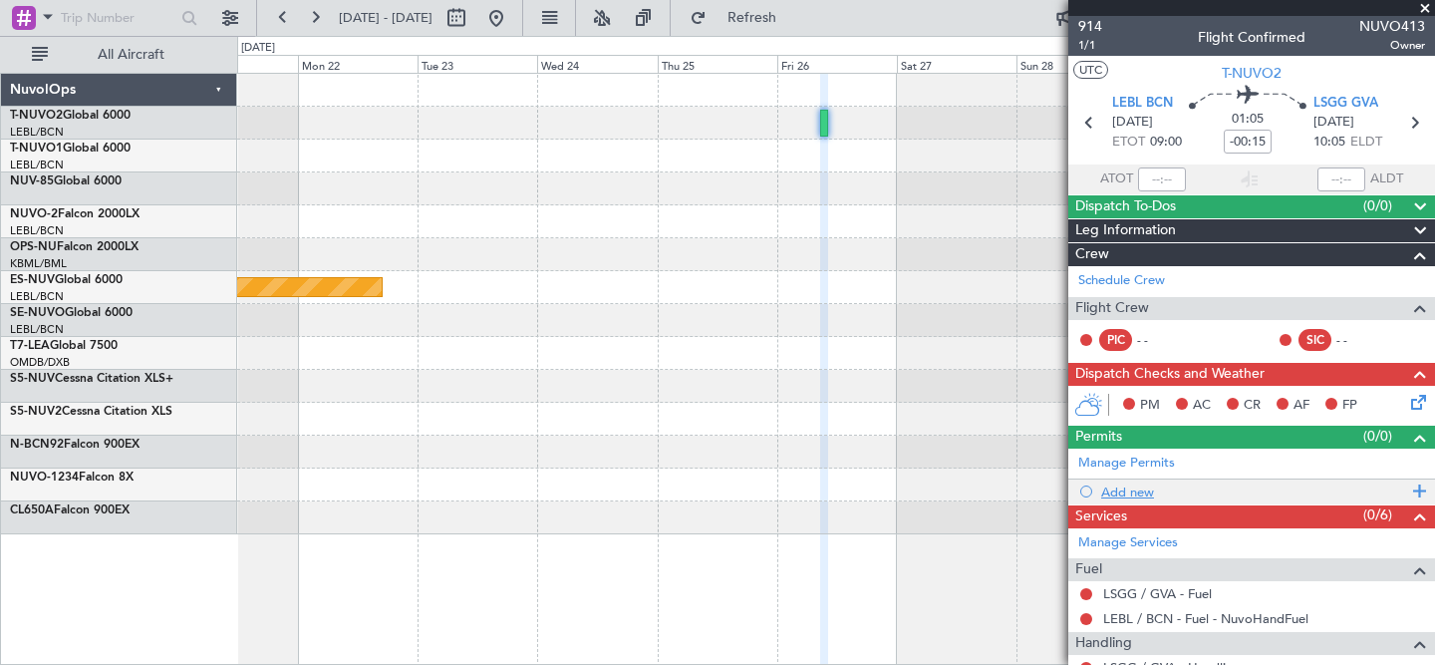
click at [1131, 486] on div "Add new" at bounding box center [1254, 491] width 306 height 17
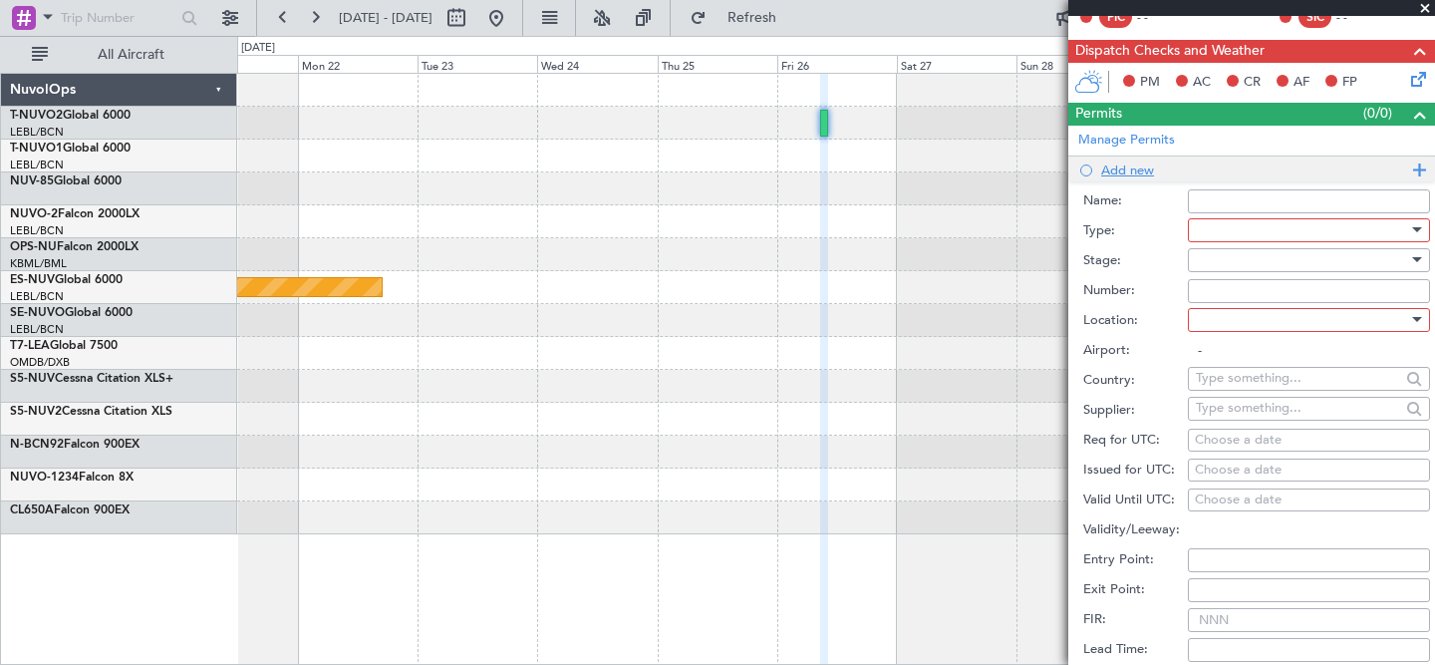
scroll to position [350, 0]
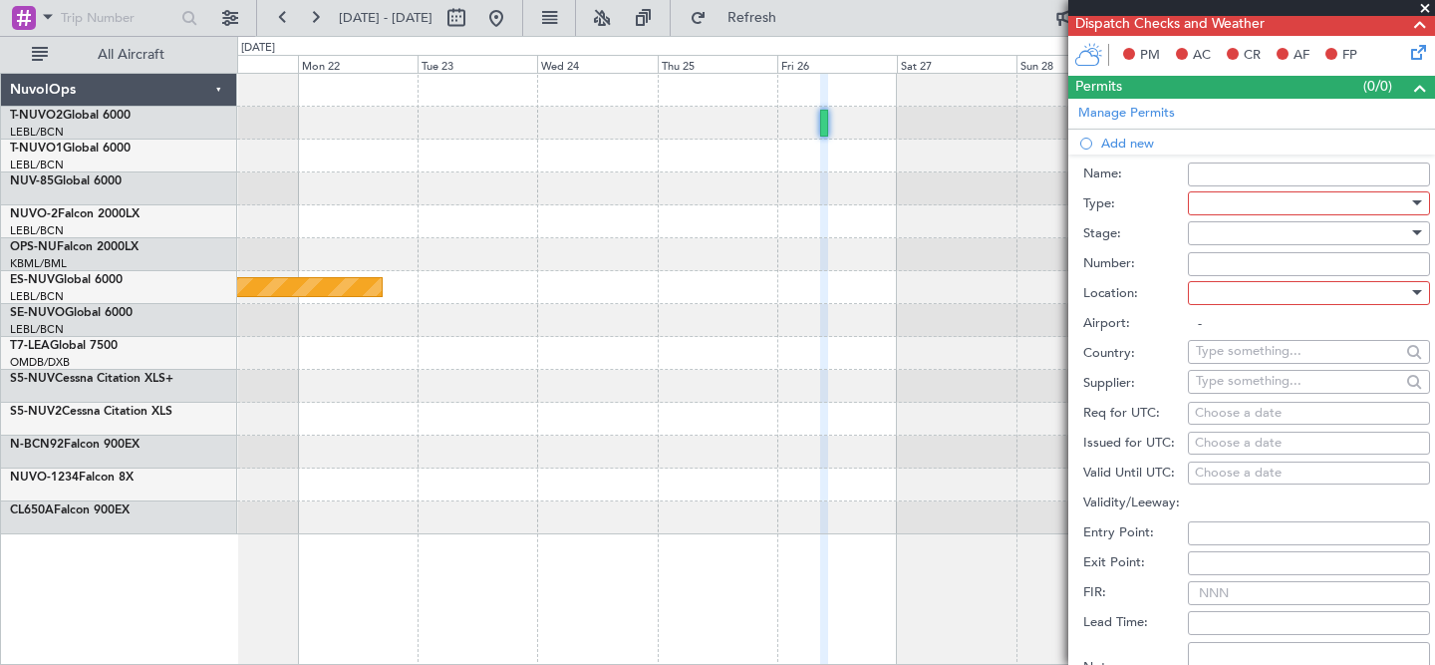
click at [1275, 206] on div at bounding box center [1302, 203] width 212 height 30
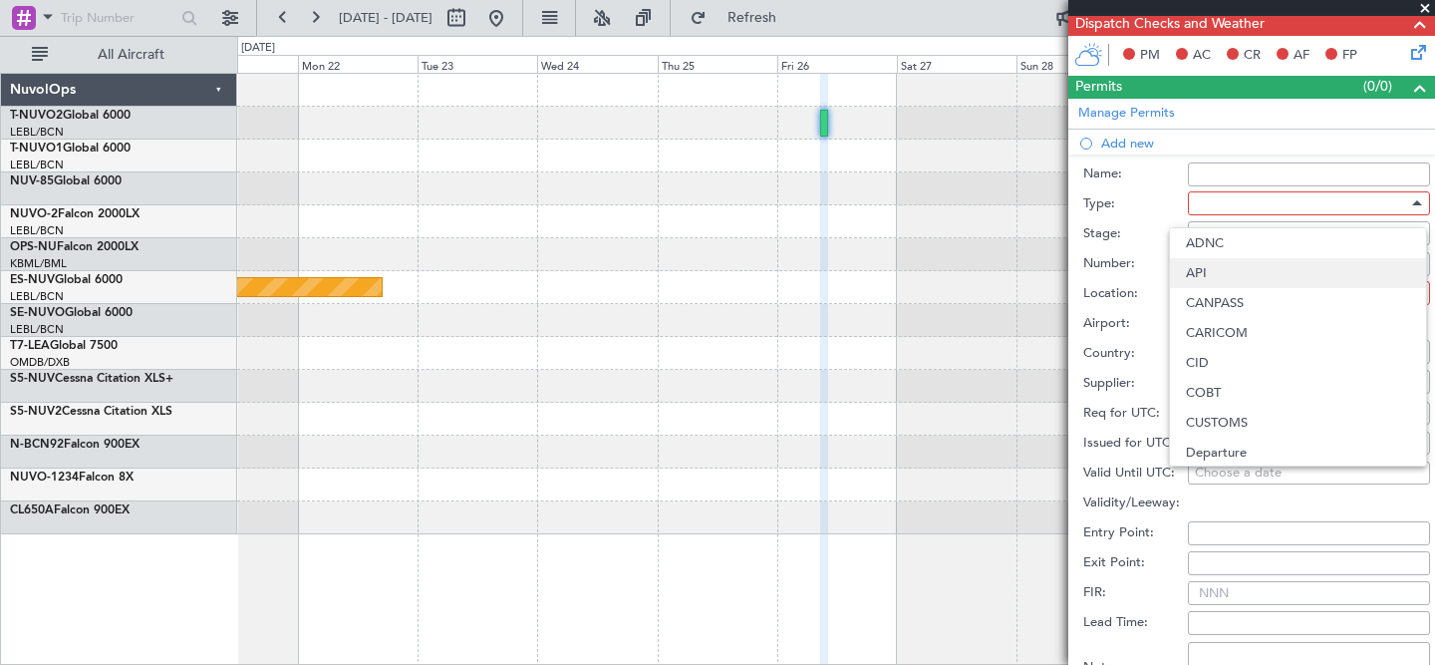
click at [1220, 274] on span "API" at bounding box center [1298, 273] width 224 height 30
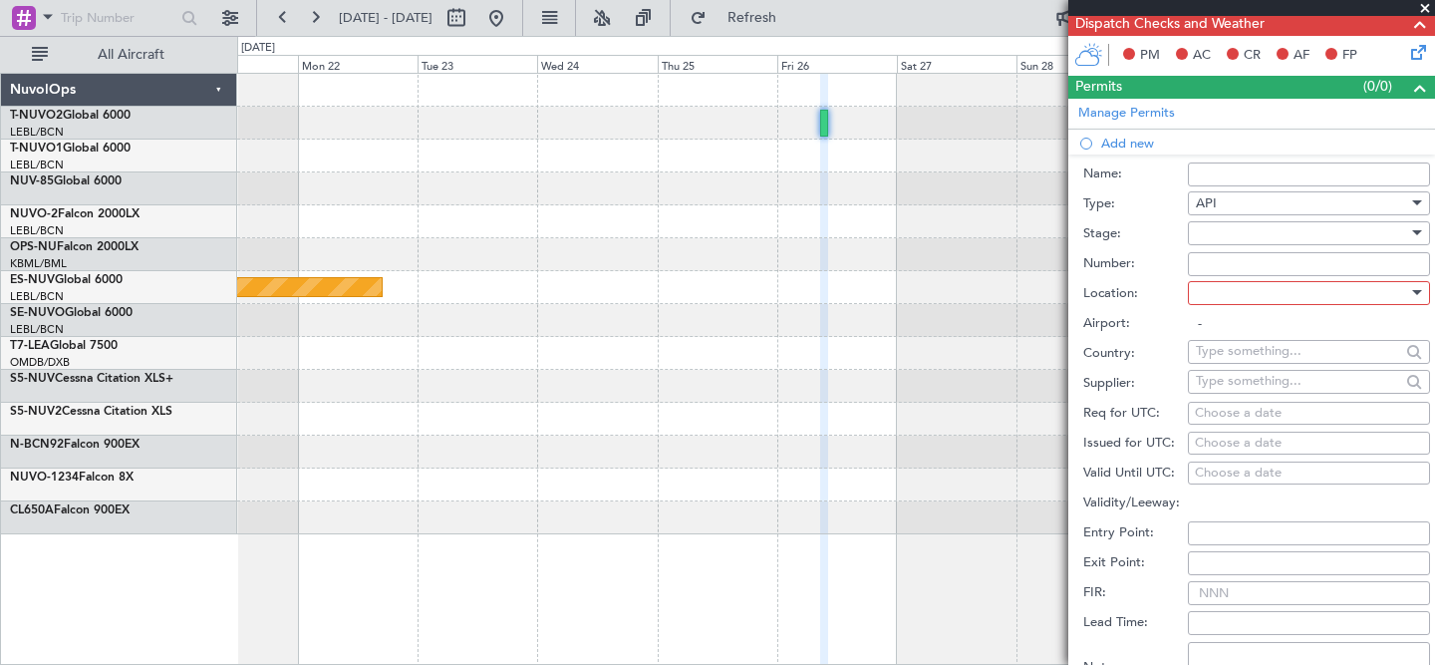
click at [1226, 296] on div at bounding box center [1302, 293] width 212 height 30
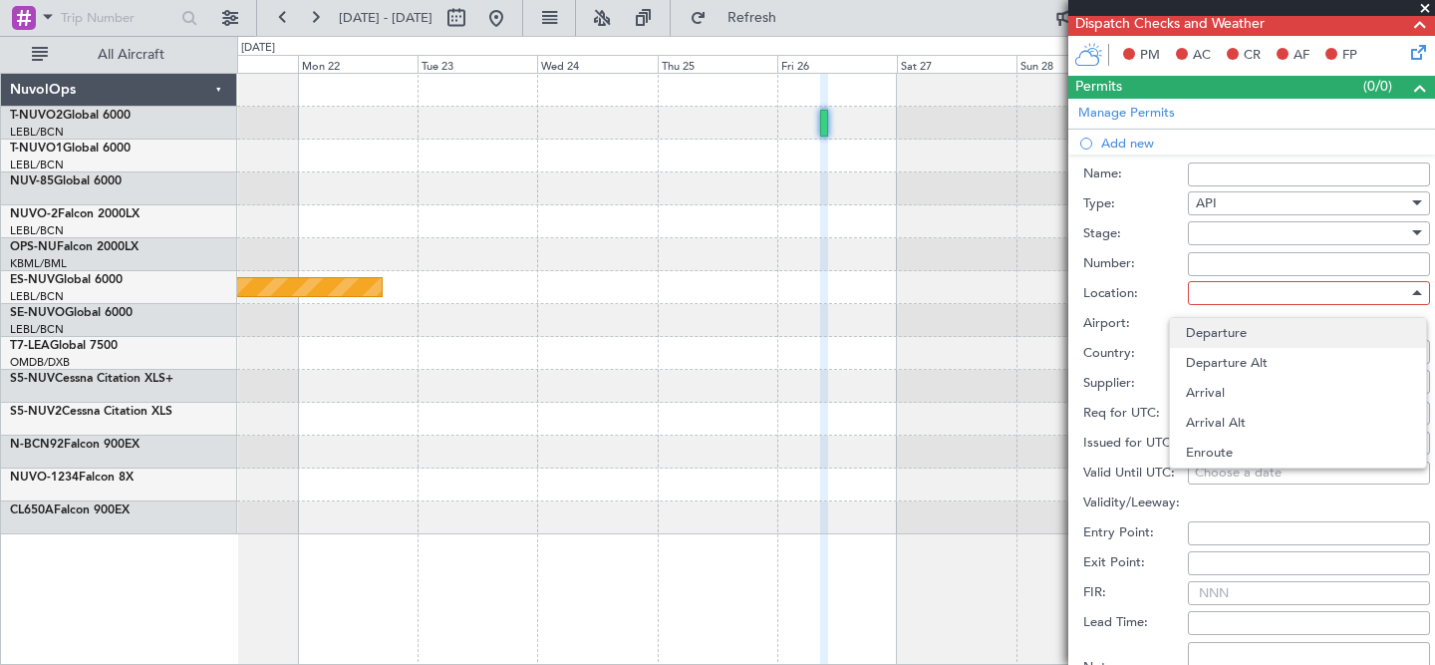
click at [1218, 326] on span "Departure" at bounding box center [1298, 333] width 224 height 30
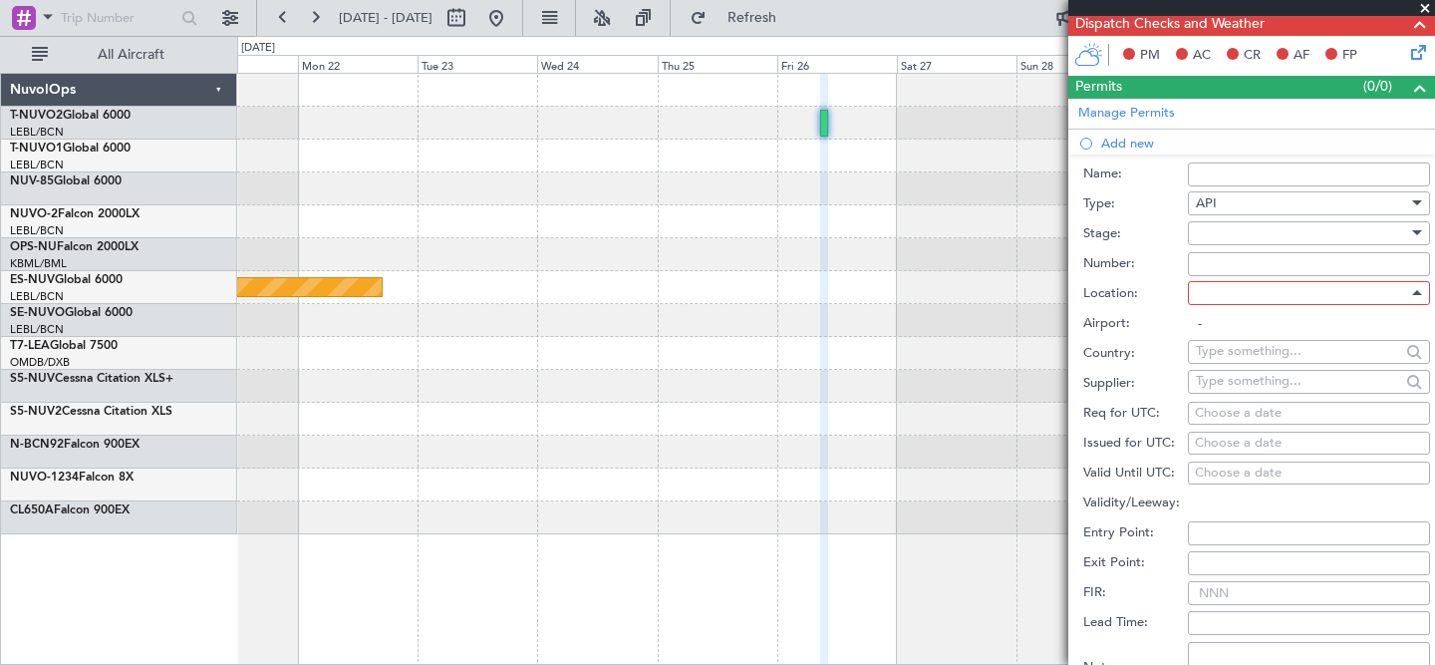
type input "LEBL / BCN"
click at [1224, 164] on input "Name:" at bounding box center [1309, 174] width 242 height 24
type input "Test Permit"
click at [1131, 295] on label "Location:" at bounding box center [1135, 294] width 105 height 20
